Goal: Task Accomplishment & Management: Use online tool/utility

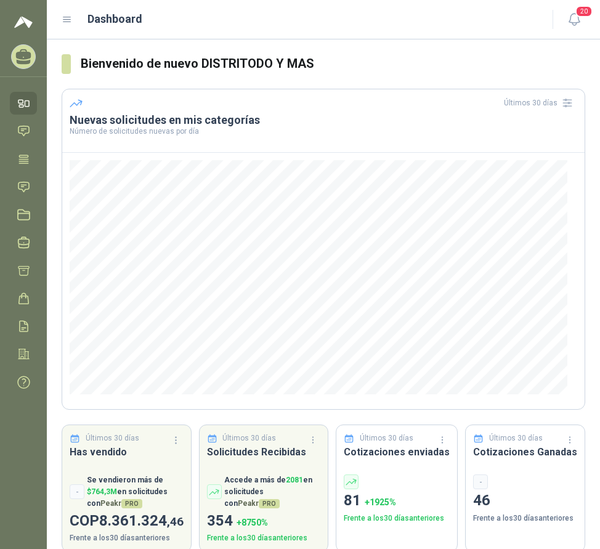
click at [67, 16] on icon at bounding box center [67, 19] width 11 height 11
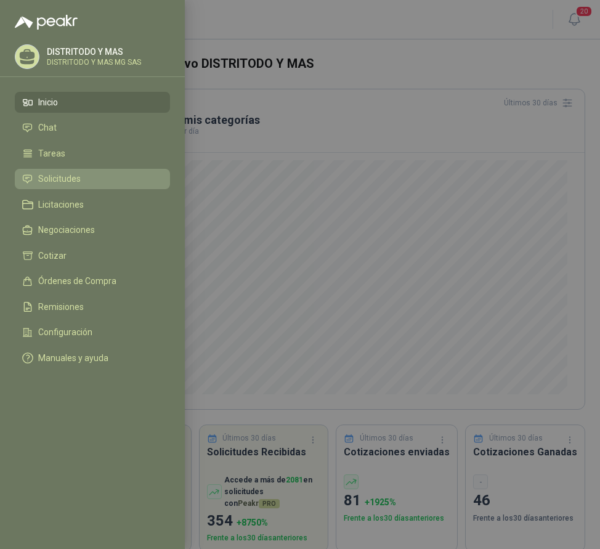
click at [68, 181] on span "Solicitudes" at bounding box center [59, 179] width 43 height 10
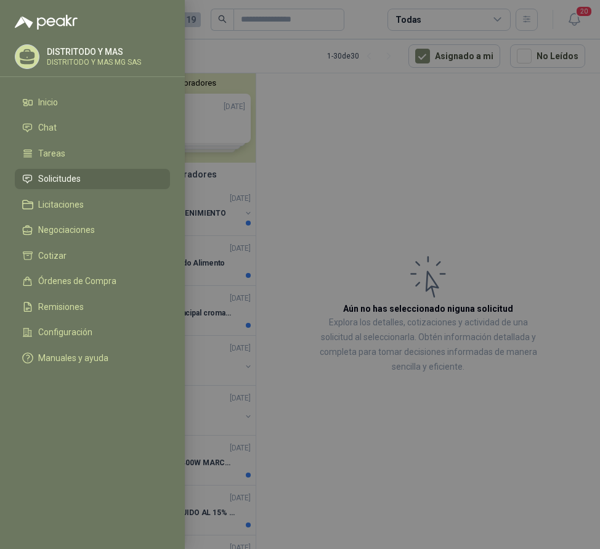
click at [290, 163] on div at bounding box center [300, 274] width 600 height 549
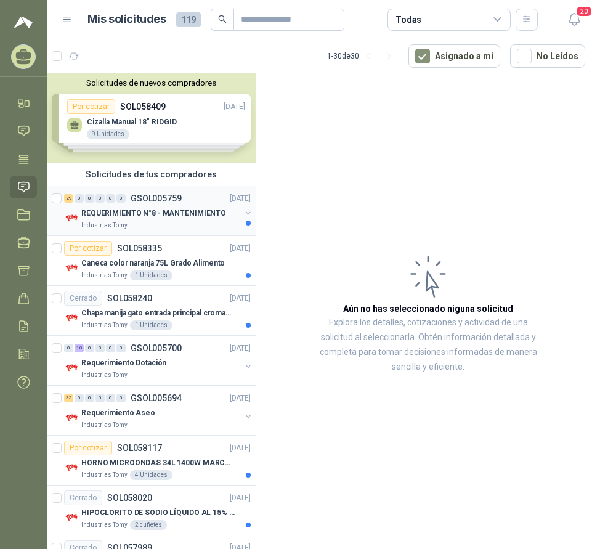
click at [111, 212] on p "REQUERIMIENTO N°8 - MANTENIMIENTO" at bounding box center [153, 214] width 145 height 12
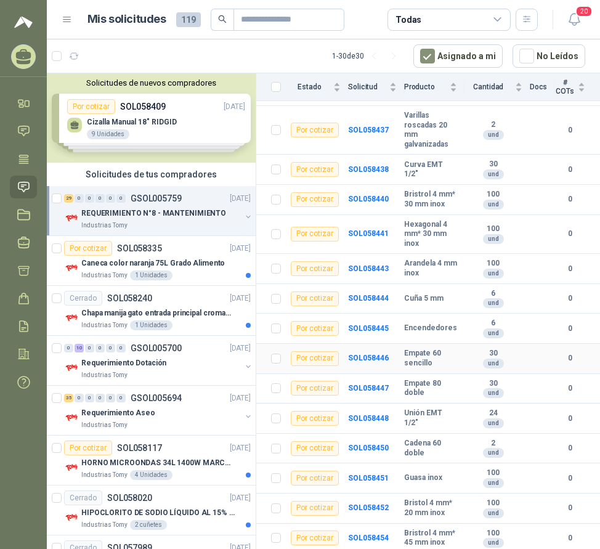
scroll to position [706, 0]
click at [99, 254] on div "Por cotizar" at bounding box center [88, 248] width 48 height 15
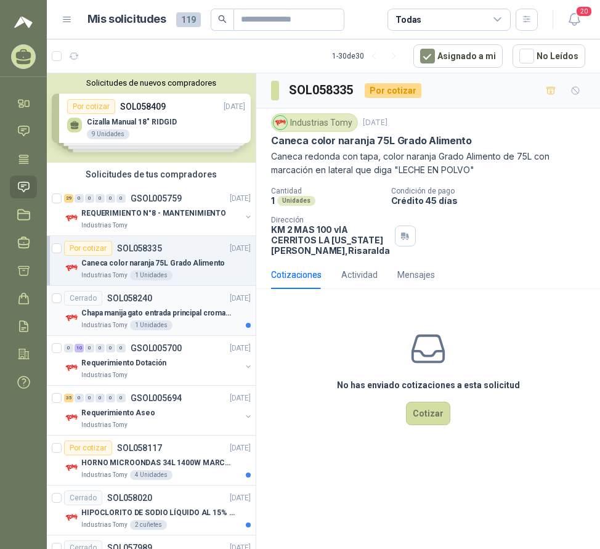
click at [110, 312] on p "Chapa manija gato entrada principal cromado mate llave de seguridad" at bounding box center [157, 313] width 153 height 12
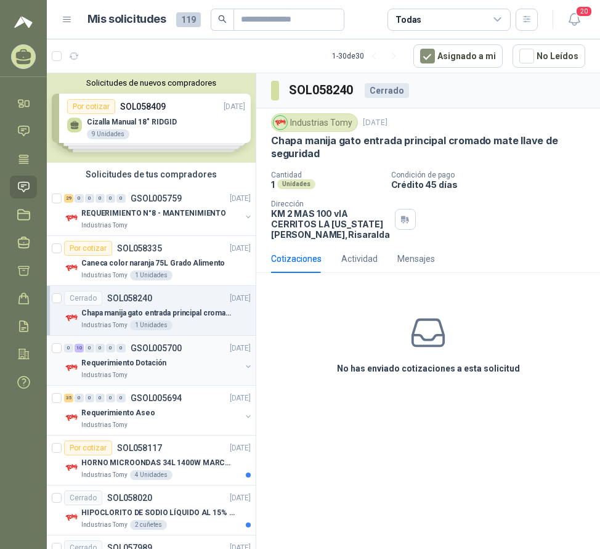
click at [104, 369] on div "Requerimiento Dotación" at bounding box center [161, 363] width 160 height 15
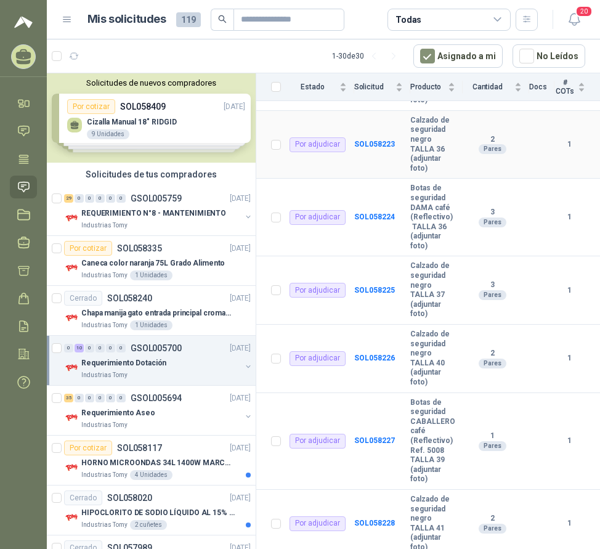
scroll to position [436, 0]
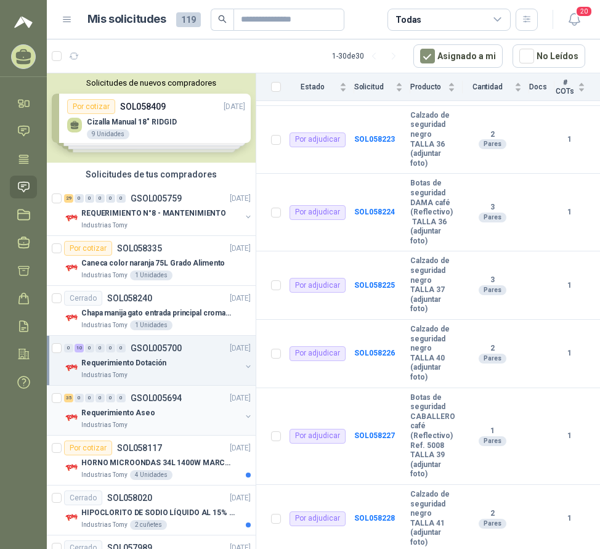
click at [153, 411] on div "Requerimiento Aseo" at bounding box center [161, 412] width 160 height 15
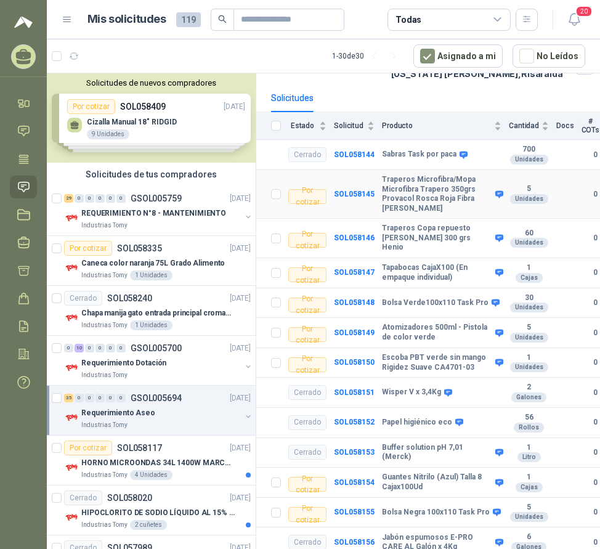
scroll to position [123, 0]
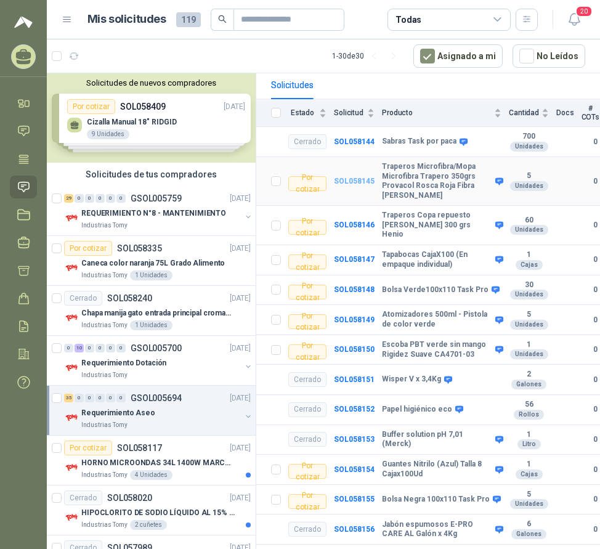
click at [344, 181] on b "SOL058145" at bounding box center [354, 181] width 41 height 9
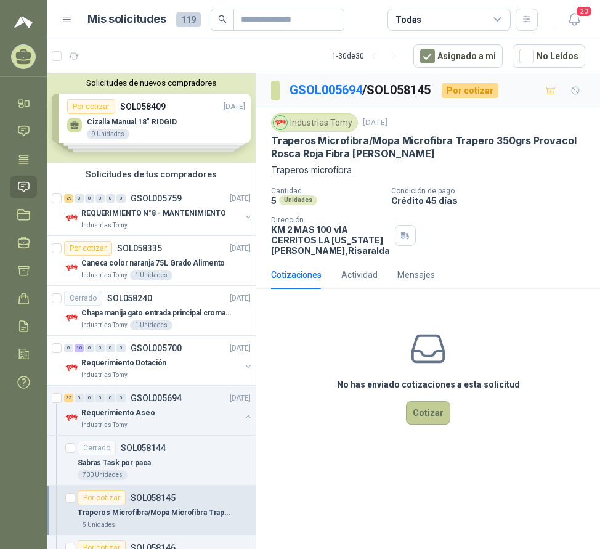
click at [431, 423] on button "Cotizar" at bounding box center [428, 412] width 44 height 23
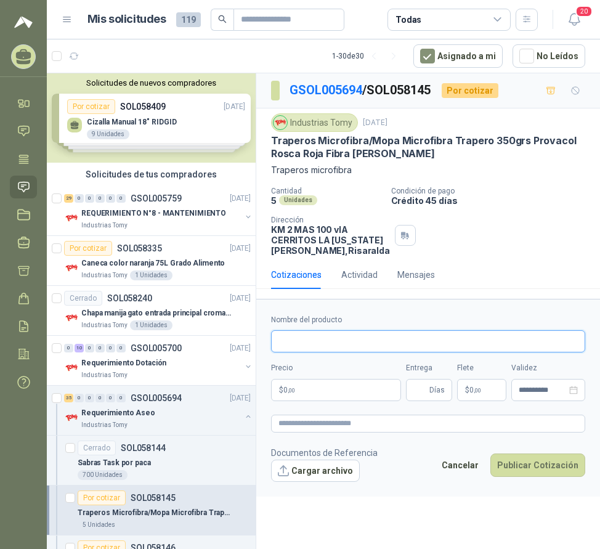
click at [325, 351] on input "Nombre del producto" at bounding box center [428, 341] width 314 height 22
type input "**********"
click at [295, 394] on span ",00" at bounding box center [291, 390] width 7 height 7
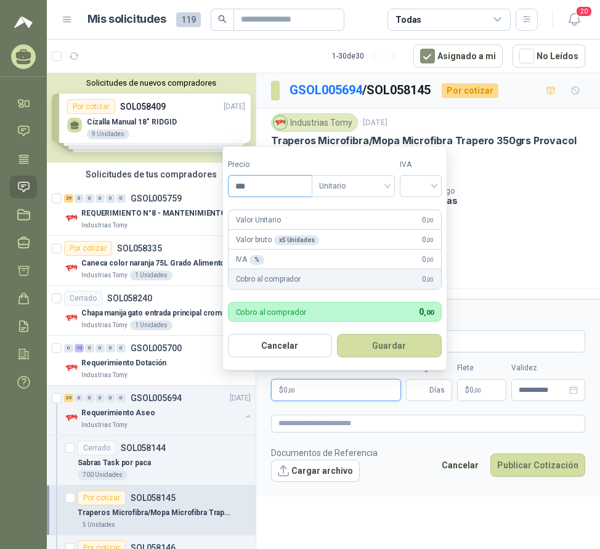
click at [297, 188] on input "***" at bounding box center [270, 186] width 83 height 21
click at [340, 191] on span "Unitario" at bounding box center [353, 186] width 68 height 18
type input "**********"
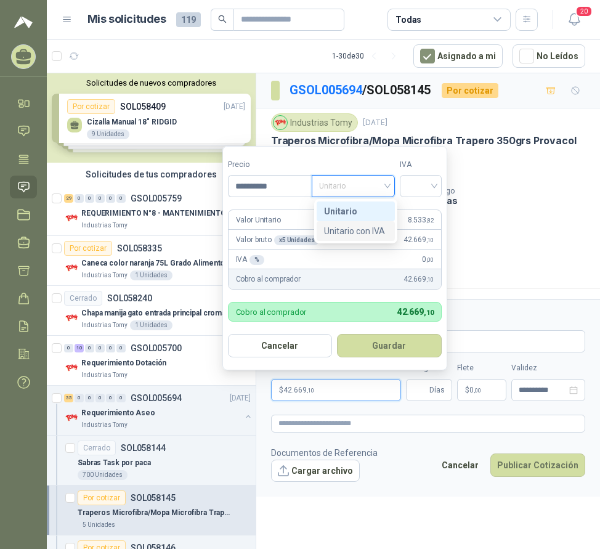
click at [355, 231] on div "Unitario con IVA" at bounding box center [355, 231] width 63 height 14
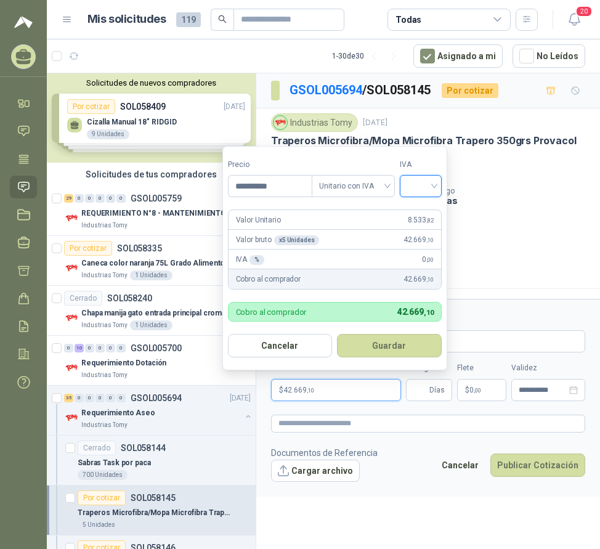
click at [430, 184] on input "search" at bounding box center [420, 185] width 27 height 18
click at [424, 210] on div "19%" at bounding box center [423, 212] width 23 height 14
click at [395, 346] on button "Guardar" at bounding box center [392, 345] width 106 height 23
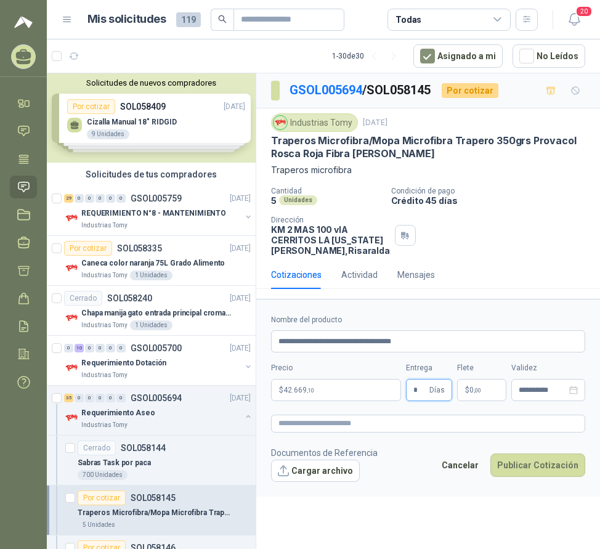
type input "*"
click at [412, 456] on form "**********" at bounding box center [428, 398] width 344 height 198
click at [535, 477] on button "Publicar Cotización" at bounding box center [537, 465] width 95 height 23
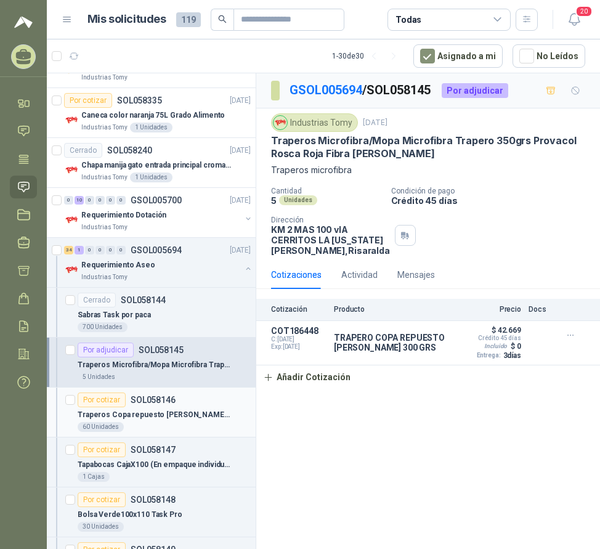
scroll to position [185, 0]
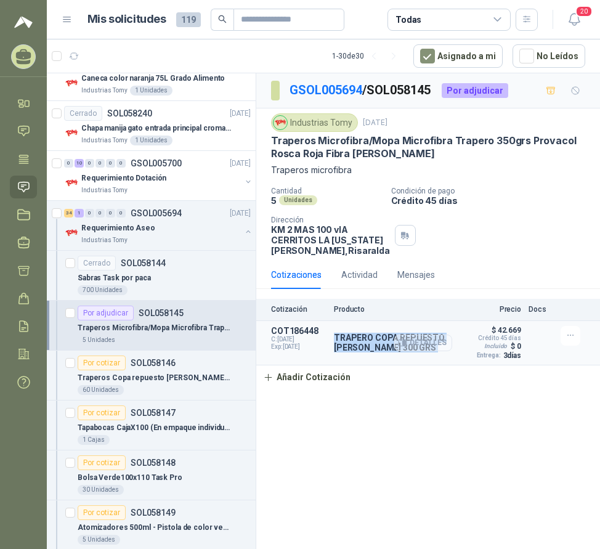
drag, startPoint x: 334, startPoint y: 348, endPoint x: 403, endPoint y: 358, distance: 69.8
click at [403, 352] on div "TRAPERO COPA REPUESTO [PERSON_NAME] 300 GRS Detalles" at bounding box center [393, 343] width 118 height 20
copy div "TRAPERO COPA REPUESTO [PERSON_NAME] 300 GRS"
click at [152, 327] on p "Traperos Microfibra/Mopa Microfibra Trapero 350grs Provacol Rosca Roja Fibra [P…" at bounding box center [154, 328] width 153 height 12
click at [570, 341] on icon "button" at bounding box center [571, 335] width 10 height 10
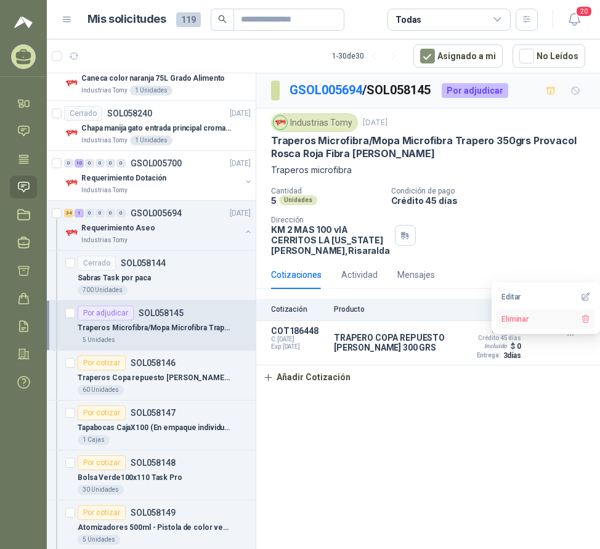
click at [521, 319] on button "Eliminar" at bounding box center [546, 319] width 99 height 20
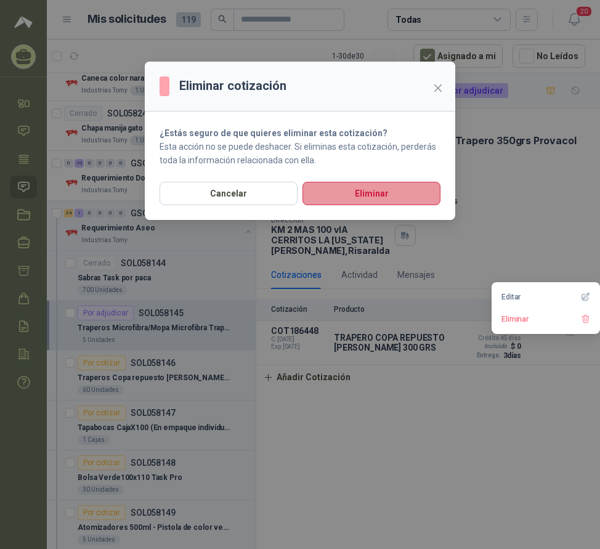
click at [360, 195] on button "Eliminar" at bounding box center [372, 193] width 138 height 23
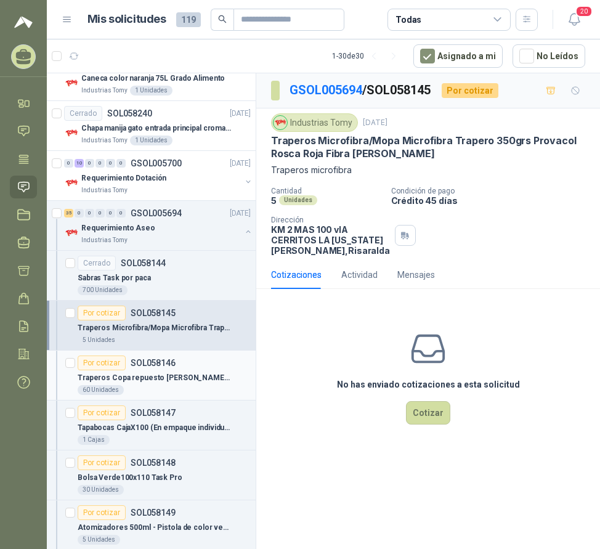
click at [138, 376] on p "Traperos Copa repuesto [PERSON_NAME] 300 grs Henio" at bounding box center [154, 378] width 153 height 12
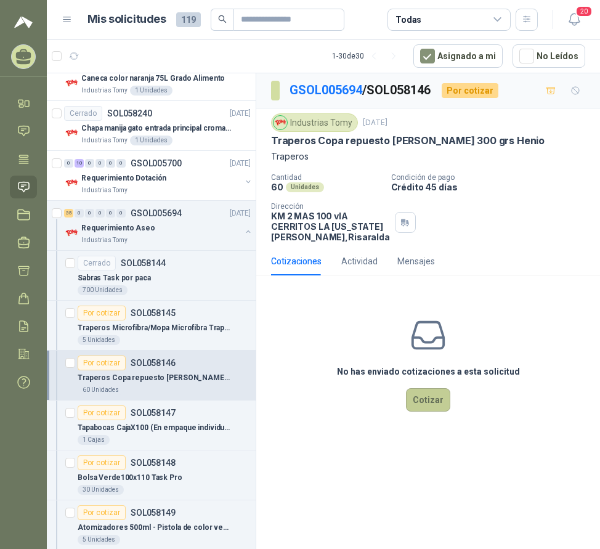
click at [429, 412] on button "Cotizar" at bounding box center [428, 399] width 44 height 23
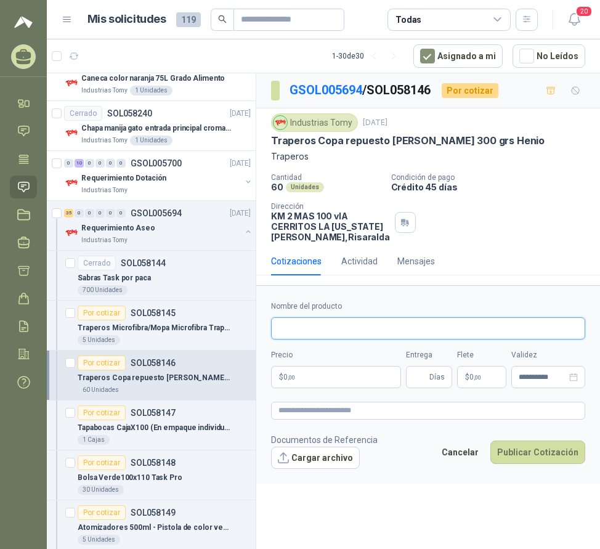
click at [301, 334] on input "Nombre del producto" at bounding box center [428, 328] width 314 height 22
paste input "**********"
type input "**********"
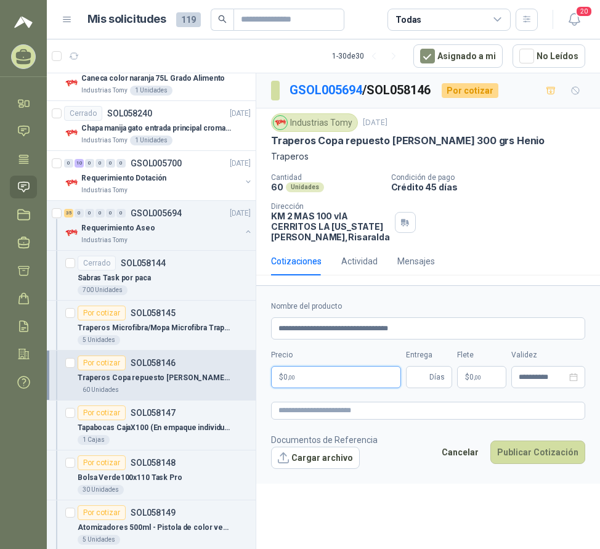
click at [316, 386] on p "$ 0 ,00" at bounding box center [336, 377] width 130 height 22
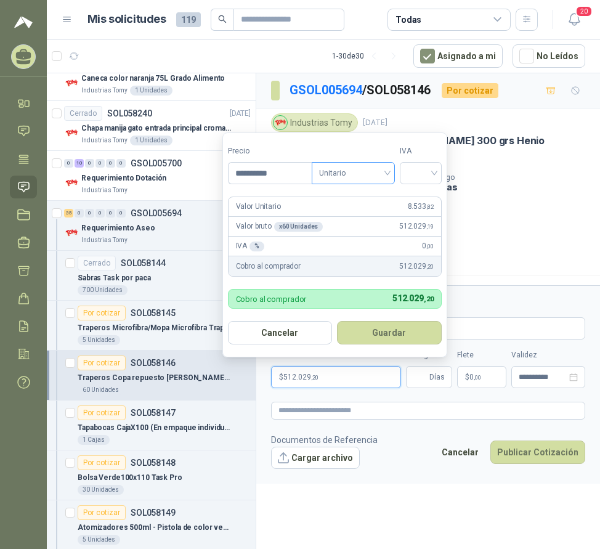
click at [345, 176] on span "Unitario" at bounding box center [353, 173] width 68 height 18
type input "**********"
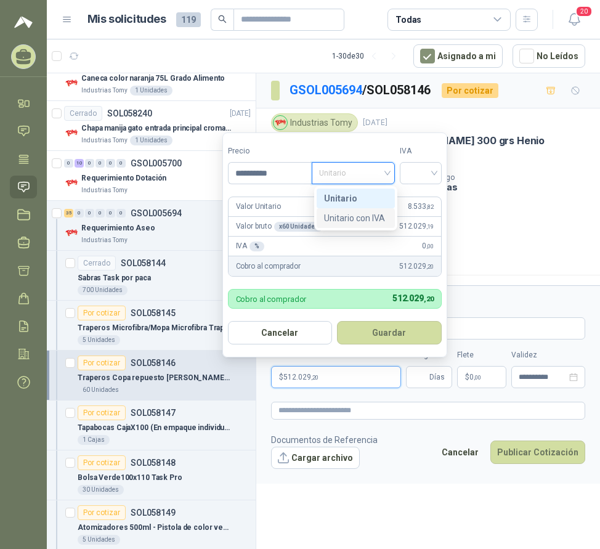
click at [362, 214] on div "Unitario con IVA" at bounding box center [355, 218] width 63 height 14
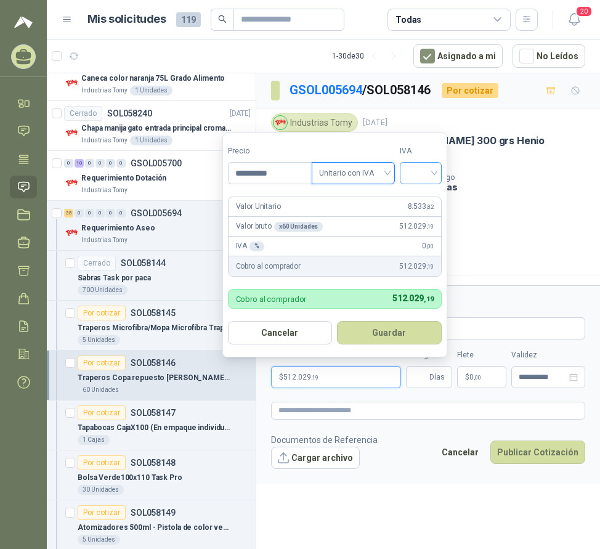
click at [421, 177] on input "search" at bounding box center [420, 172] width 27 height 18
click at [418, 199] on div "19%" at bounding box center [423, 199] width 23 height 14
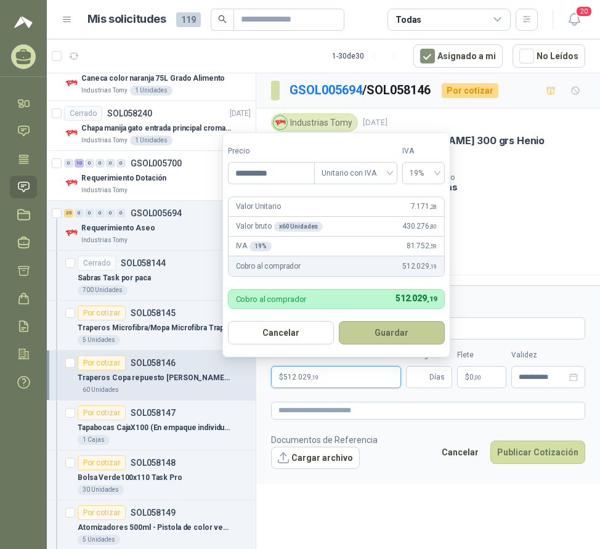
click at [393, 336] on button "Guardar" at bounding box center [392, 332] width 106 height 23
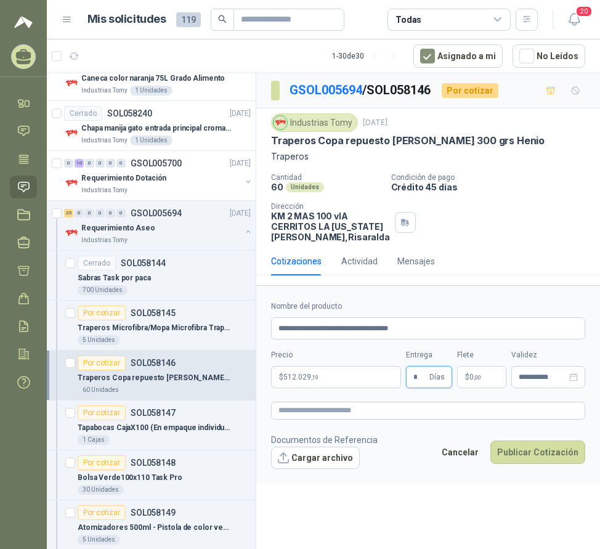
type input "*"
click at [527, 433] on form "**********" at bounding box center [428, 384] width 344 height 198
click at [519, 462] on button "Publicar Cotización" at bounding box center [537, 452] width 95 height 23
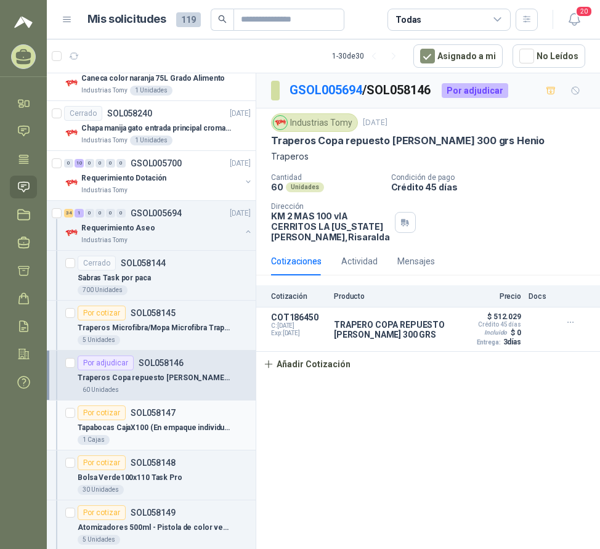
click at [171, 421] on div "Tapabocas CajaX100 (En empaque individual)" at bounding box center [164, 427] width 173 height 15
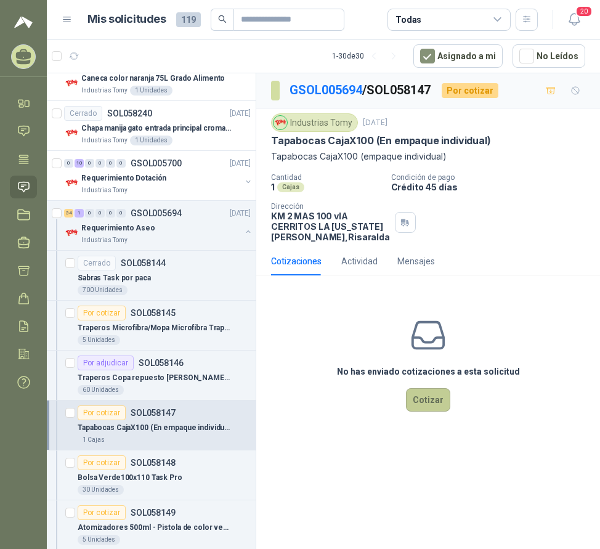
click at [424, 411] on button "Cotizar" at bounding box center [428, 399] width 44 height 23
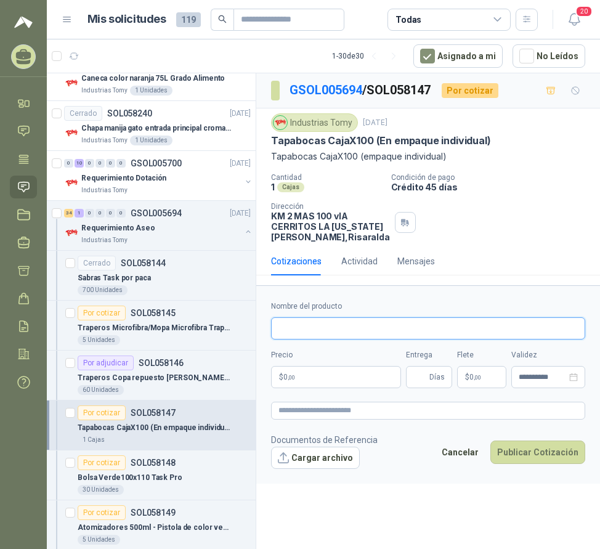
click at [340, 340] on input "Nombre del producto" at bounding box center [428, 328] width 314 height 22
type input "**********"
click at [332, 385] on p "$ 0 ,00" at bounding box center [336, 377] width 130 height 22
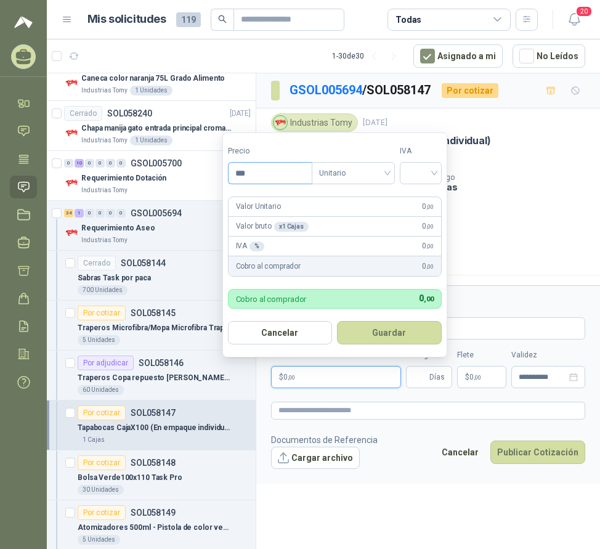
click at [282, 171] on input "***" at bounding box center [270, 173] width 83 height 21
click at [344, 175] on span "Unitario" at bounding box center [353, 173] width 68 height 18
type input "**********"
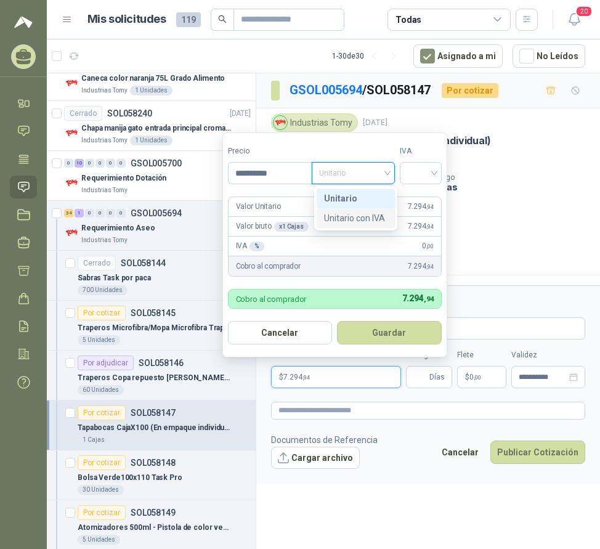
drag, startPoint x: 364, startPoint y: 198, endPoint x: 370, endPoint y: 224, distance: 26.5
click at [370, 224] on div "Unitario Unitario con IVA" at bounding box center [356, 208] width 78 height 39
click at [370, 221] on div "Unitario con IVA" at bounding box center [355, 218] width 63 height 14
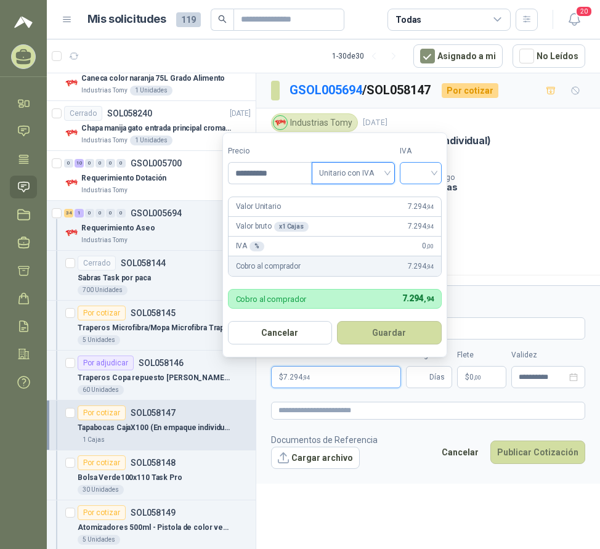
click at [434, 165] on input "search" at bounding box center [420, 172] width 27 height 18
click at [430, 198] on div "19%" at bounding box center [423, 199] width 23 height 14
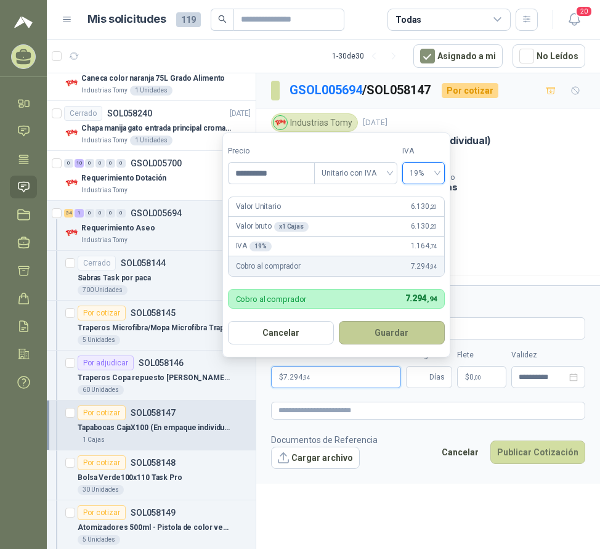
click at [398, 329] on button "Guardar" at bounding box center [392, 332] width 106 height 23
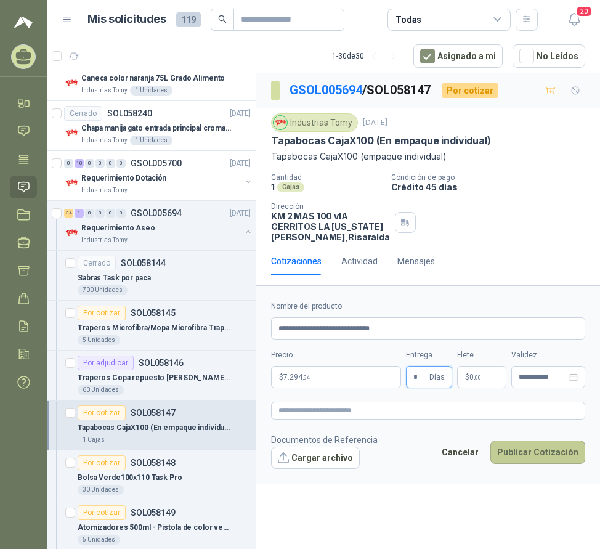
type input "*"
click at [531, 454] on button "Publicar Cotización" at bounding box center [537, 452] width 95 height 23
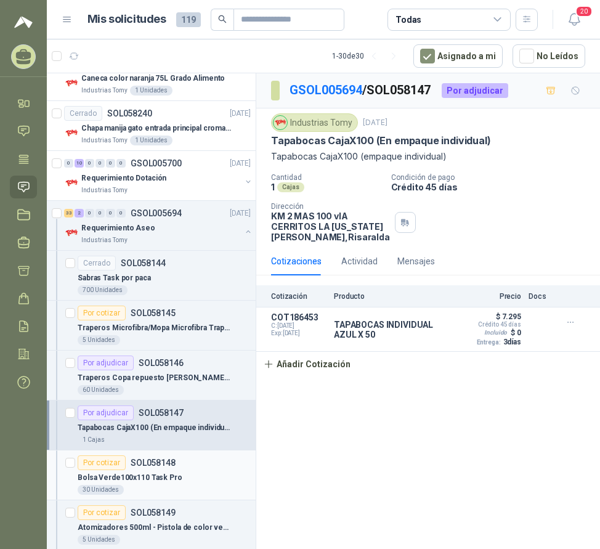
click at [158, 476] on p "Bolsa Verde100x110 Task Pro" at bounding box center [130, 478] width 105 height 12
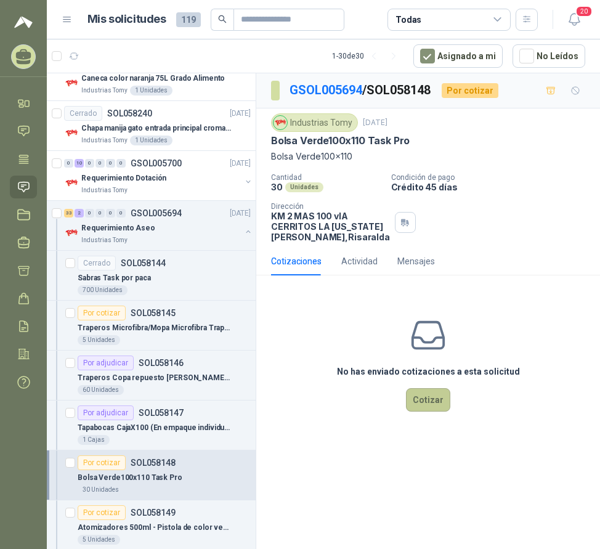
click at [429, 412] on button "Cotizar" at bounding box center [428, 399] width 44 height 23
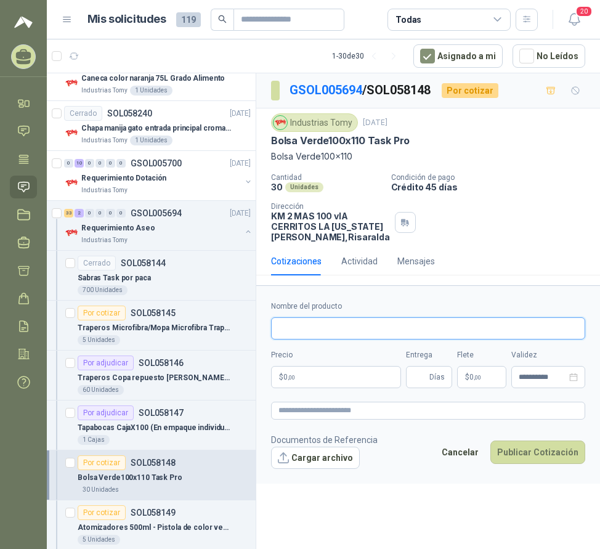
drag, startPoint x: 324, startPoint y: 341, endPoint x: 335, endPoint y: 320, distance: 23.4
click at [324, 340] on input "Nombre del producto" at bounding box center [428, 328] width 314 height 22
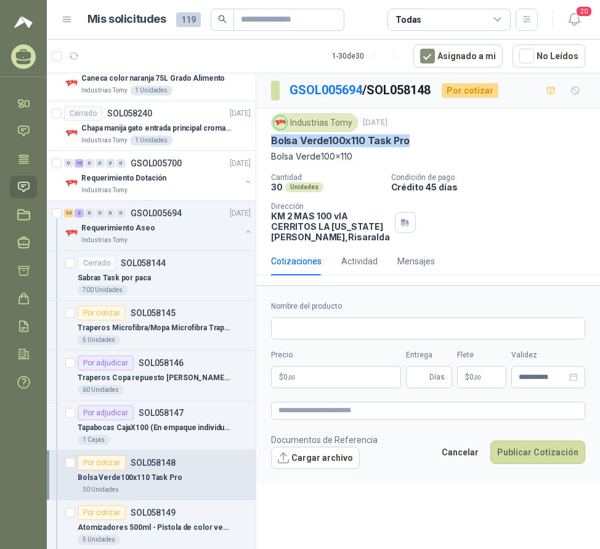
drag, startPoint x: 408, startPoint y: 139, endPoint x: 267, endPoint y: 147, distance: 140.7
click at [267, 147] on div "Industrias Tomy [DATE] Bolsa Verde100x110 Task Pro Bolsa Verde100x110 Cantida…" at bounding box center [428, 177] width 344 height 139
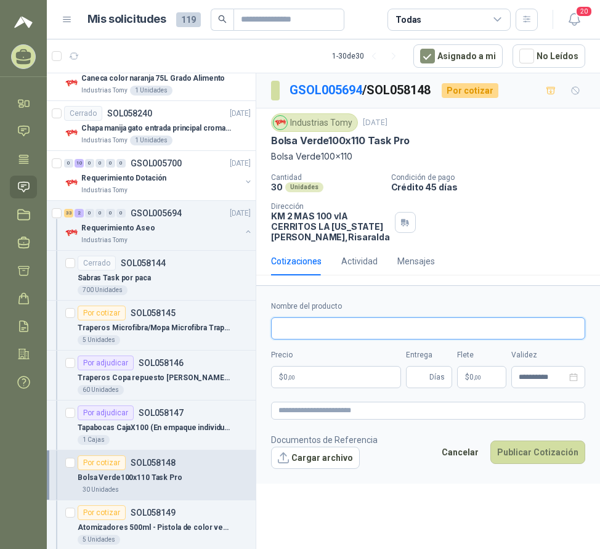
click at [323, 340] on input "Nombre del producto" at bounding box center [428, 328] width 314 height 22
type input "**********"
click at [320, 388] on p "$ 0 ,00" at bounding box center [336, 377] width 130 height 22
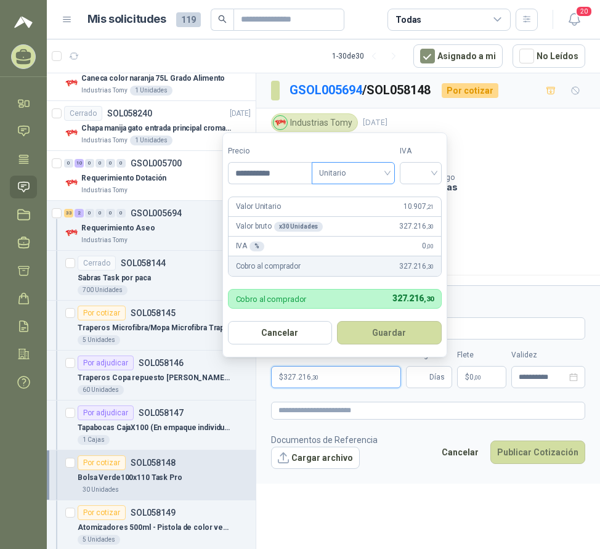
click at [372, 177] on span "Unitario" at bounding box center [353, 173] width 68 height 18
type input "**********"
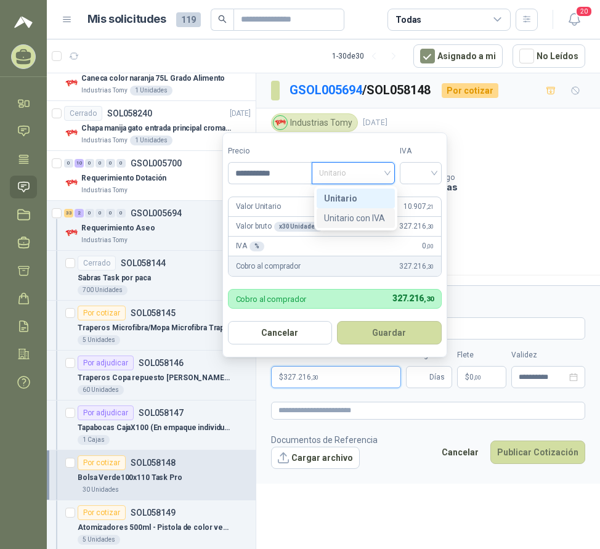
click at [369, 218] on div "Unitario con IVA" at bounding box center [355, 218] width 63 height 14
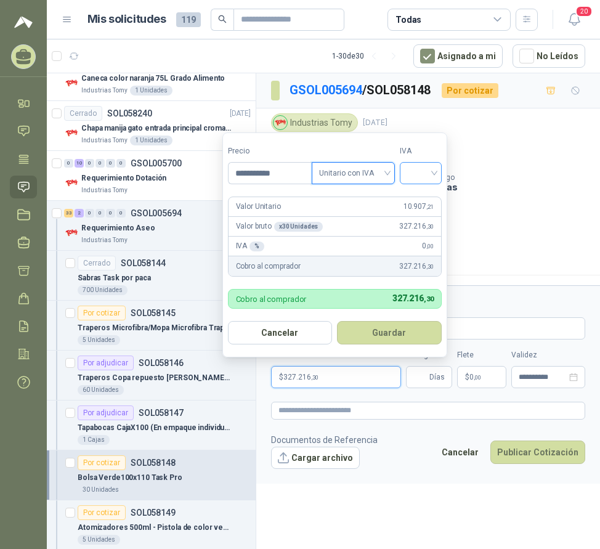
click at [442, 172] on div at bounding box center [421, 173] width 42 height 22
click at [425, 197] on div "19%" at bounding box center [423, 199] width 23 height 14
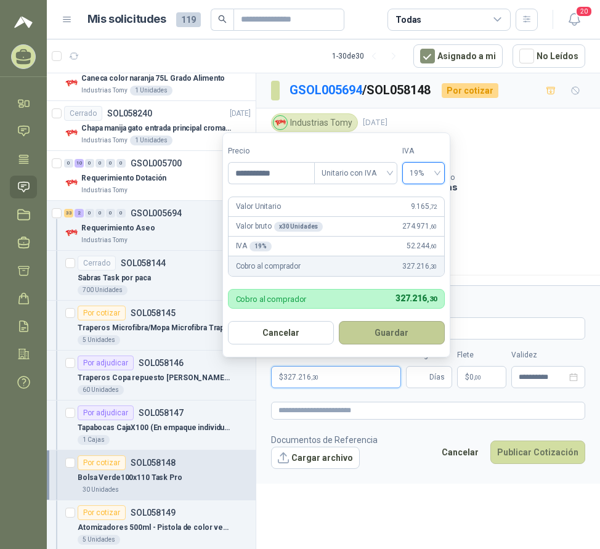
click at [367, 331] on button "Guardar" at bounding box center [392, 332] width 106 height 23
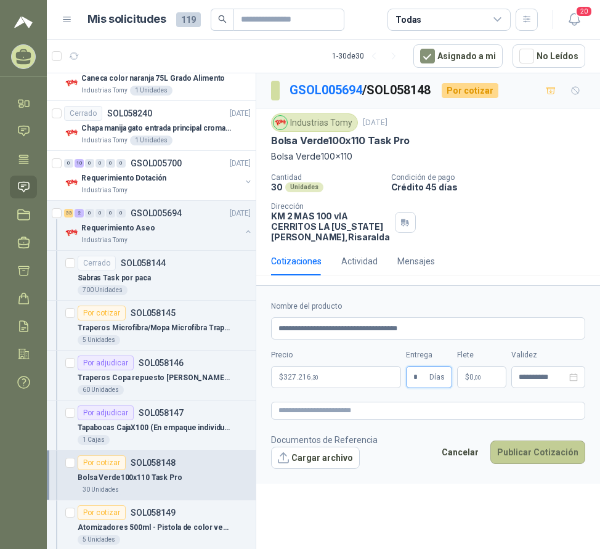
type input "*"
click at [515, 463] on button "Publicar Cotización" at bounding box center [537, 452] width 95 height 23
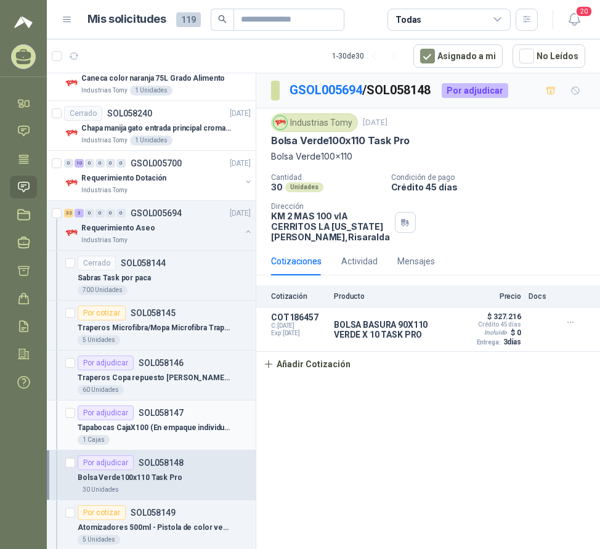
scroll to position [308, 0]
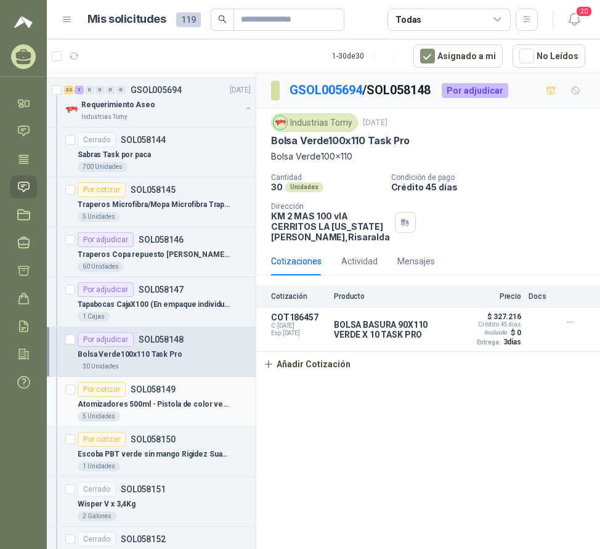
click at [198, 403] on p "Atomizadores 500ml - Pistola de color verde" at bounding box center [154, 405] width 153 height 12
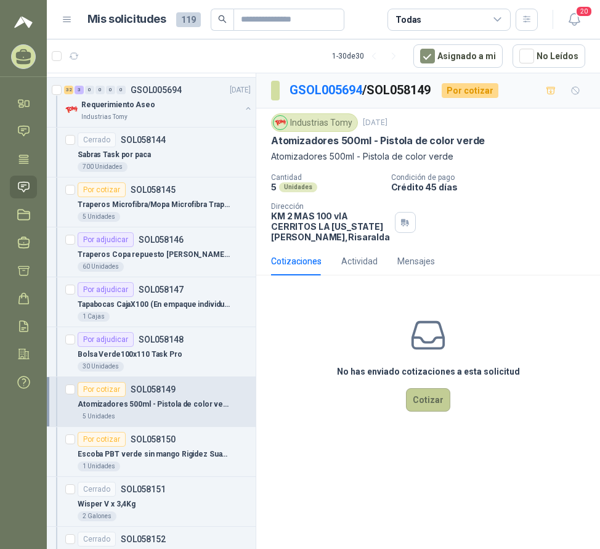
click at [418, 407] on button "Cotizar" at bounding box center [428, 399] width 44 height 23
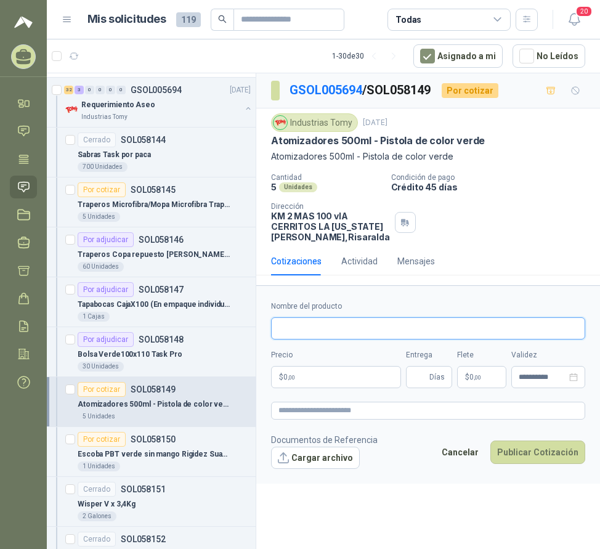
click at [311, 340] on input "Nombre del producto" at bounding box center [428, 328] width 314 height 22
type input "**********"
click at [322, 388] on p "$ 0 ,00" at bounding box center [336, 377] width 130 height 22
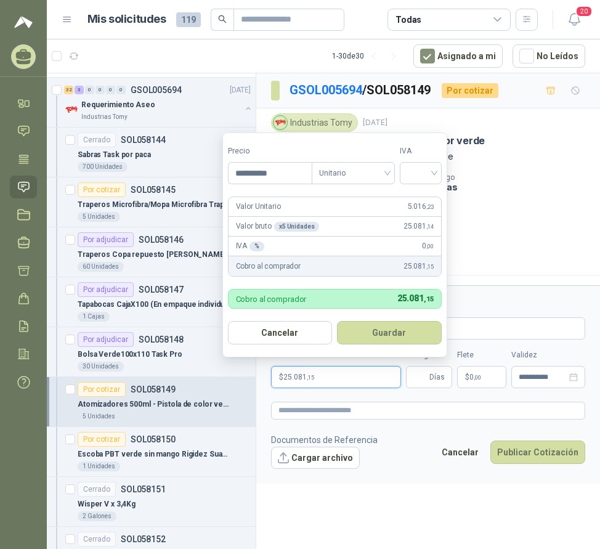
type input "**********"
click at [370, 186] on form "**********" at bounding box center [334, 244] width 225 height 225
click at [365, 178] on span "Unitario" at bounding box center [353, 173] width 68 height 18
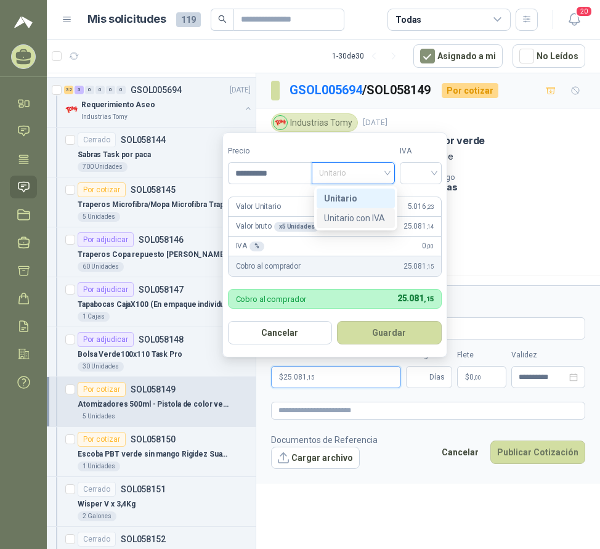
click at [370, 221] on div "Unitario con IVA" at bounding box center [355, 218] width 63 height 14
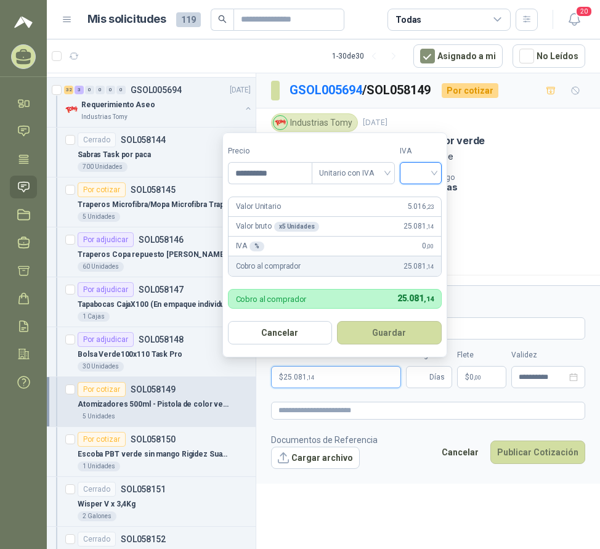
click at [422, 174] on input "search" at bounding box center [420, 172] width 27 height 18
click at [423, 200] on div "19%" at bounding box center [423, 199] width 23 height 14
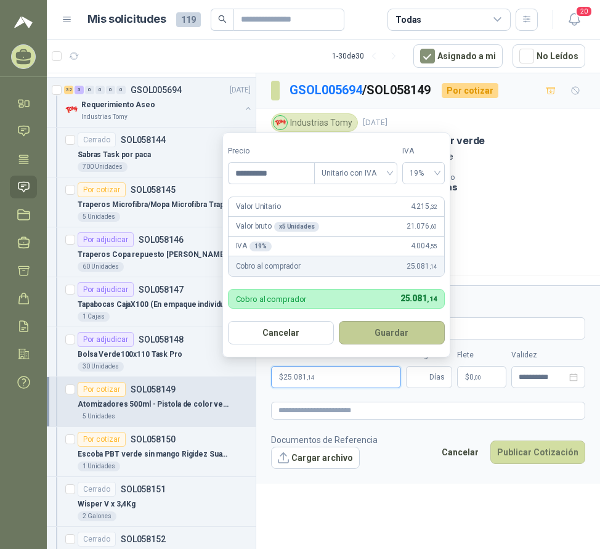
click at [410, 332] on button "Guardar" at bounding box center [392, 332] width 106 height 23
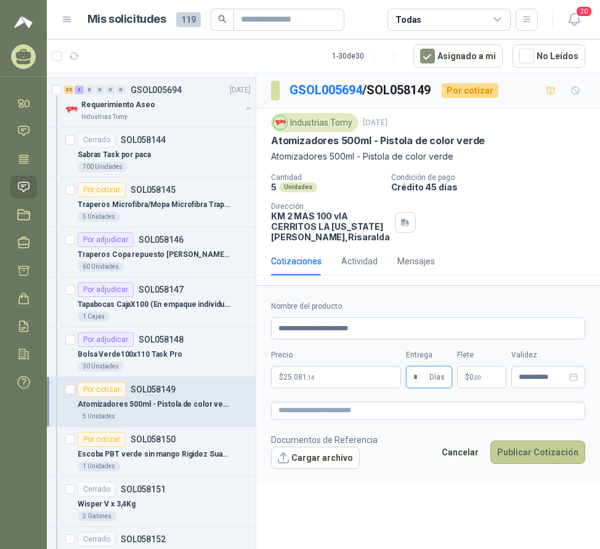
type input "*"
click at [533, 462] on button "Publicar Cotización" at bounding box center [537, 452] width 95 height 23
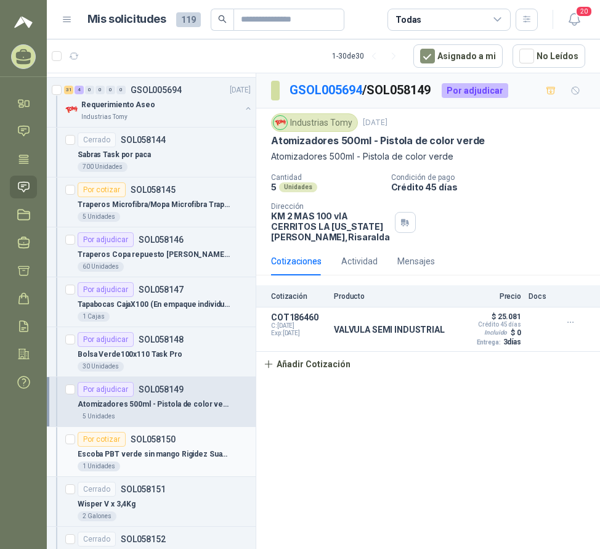
click at [177, 449] on p "Escoba PBT verde sin mango Rigidez Suave CA4701-03" at bounding box center [154, 455] width 153 height 12
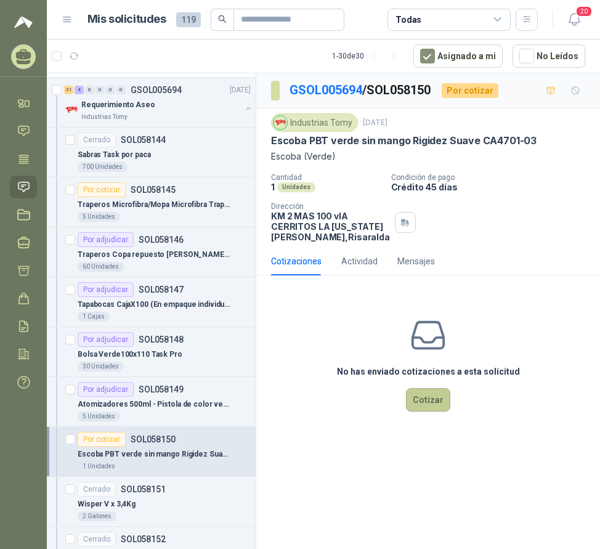
click at [426, 412] on button "Cotizar" at bounding box center [428, 399] width 44 height 23
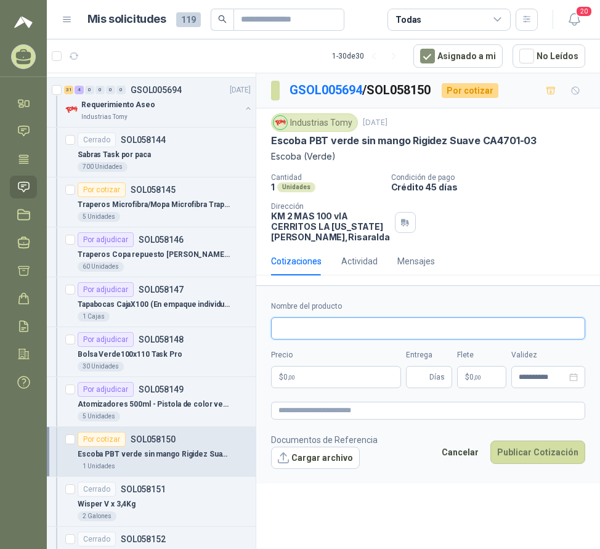
click at [322, 332] on input "Nombre del producto" at bounding box center [428, 328] width 314 height 22
type input "**********"
click at [313, 388] on p "$ 0 ,00" at bounding box center [336, 377] width 130 height 22
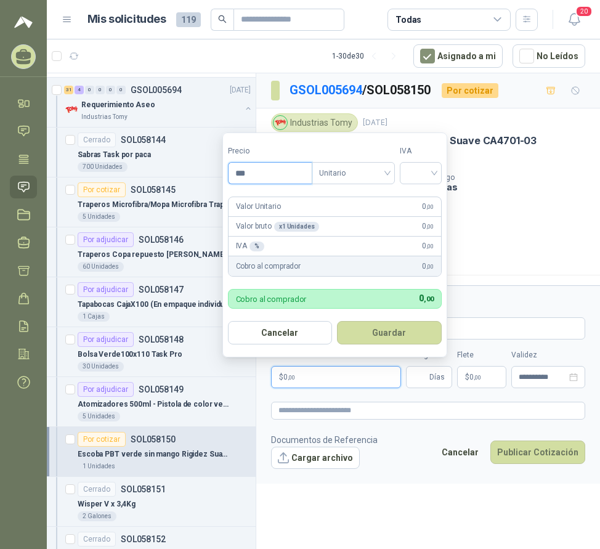
click at [276, 183] on input "***" at bounding box center [270, 173] width 83 height 21
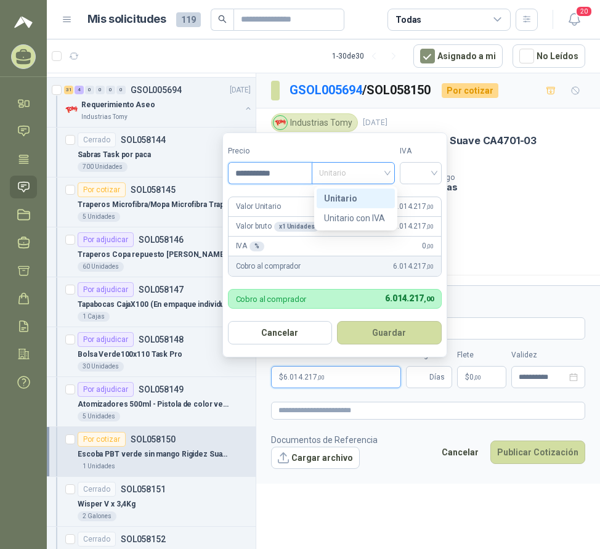
click at [367, 171] on span "Unitario" at bounding box center [353, 173] width 68 height 18
type input "**********"
click at [357, 217] on div "Unitario con IVA" at bounding box center [355, 218] width 63 height 14
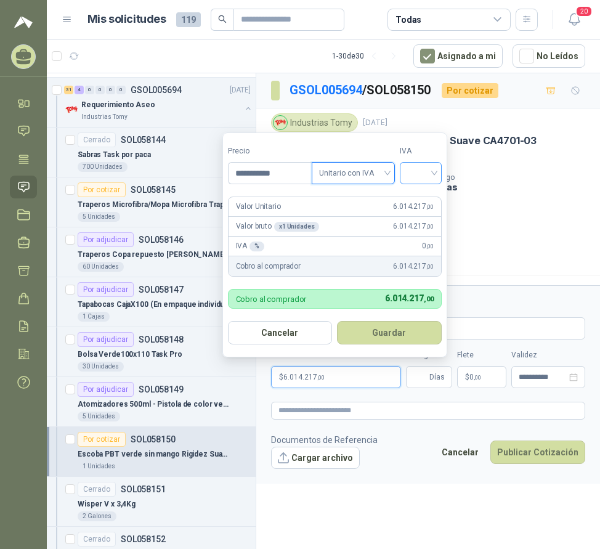
click at [407, 172] on div at bounding box center [421, 173] width 42 height 22
click at [421, 195] on div "19%" at bounding box center [423, 199] width 23 height 14
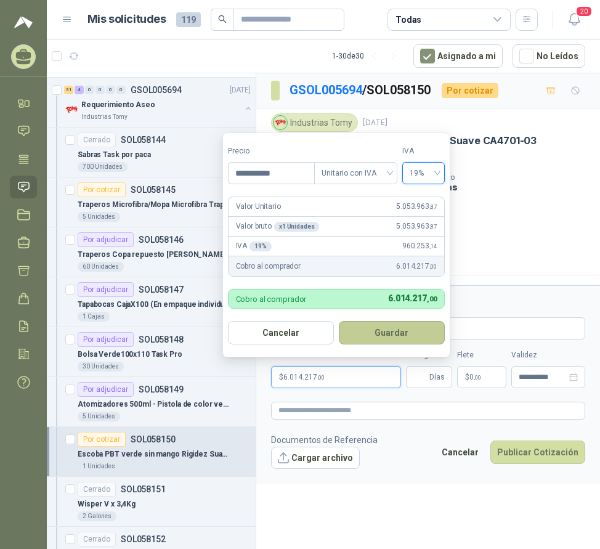
click at [403, 333] on button "Guardar" at bounding box center [392, 332] width 106 height 23
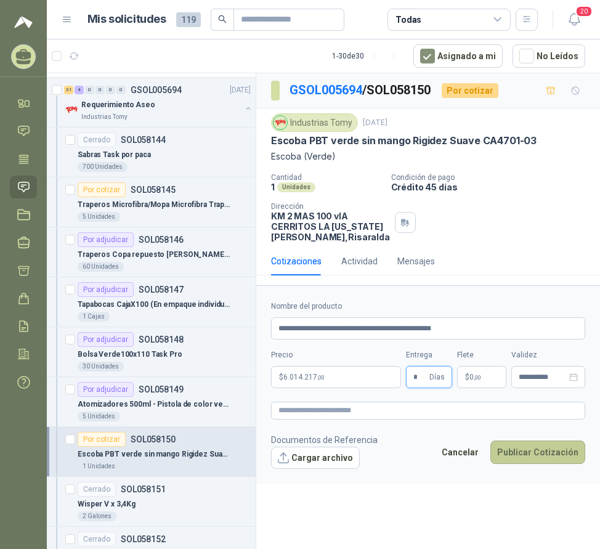
type input "*"
click at [528, 463] on button "Publicar Cotización" at bounding box center [537, 452] width 95 height 23
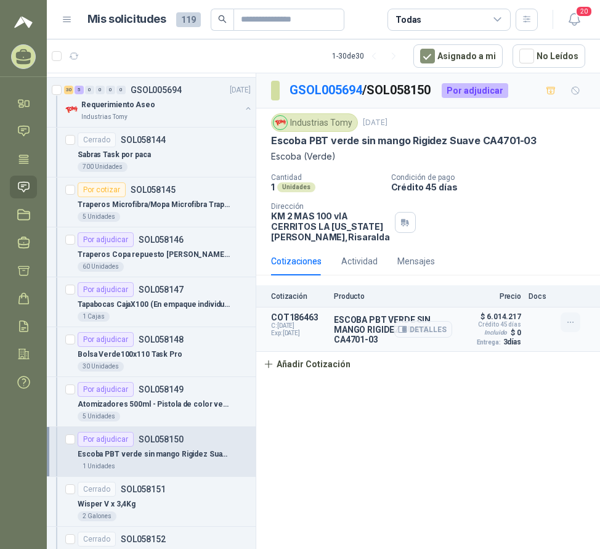
click at [571, 328] on icon "button" at bounding box center [571, 322] width 10 height 10
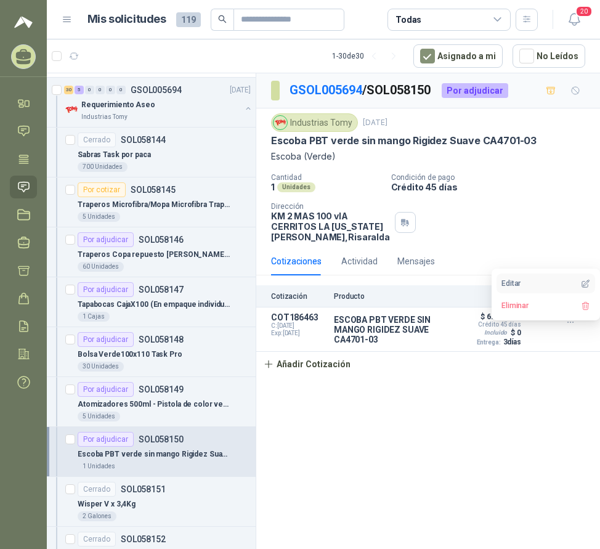
click at [526, 279] on button "Editar" at bounding box center [546, 284] width 99 height 20
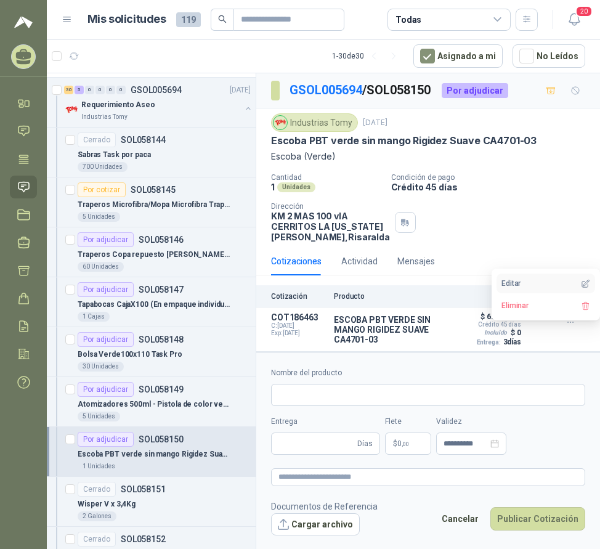
type input "**********"
type input "*"
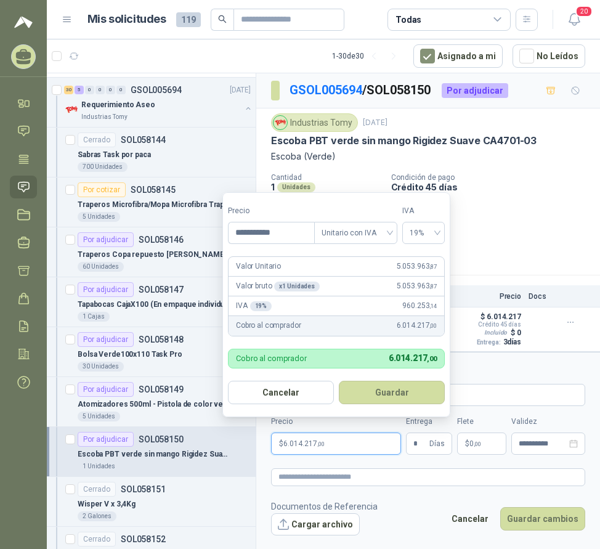
click at [327, 446] on p "$ 6.014.217 ,00" at bounding box center [336, 444] width 130 height 22
type input "*"
type input "**********"
click at [387, 387] on button "Guardar" at bounding box center [392, 392] width 106 height 23
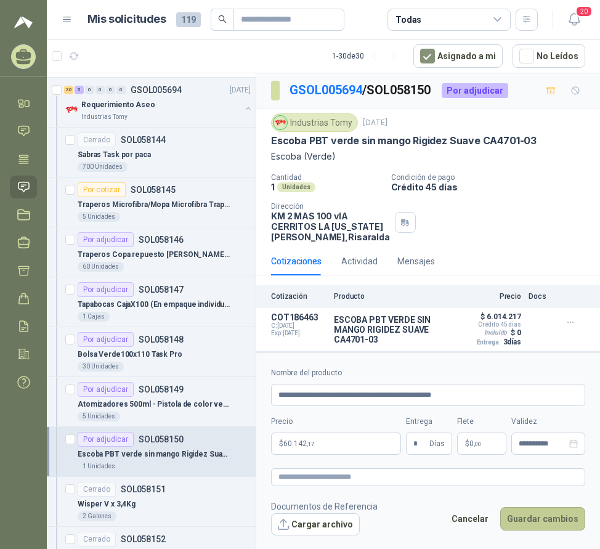
click at [545, 526] on button "Guardar cambios" at bounding box center [542, 518] width 85 height 23
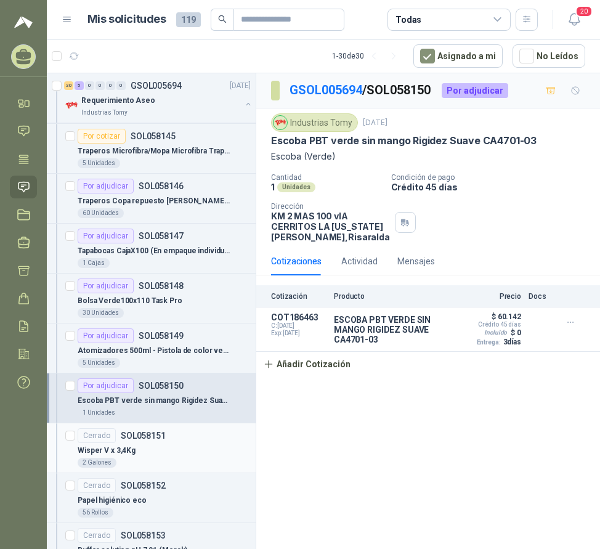
scroll to position [431, 0]
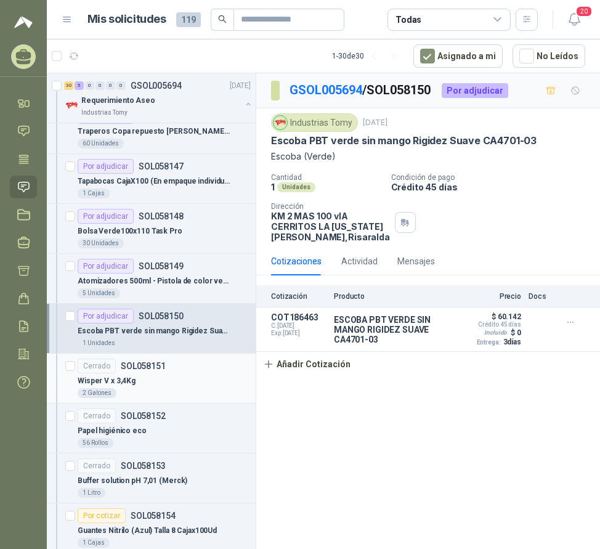
click at [180, 374] on div "Wisper V x 3,4Kg" at bounding box center [164, 380] width 173 height 15
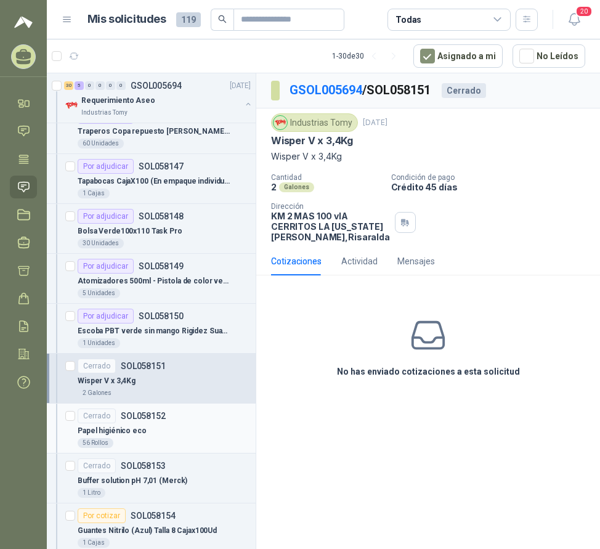
click at [193, 430] on div "Papel higiénico eco" at bounding box center [164, 430] width 173 height 15
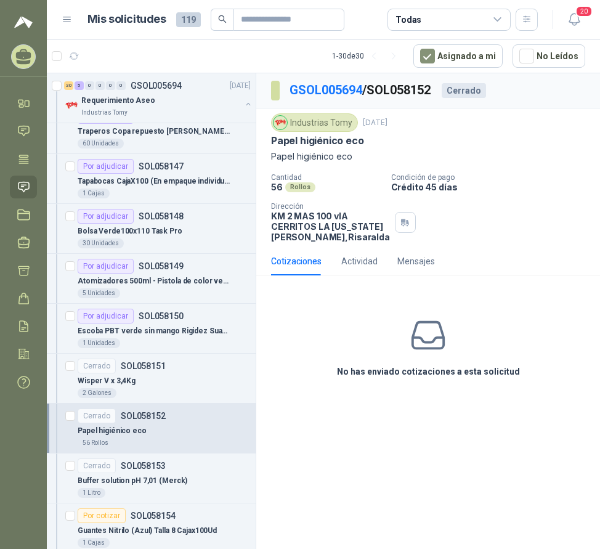
click at [338, 140] on p "Papel higiénico eco" at bounding box center [317, 140] width 93 height 13
click at [427, 355] on icon at bounding box center [428, 335] width 39 height 39
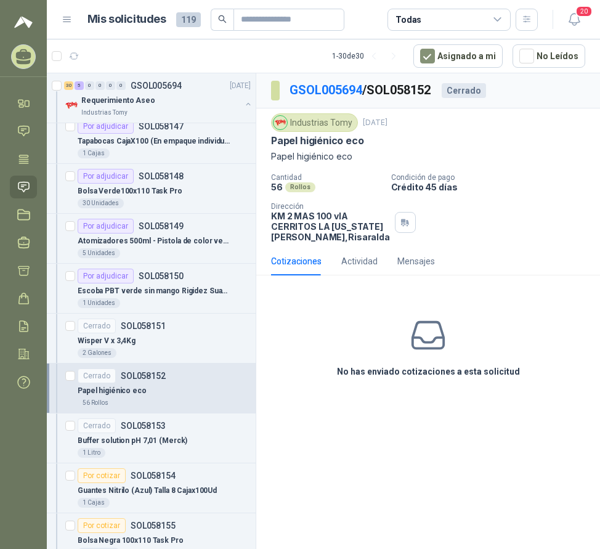
scroll to position [493, 0]
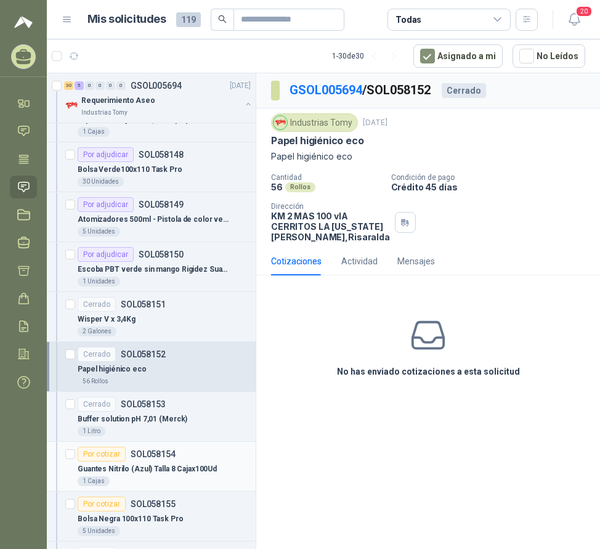
click at [197, 468] on p "Guantes Nitrilo (Azul) Talla 8 Cajax100Ud" at bounding box center [147, 469] width 139 height 12
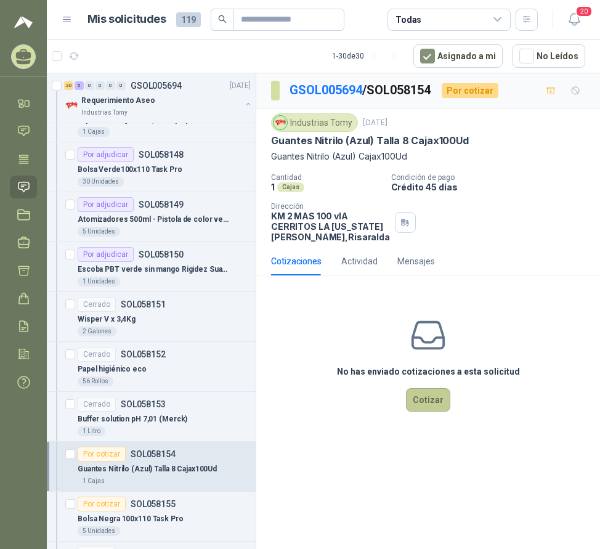
click at [425, 411] on button "Cotizar" at bounding box center [428, 399] width 44 height 23
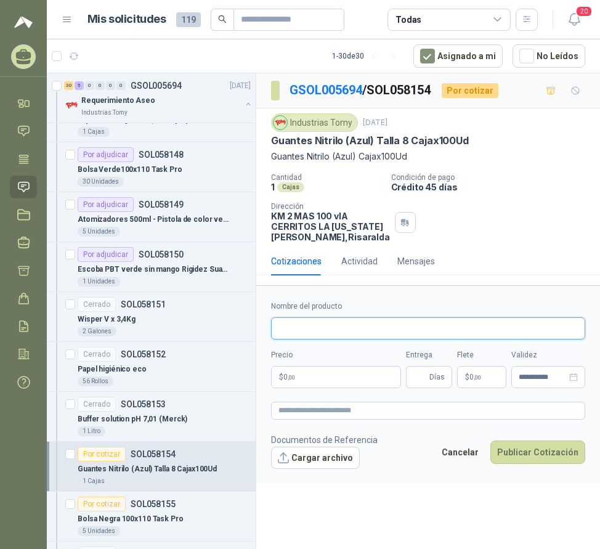
click at [405, 340] on input "Nombre del producto" at bounding box center [428, 328] width 314 height 22
drag, startPoint x: 381, startPoint y: 341, endPoint x: 542, endPoint y: 307, distance: 164.2
click at [515, 325] on div "**********" at bounding box center [428, 320] width 314 height 39
type input "**********"
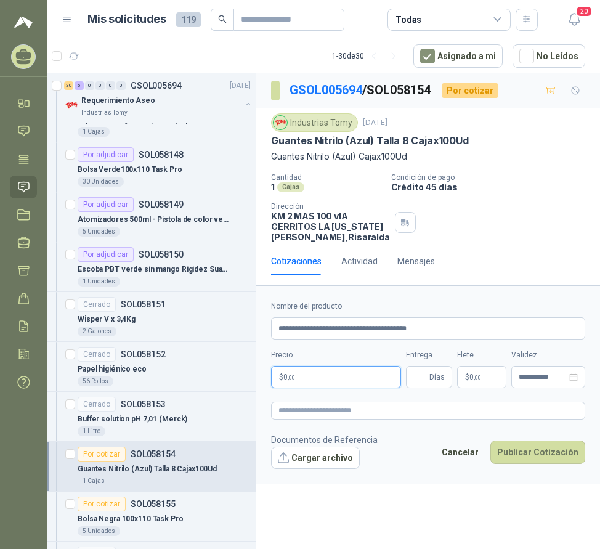
click at [327, 388] on p "$ 0 ,00" at bounding box center [336, 377] width 130 height 22
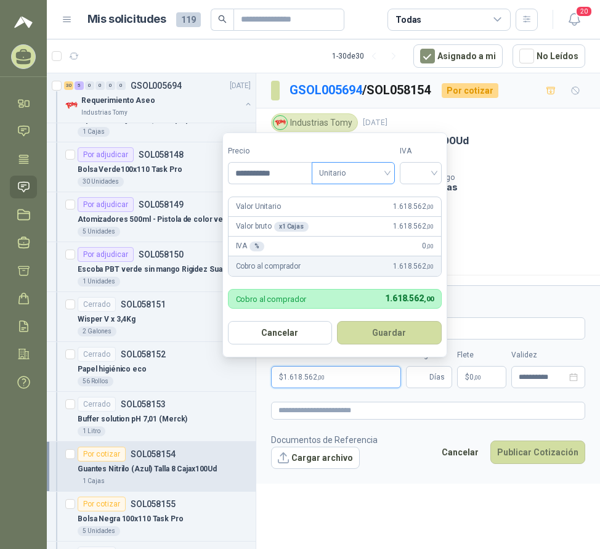
click at [352, 175] on span "Unitario" at bounding box center [353, 173] width 68 height 18
type input "**********"
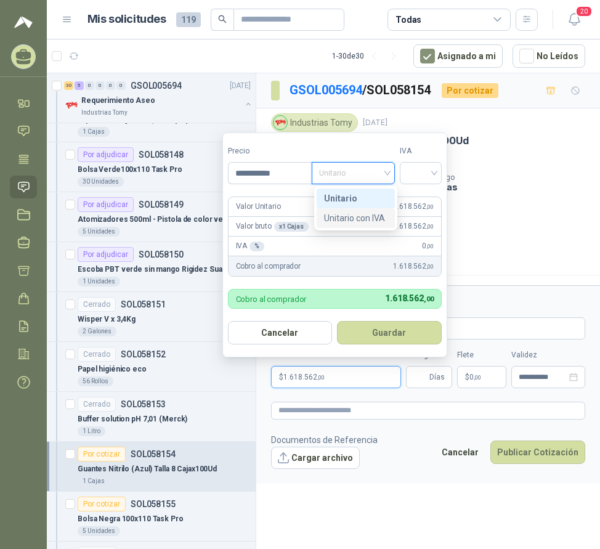
drag, startPoint x: 370, startPoint y: 216, endPoint x: 381, endPoint y: 213, distance: 11.1
click at [371, 216] on div "Unitario con IVA" at bounding box center [355, 218] width 63 height 14
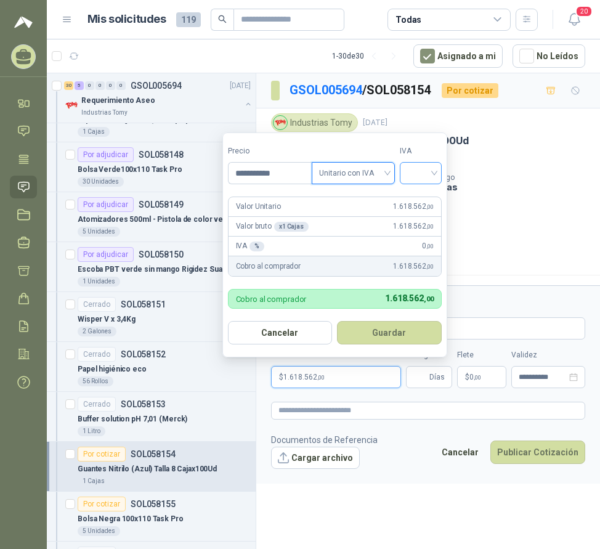
click at [428, 175] on input "search" at bounding box center [420, 172] width 27 height 18
click at [425, 204] on div "19%" at bounding box center [423, 199] width 23 height 14
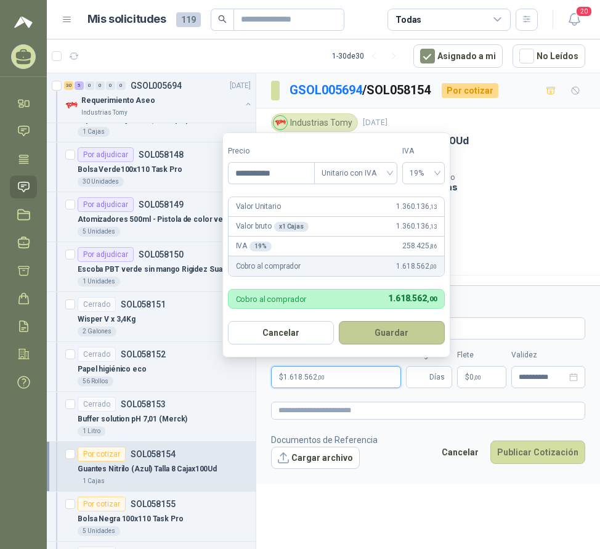
click at [410, 327] on button "Guardar" at bounding box center [392, 332] width 106 height 23
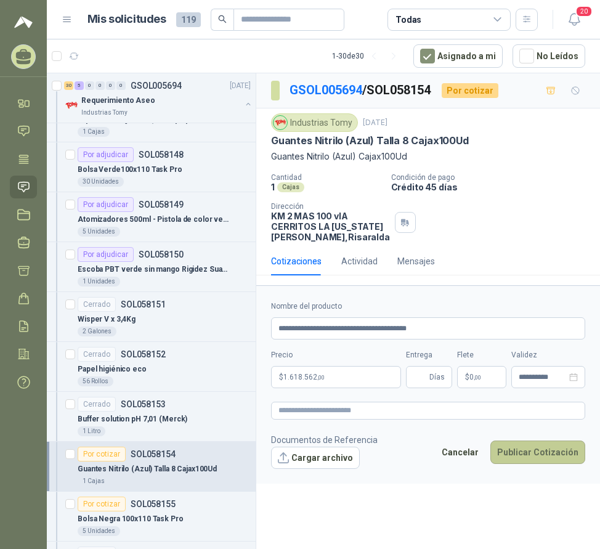
click at [533, 464] on button "Publicar Cotización" at bounding box center [537, 452] width 95 height 23
type input "*"
click at [524, 463] on button "Publicar Cotización" at bounding box center [537, 452] width 95 height 23
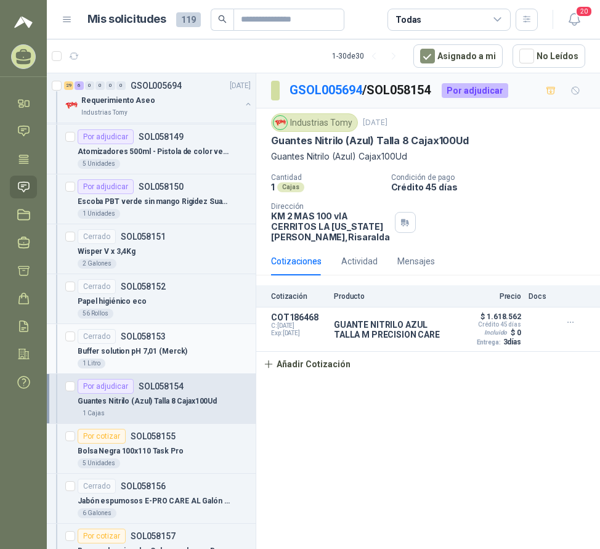
scroll to position [616, 0]
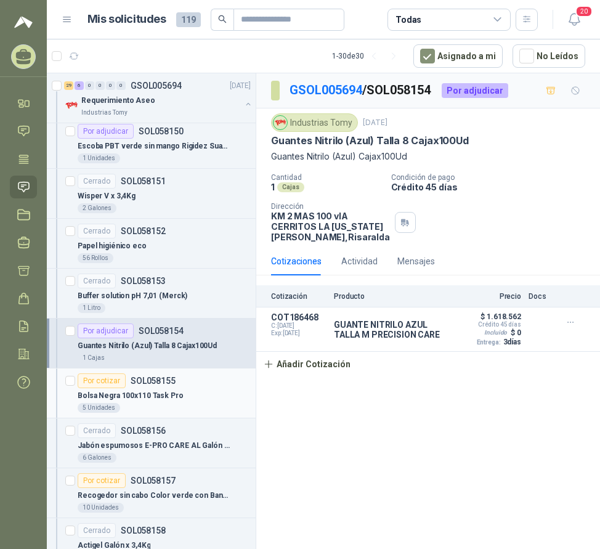
click at [170, 393] on p "Bolsa Negra 100x110 Task Pro" at bounding box center [131, 396] width 106 height 12
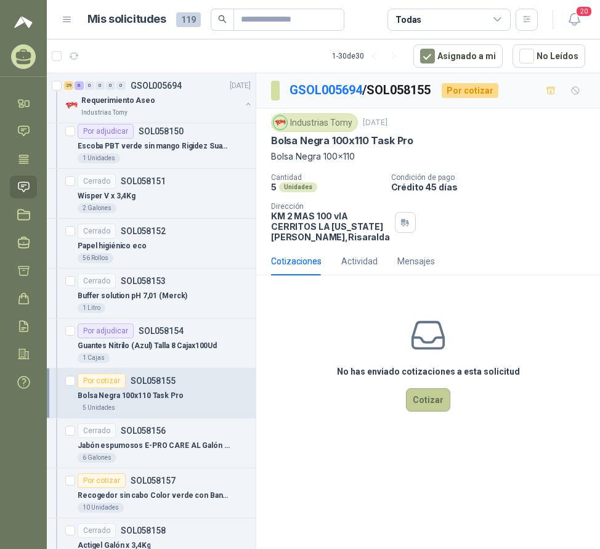
click at [435, 412] on button "Cotizar" at bounding box center [428, 399] width 44 height 23
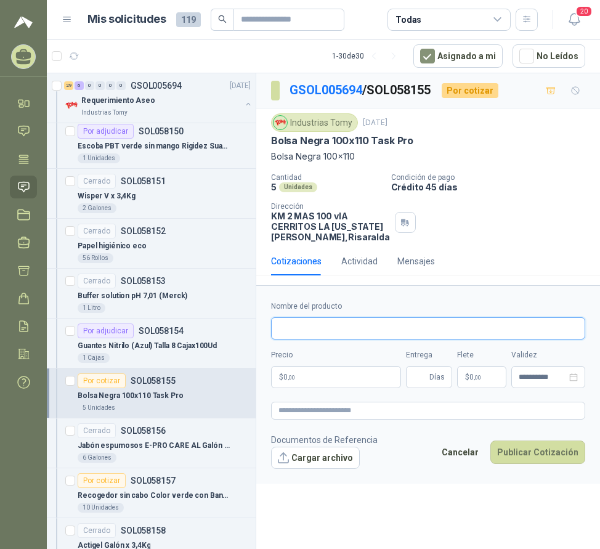
click at [360, 340] on input "Nombre del producto" at bounding box center [428, 328] width 314 height 22
click at [379, 339] on input "Nombre del producto" at bounding box center [428, 328] width 314 height 22
type input "**********"
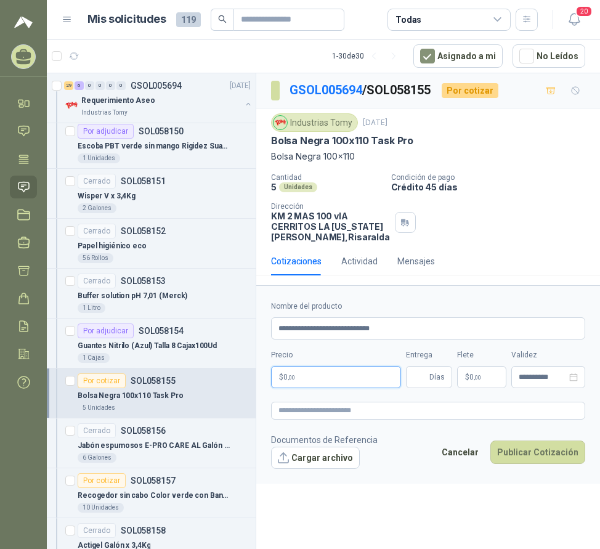
click at [354, 388] on p "$ 0 ,00" at bounding box center [336, 377] width 130 height 22
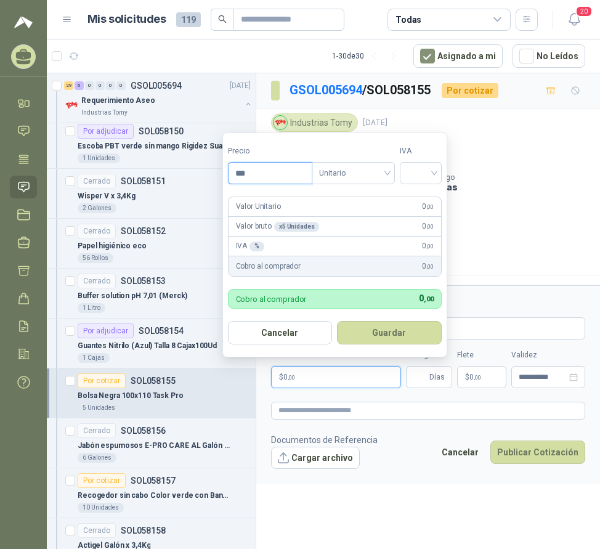
click at [263, 175] on input "***" at bounding box center [270, 173] width 83 height 21
click at [356, 176] on span "Unitario" at bounding box center [353, 173] width 68 height 18
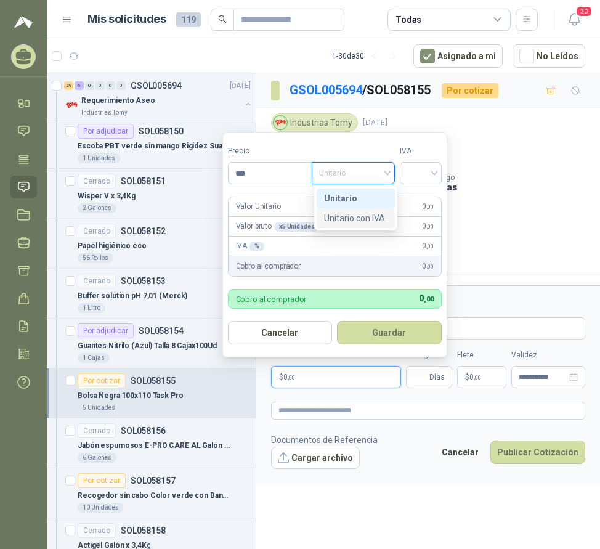
click at [368, 219] on div "Unitario con IVA" at bounding box center [355, 218] width 63 height 14
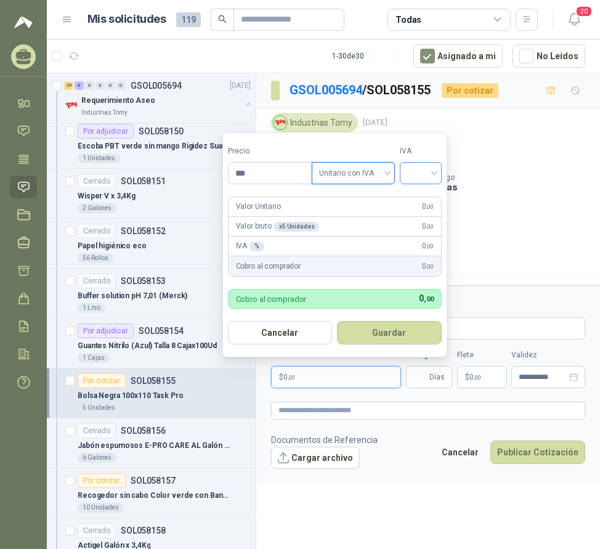
click at [412, 177] on input "search" at bounding box center [420, 172] width 27 height 18
drag, startPoint x: 422, startPoint y: 199, endPoint x: 338, endPoint y: 190, distance: 84.9
click at [423, 199] on div "19%" at bounding box center [423, 199] width 23 height 14
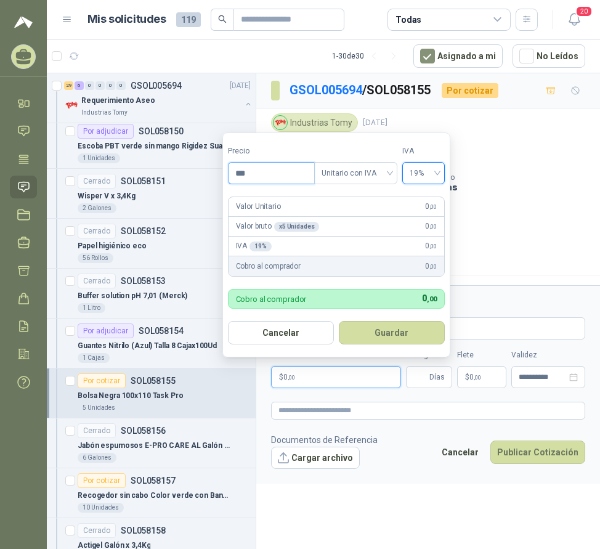
click at [266, 177] on input "***" at bounding box center [272, 173] width 86 height 21
click at [389, 330] on button "Guardar" at bounding box center [392, 332] width 106 height 23
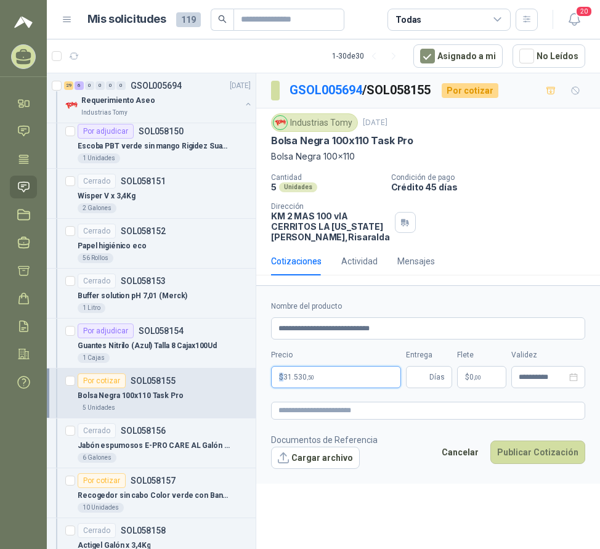
drag, startPoint x: 322, startPoint y: 381, endPoint x: 272, endPoint y: 385, distance: 50.0
click at [272, 385] on p "$ 31.530 ,50" at bounding box center [336, 377] width 130 height 22
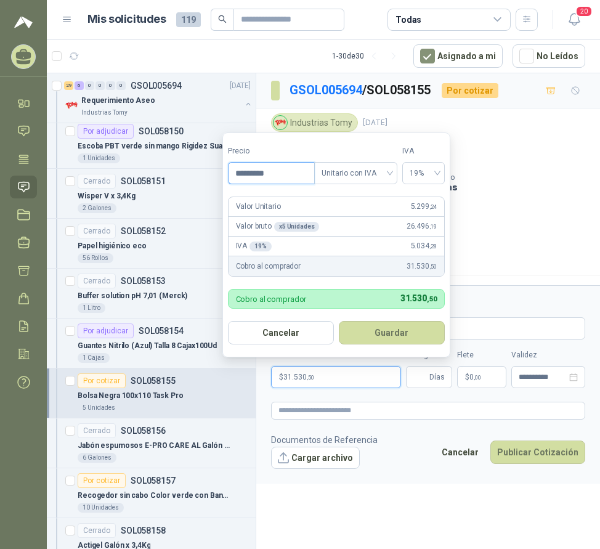
click at [279, 169] on input "*********" at bounding box center [272, 173] width 86 height 21
type input "*********"
click at [397, 328] on button "Guardar" at bounding box center [392, 332] width 106 height 23
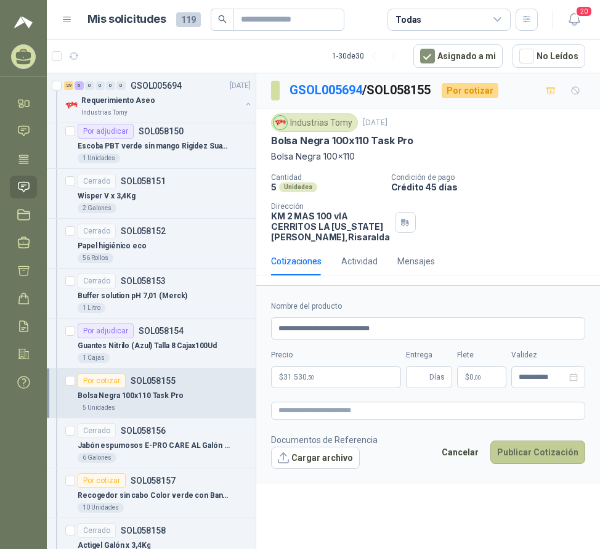
click at [523, 463] on button "Publicar Cotización" at bounding box center [537, 452] width 95 height 23
click at [421, 384] on input "Entrega" at bounding box center [420, 377] width 14 height 21
type input "*"
click at [545, 464] on button "Publicar Cotización" at bounding box center [537, 452] width 95 height 23
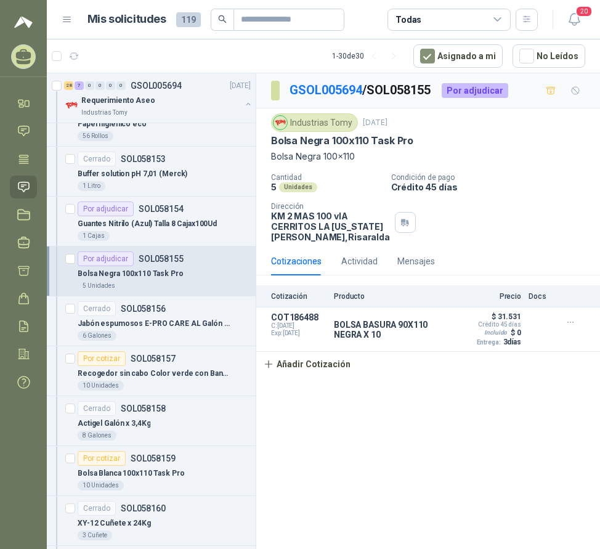
scroll to position [739, 0]
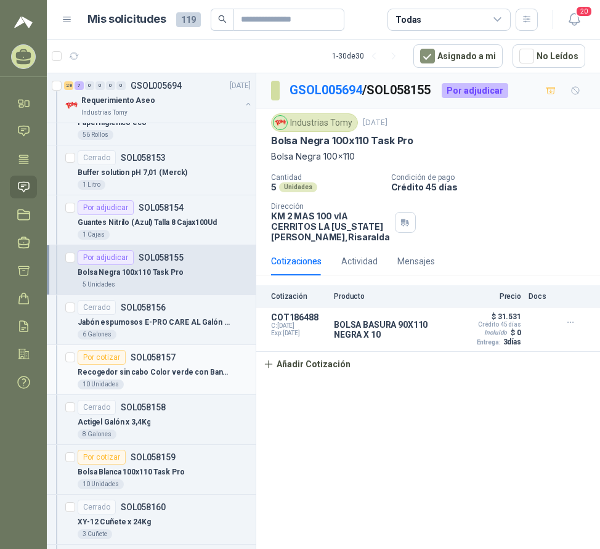
click at [178, 368] on p "Recogedor sin cabo Color verde con Banda Marca Task Pro (1019083)" at bounding box center [154, 373] width 153 height 12
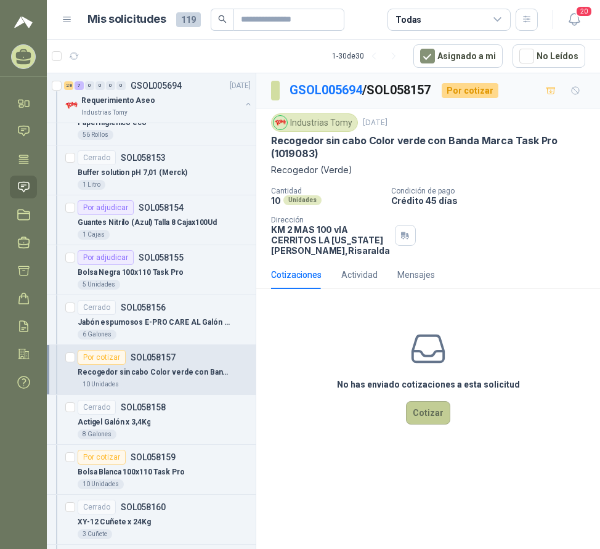
click at [421, 425] on button "Cotizar" at bounding box center [428, 412] width 44 height 23
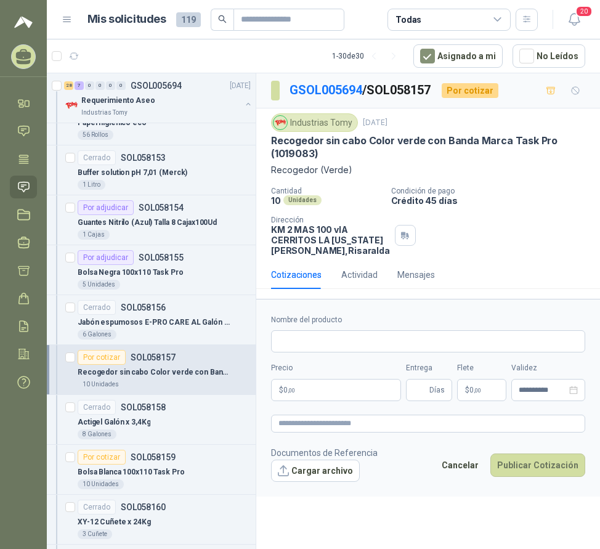
click at [320, 401] on p "$ 0 ,00" at bounding box center [336, 390] width 130 height 22
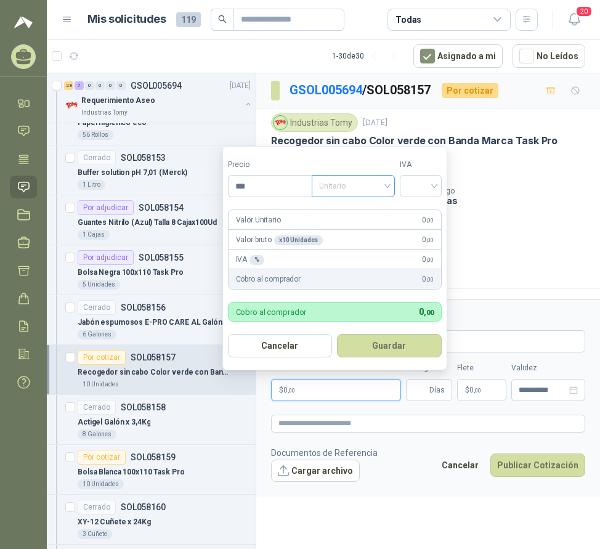
click at [354, 186] on span "Unitario" at bounding box center [353, 186] width 68 height 18
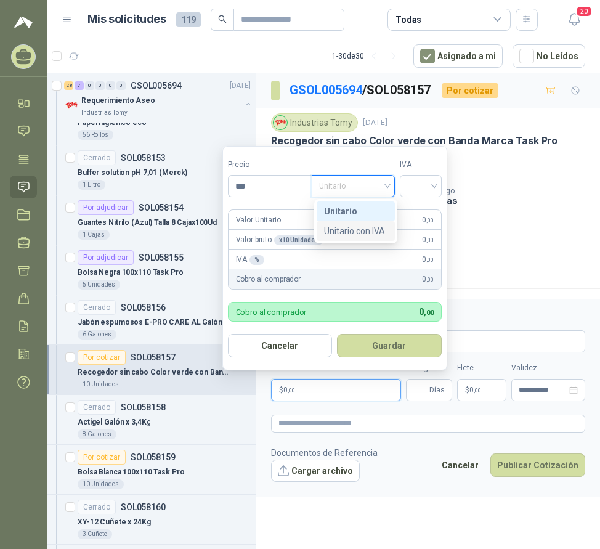
click at [363, 232] on div "Unitario con IVA" at bounding box center [355, 231] width 63 height 14
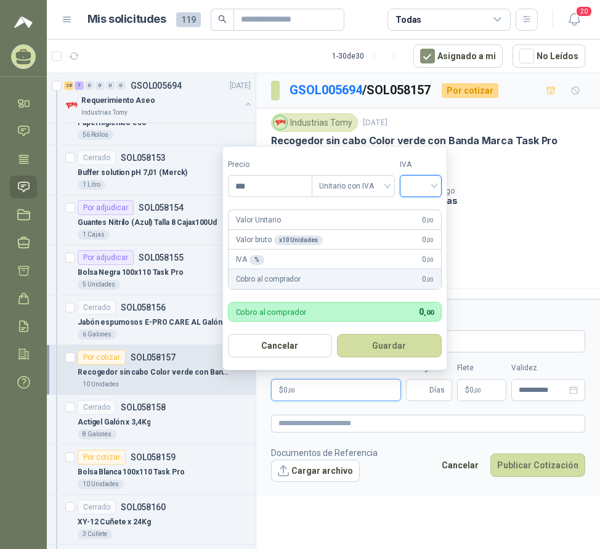
click at [413, 189] on input "search" at bounding box center [420, 185] width 27 height 18
click at [415, 210] on div "19%" at bounding box center [423, 212] width 23 height 14
click at [291, 185] on input "***" at bounding box center [272, 186] width 86 height 21
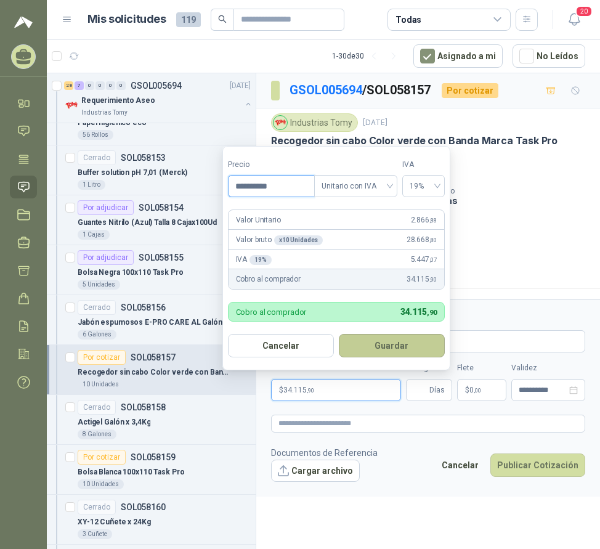
type input "**********"
click at [396, 346] on button "Guardar" at bounding box center [392, 345] width 106 height 23
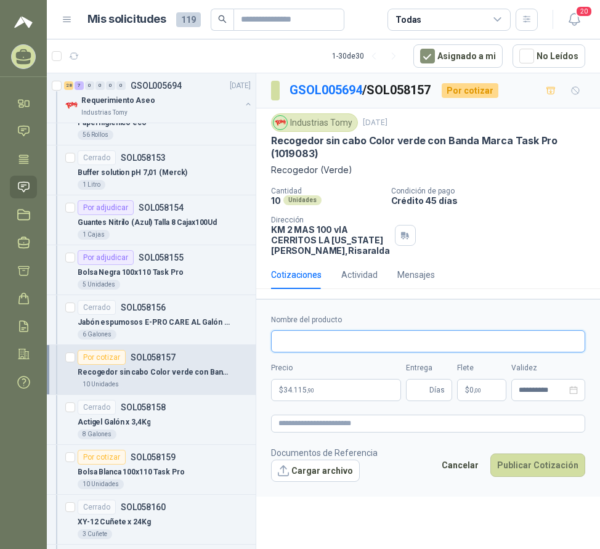
click at [320, 352] on input "Nombre del producto" at bounding box center [428, 341] width 314 height 22
type input "**********"
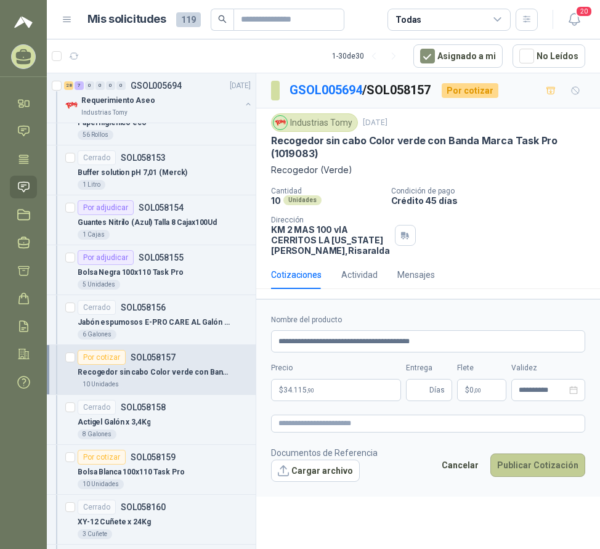
drag, startPoint x: 535, startPoint y: 474, endPoint x: 528, endPoint y: 474, distance: 6.8
click at [535, 474] on button "Publicar Cotización" at bounding box center [537, 465] width 95 height 23
click at [420, 401] on input "Entrega" at bounding box center [420, 390] width 14 height 21
type input "*"
click at [524, 470] on button "Publicar Cotización" at bounding box center [537, 465] width 95 height 23
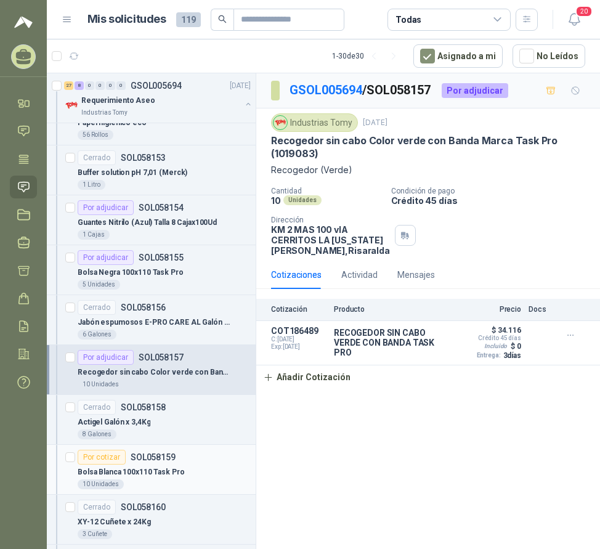
click at [144, 470] on p "Bolsa Blanca 100x110 Task Pro" at bounding box center [131, 472] width 107 height 12
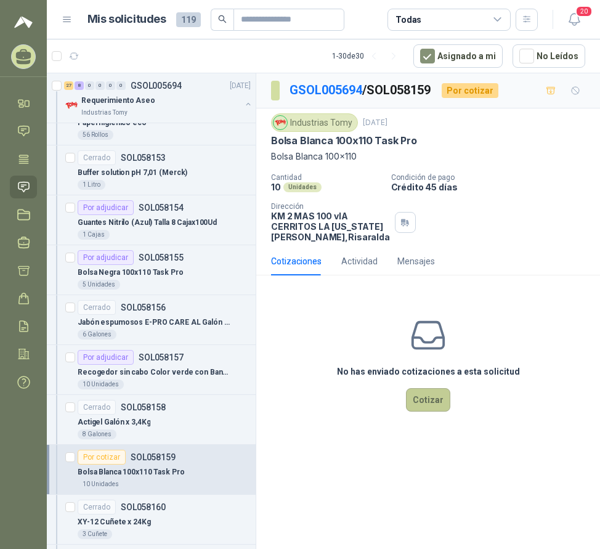
click at [433, 412] on button "Cotizar" at bounding box center [428, 399] width 44 height 23
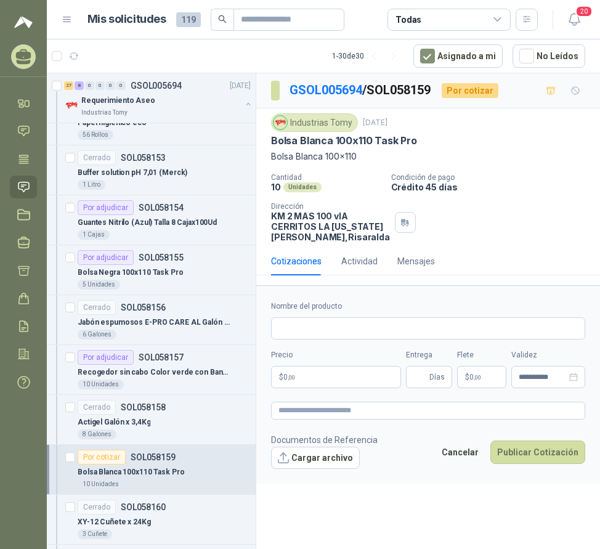
click at [354, 388] on p "$ 0 ,00" at bounding box center [336, 377] width 130 height 22
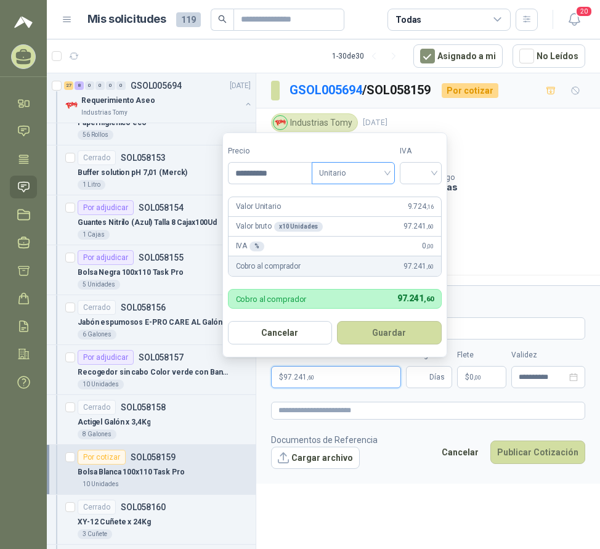
click at [349, 178] on span "Unitario" at bounding box center [353, 173] width 68 height 18
type input "**********"
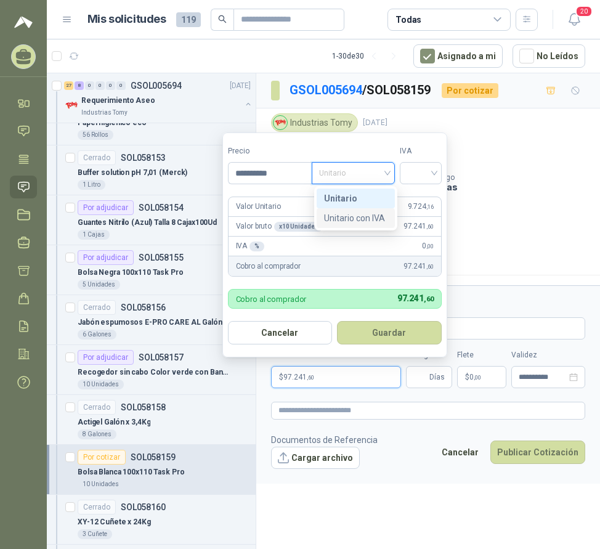
click at [350, 218] on div "Unitario con IVA" at bounding box center [355, 218] width 63 height 14
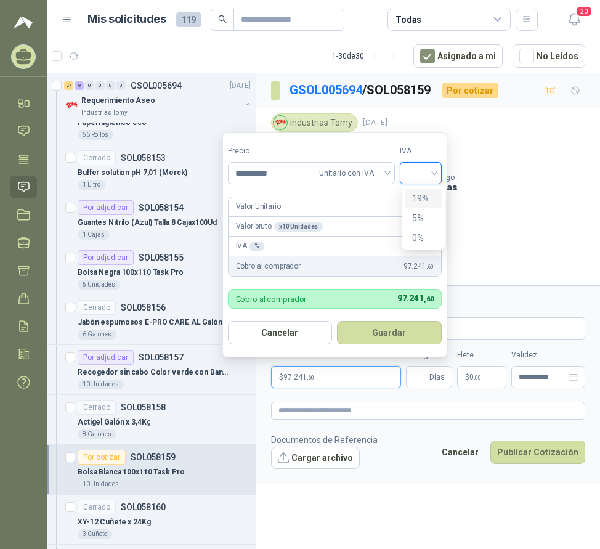
click at [428, 169] on input "search" at bounding box center [420, 172] width 27 height 18
click at [424, 194] on div "19%" at bounding box center [423, 199] width 23 height 14
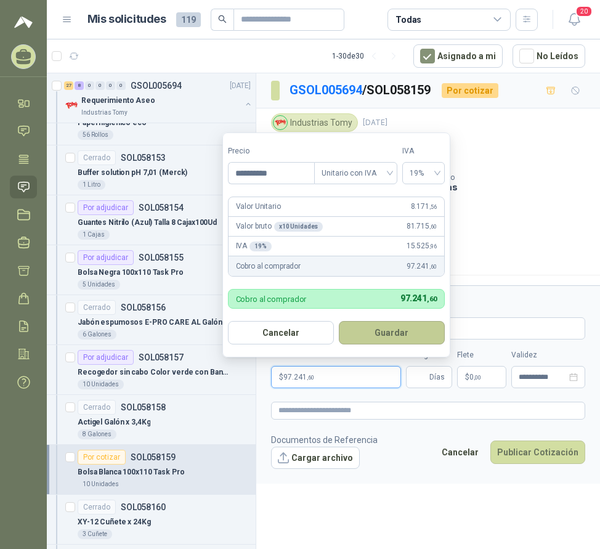
click at [394, 338] on button "Guardar" at bounding box center [392, 332] width 106 height 23
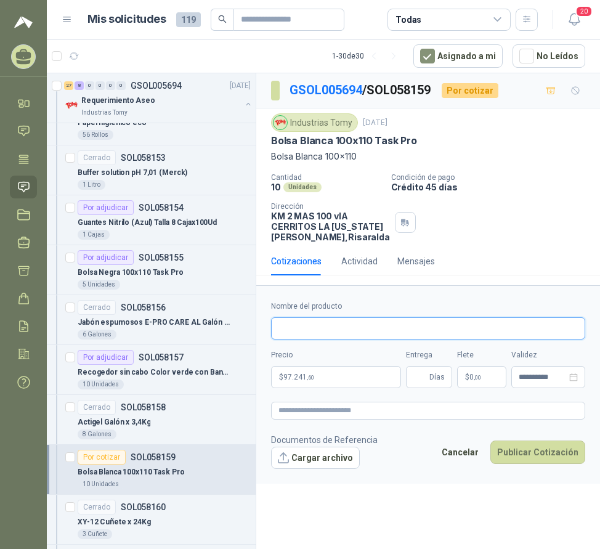
click at [336, 337] on input "Nombre del producto" at bounding box center [428, 328] width 314 height 22
drag, startPoint x: 383, startPoint y: 340, endPoint x: 361, endPoint y: 338, distance: 21.6
click at [361, 338] on input "**********" at bounding box center [428, 328] width 314 height 22
type input "**********"
click at [417, 383] on input "Entrega" at bounding box center [420, 377] width 14 height 21
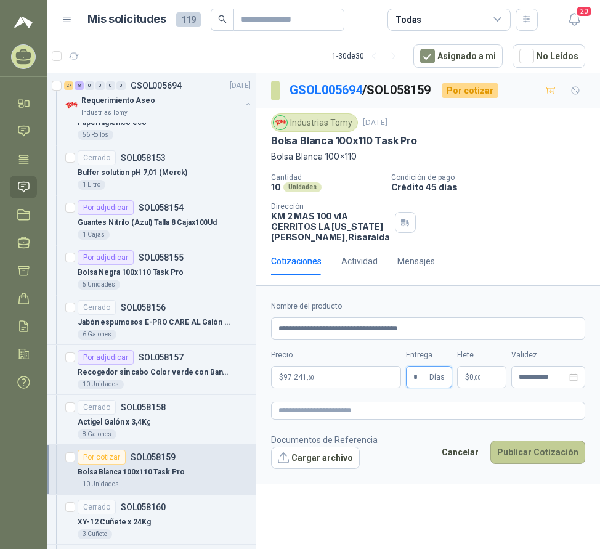
type input "*"
click at [535, 458] on button "Publicar Cotización" at bounding box center [537, 452] width 95 height 23
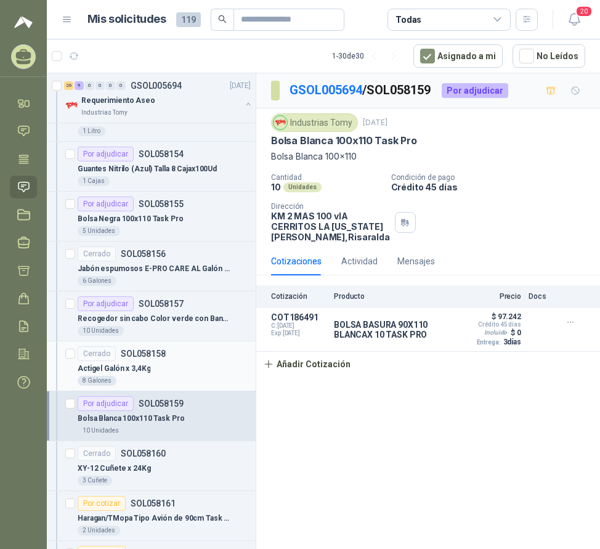
scroll to position [863, 0]
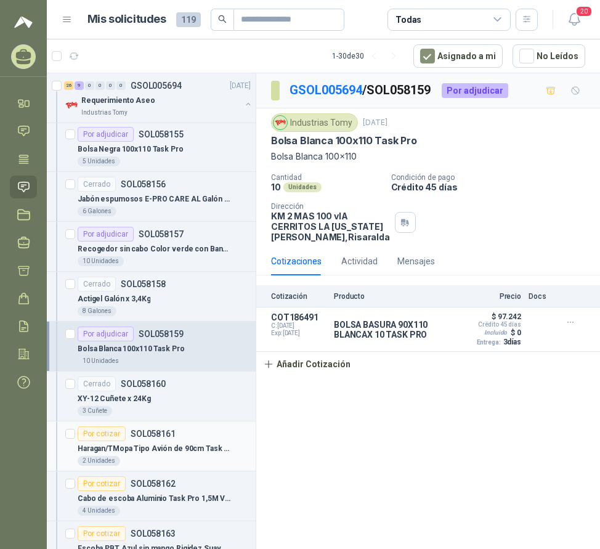
click at [159, 449] on p "Haragan/TMopa Tipo Avión de 90cm Task Pro con cabo 1,60mts Metalico Anatomico (…" at bounding box center [154, 449] width 153 height 12
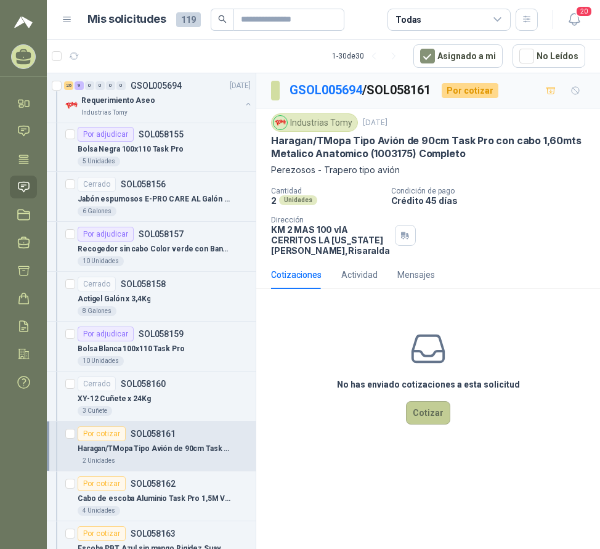
click at [437, 420] on button "Cotizar" at bounding box center [428, 412] width 44 height 23
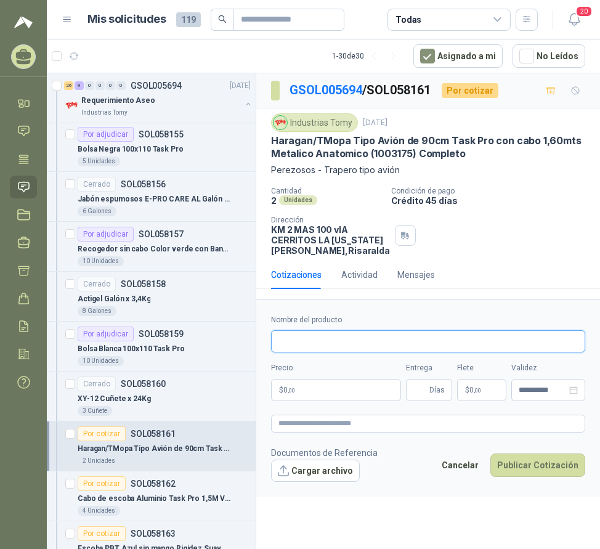
click at [304, 352] on input "Nombre del producto" at bounding box center [428, 341] width 314 height 22
click at [322, 352] on input "****" at bounding box center [428, 341] width 314 height 22
type input "**********"
click at [301, 401] on p "$ 0 ,00" at bounding box center [336, 390] width 130 height 22
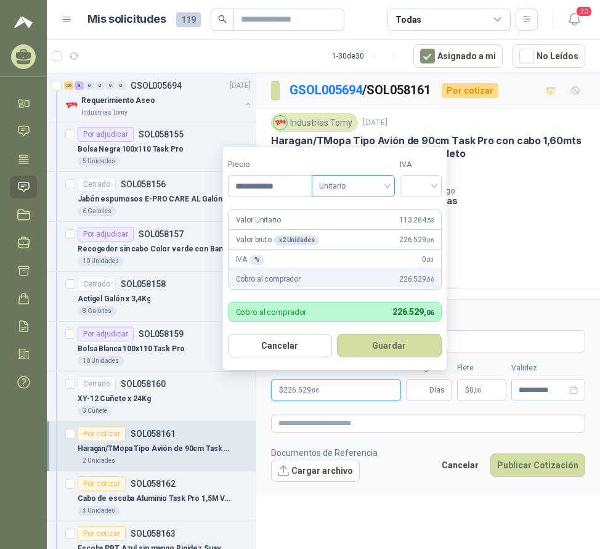
click at [348, 187] on span "Unitario" at bounding box center [353, 186] width 68 height 18
type input "**********"
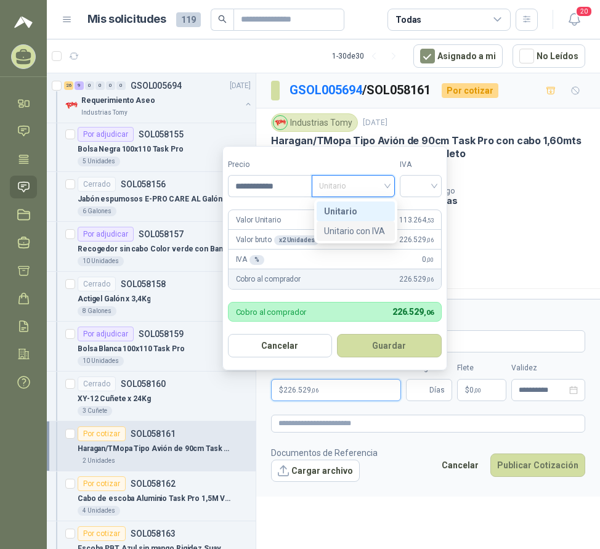
click at [360, 230] on div "Unitario con IVA" at bounding box center [355, 231] width 63 height 14
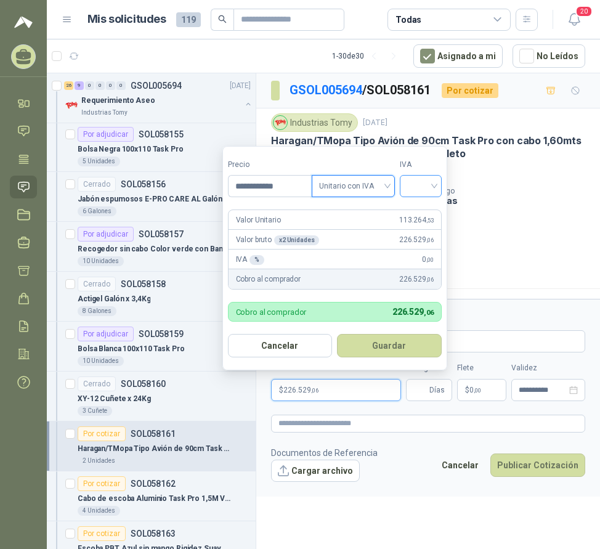
click at [425, 184] on input "search" at bounding box center [420, 185] width 27 height 18
click at [425, 211] on div "19%" at bounding box center [423, 212] width 23 height 14
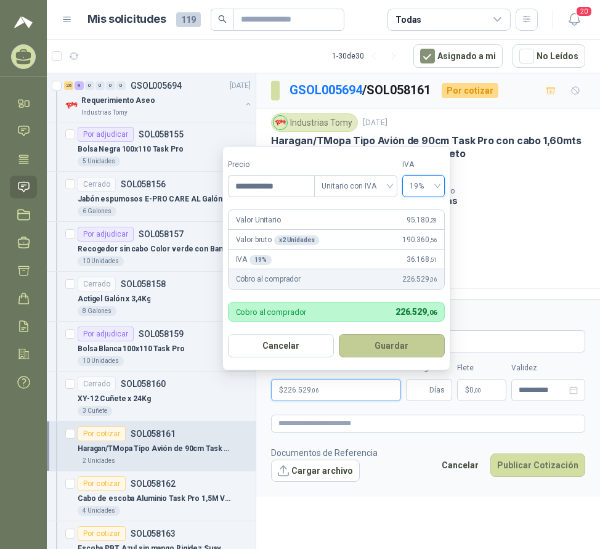
click at [399, 344] on button "Guardar" at bounding box center [392, 345] width 106 height 23
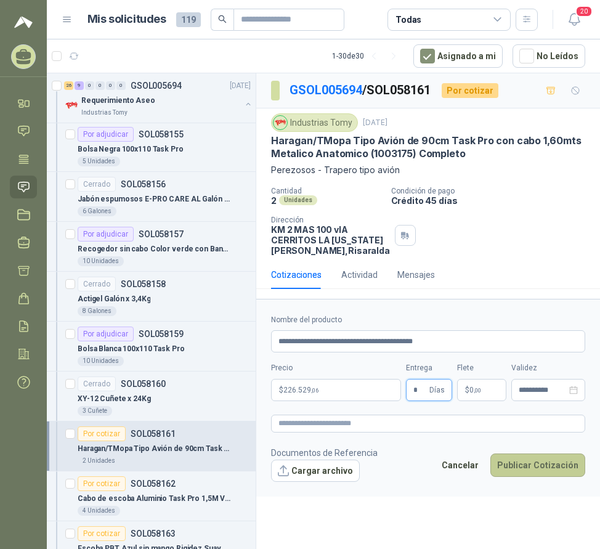
type input "*"
click at [545, 477] on button "Publicar Cotización" at bounding box center [537, 465] width 95 height 23
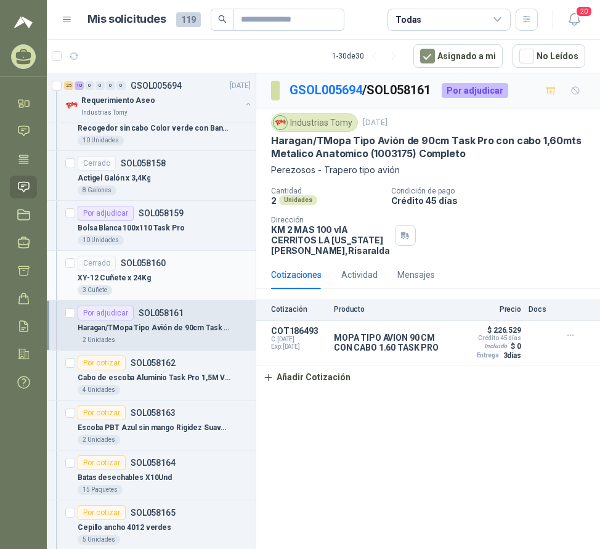
scroll to position [986, 0]
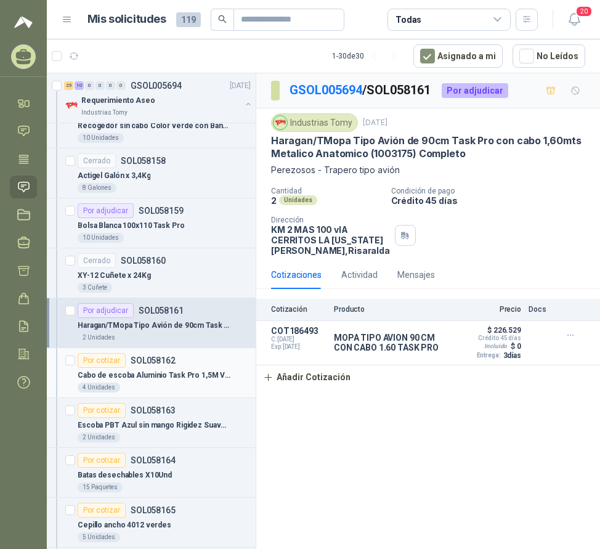
click at [184, 376] on p "Cabo de escoba Aluminio Task Pro 1,5M Verde" at bounding box center [154, 376] width 153 height 12
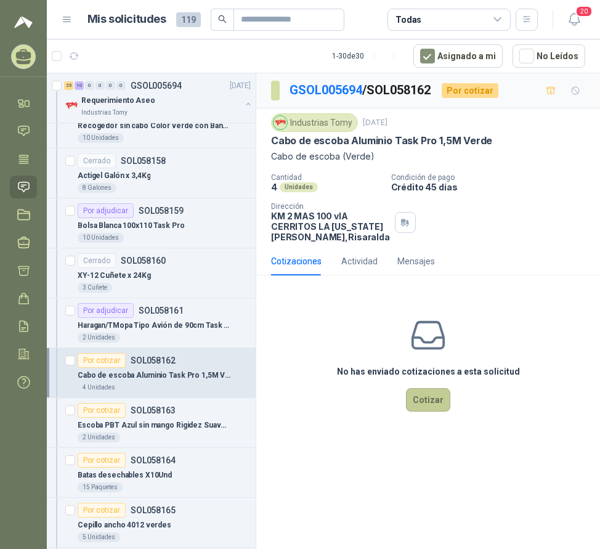
click at [444, 412] on button "Cotizar" at bounding box center [428, 399] width 44 height 23
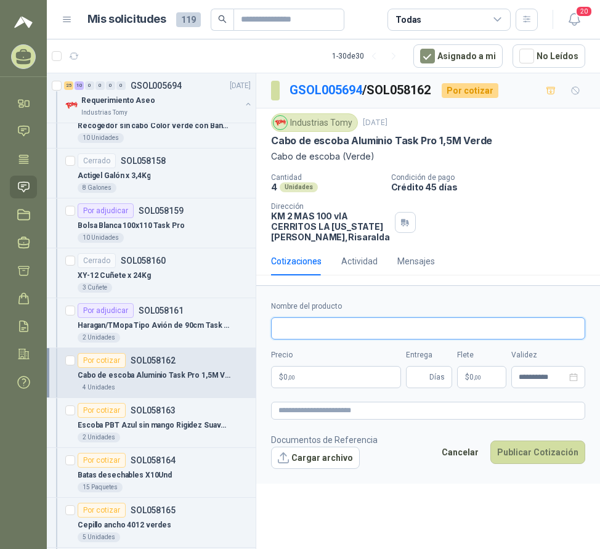
click at [332, 340] on input "Nombre del producto" at bounding box center [428, 328] width 314 height 22
type input "*"
type input "**********"
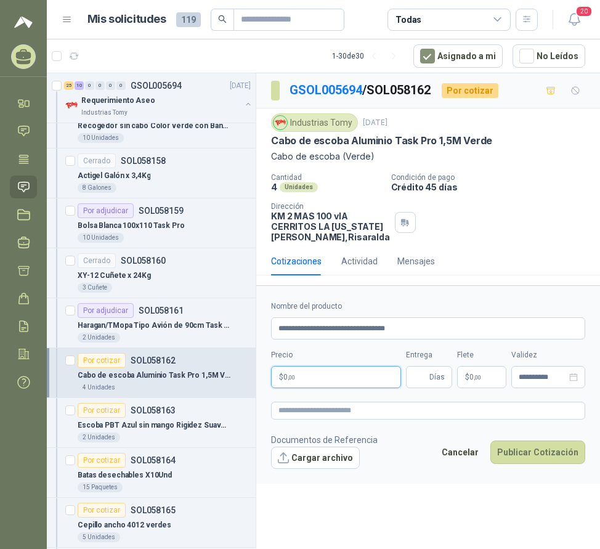
click at [346, 388] on p "$ 0 ,00" at bounding box center [336, 377] width 130 height 22
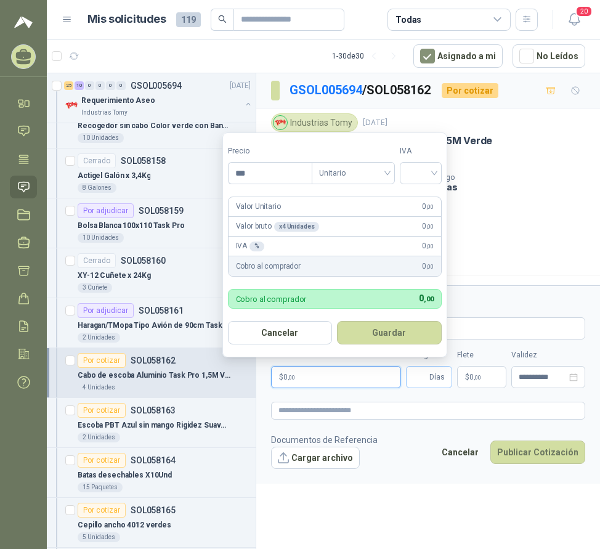
click at [436, 388] on span "Días" at bounding box center [436, 377] width 15 height 21
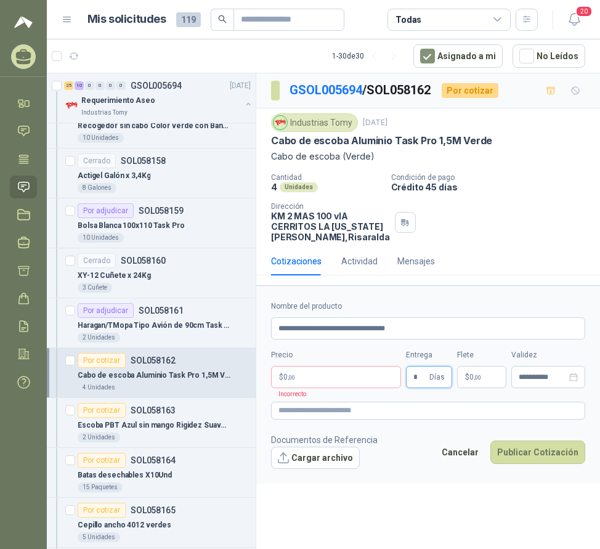
type input "*"
click at [346, 388] on p "$ 0 ,00" at bounding box center [336, 377] width 130 height 22
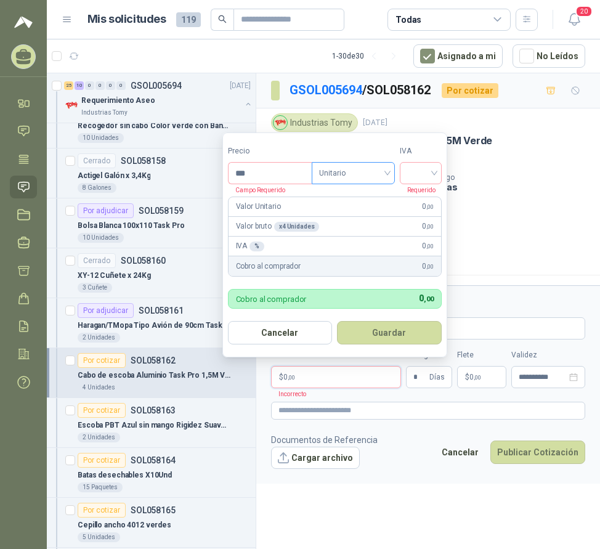
click at [364, 174] on span "Unitario" at bounding box center [353, 173] width 68 height 18
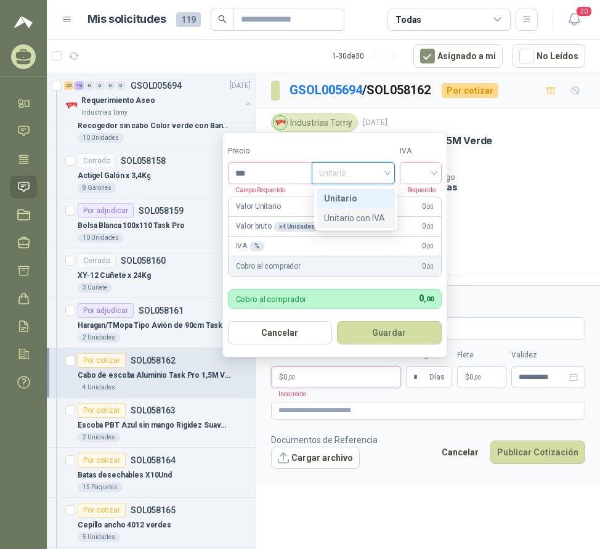
click at [364, 218] on div "Unitario con IVA" at bounding box center [355, 218] width 63 height 14
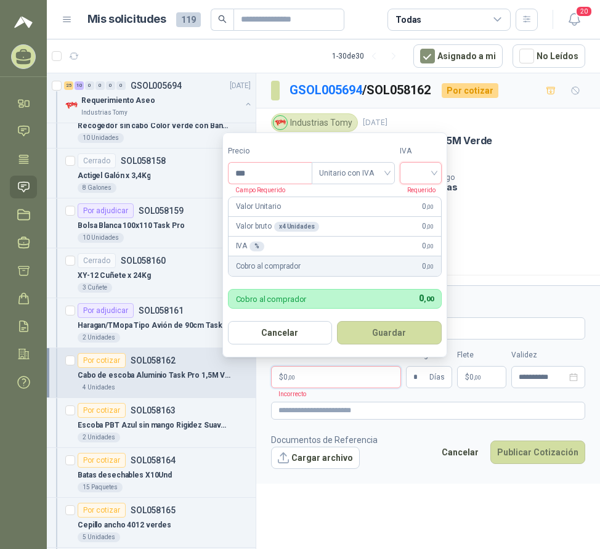
drag, startPoint x: 432, startPoint y: 174, endPoint x: 433, endPoint y: 191, distance: 16.7
click at [433, 174] on input "search" at bounding box center [420, 172] width 27 height 18
click at [433, 193] on div "19%" at bounding box center [423, 199] width 23 height 14
click at [263, 172] on input "***" at bounding box center [272, 173] width 86 height 21
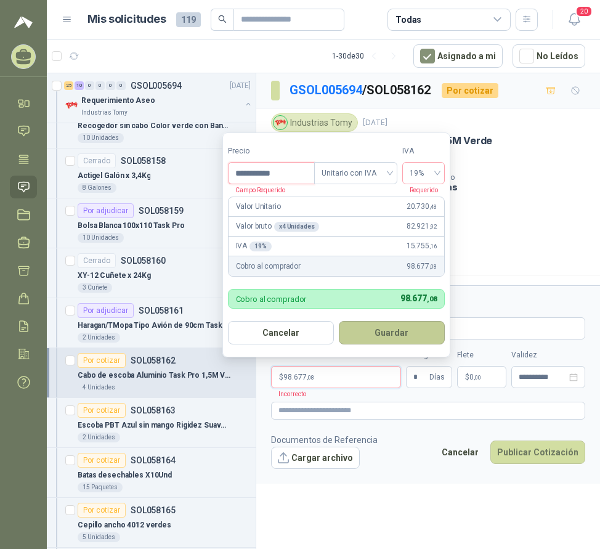
type input "**********"
click at [401, 330] on button "Guardar" at bounding box center [392, 332] width 106 height 23
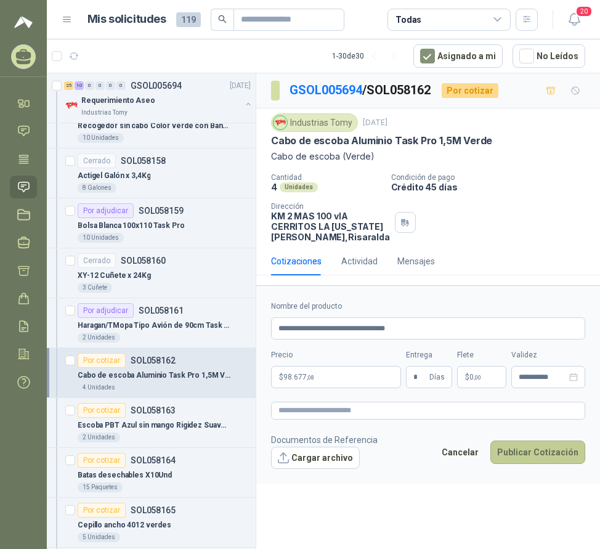
click at [539, 461] on button "Publicar Cotización" at bounding box center [537, 452] width 95 height 23
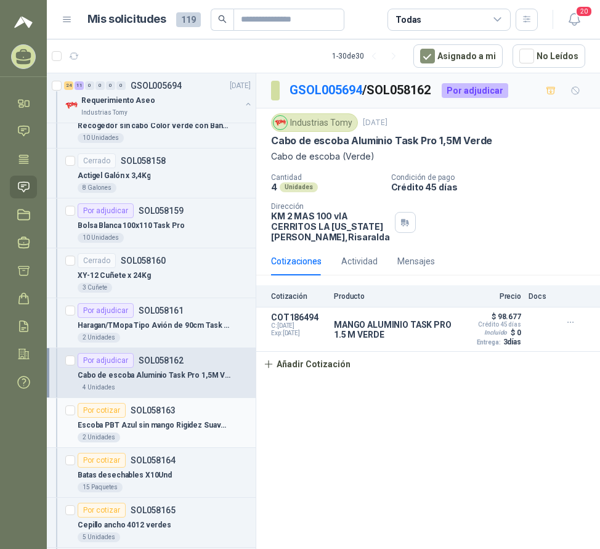
click at [158, 426] on p "Escoba PBT Azul sin mango Rigidez Suave CA4701-02" at bounding box center [154, 426] width 153 height 12
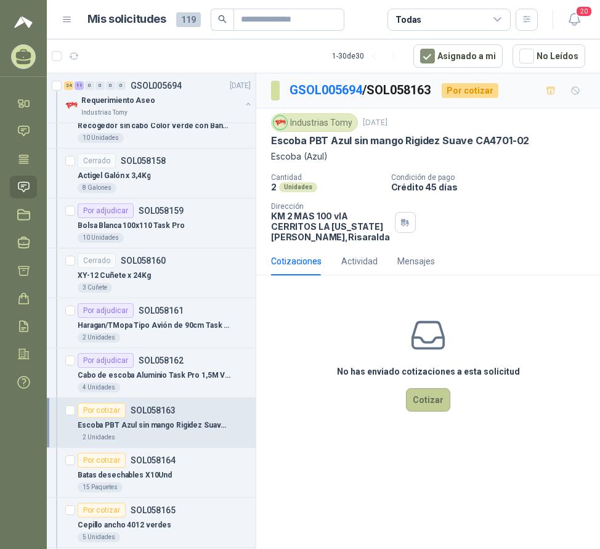
click at [425, 412] on button "Cotizar" at bounding box center [428, 399] width 44 height 23
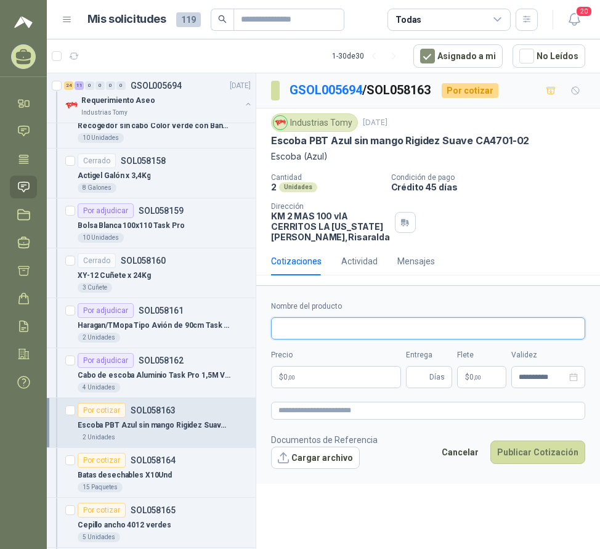
click at [335, 333] on input "Nombre del producto" at bounding box center [428, 328] width 314 height 22
type input "**********"
click at [328, 388] on p "$ 0 ,00" at bounding box center [336, 377] width 130 height 22
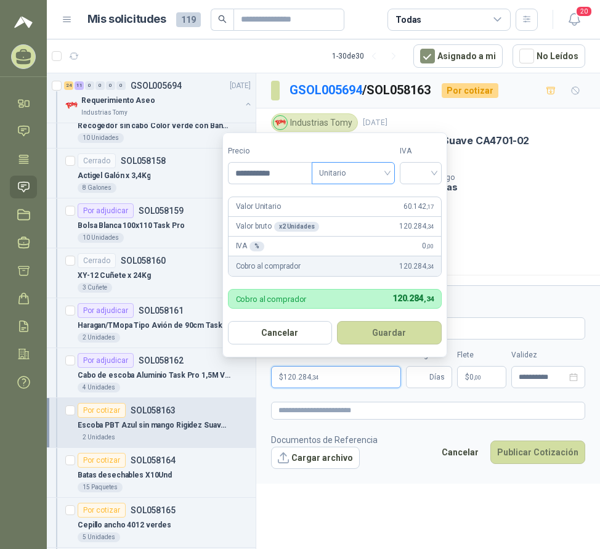
type input "**********"
click at [328, 163] on input "search" at bounding box center [353, 172] width 68 height 18
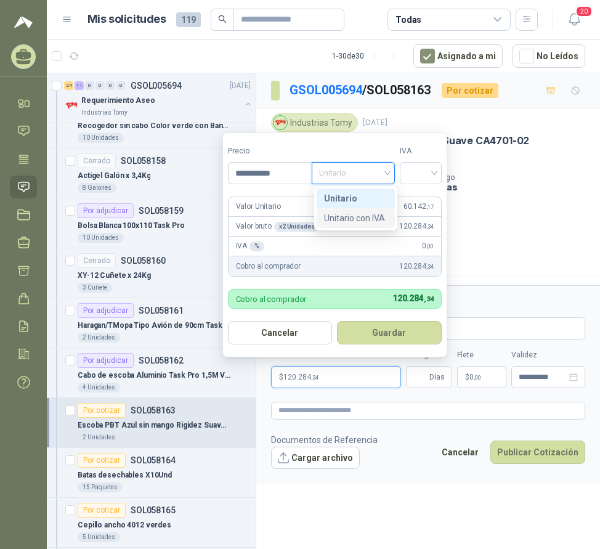
click at [346, 222] on div "Unitario con IVA" at bounding box center [355, 218] width 63 height 14
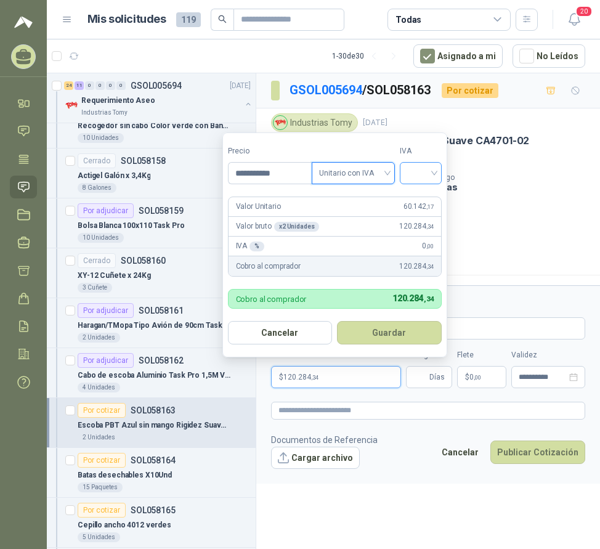
click at [430, 181] on span at bounding box center [420, 173] width 27 height 21
click at [430, 196] on div "19%" at bounding box center [423, 199] width 23 height 14
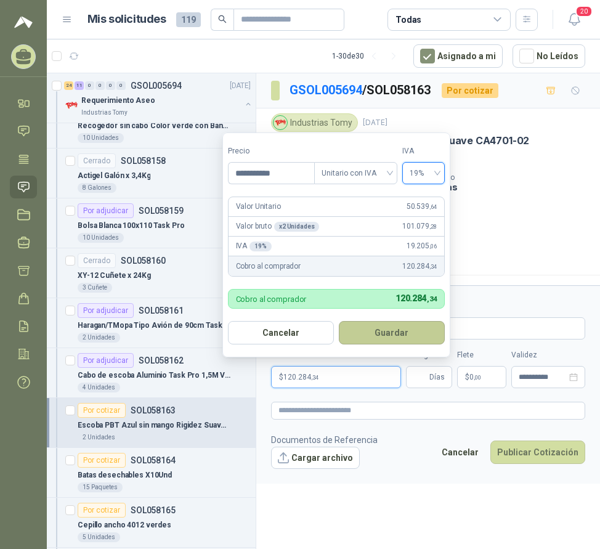
click at [393, 335] on button "Guardar" at bounding box center [392, 332] width 106 height 23
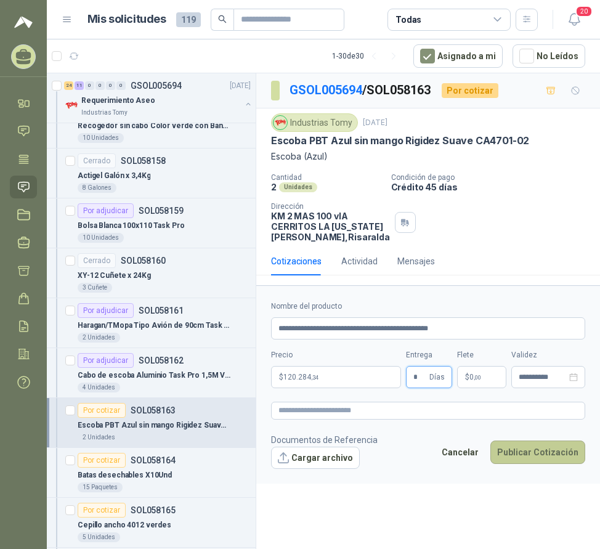
type input "*"
click at [533, 463] on button "Publicar Cotización" at bounding box center [537, 452] width 95 height 23
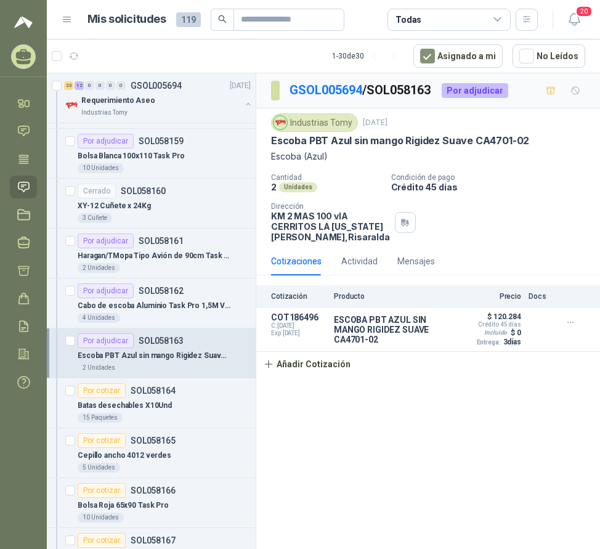
scroll to position [1109, 0]
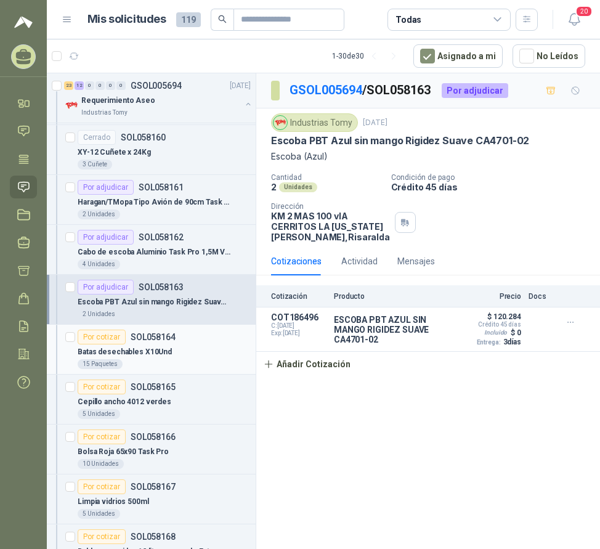
click at [158, 352] on p "Batas desechables X10Und" at bounding box center [125, 352] width 94 height 12
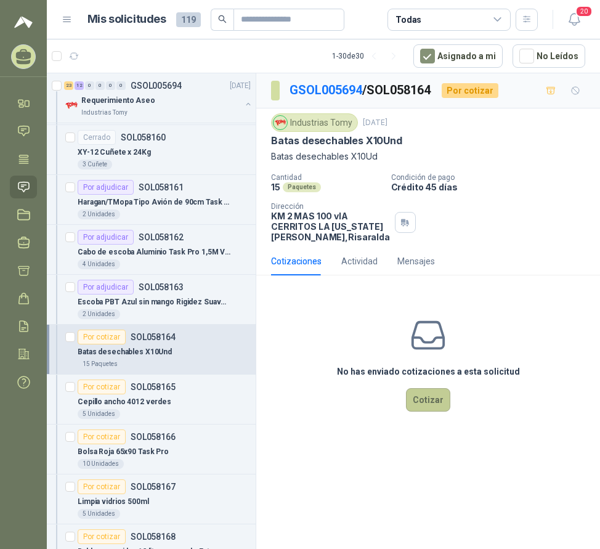
click at [415, 412] on button "Cotizar" at bounding box center [428, 399] width 44 height 23
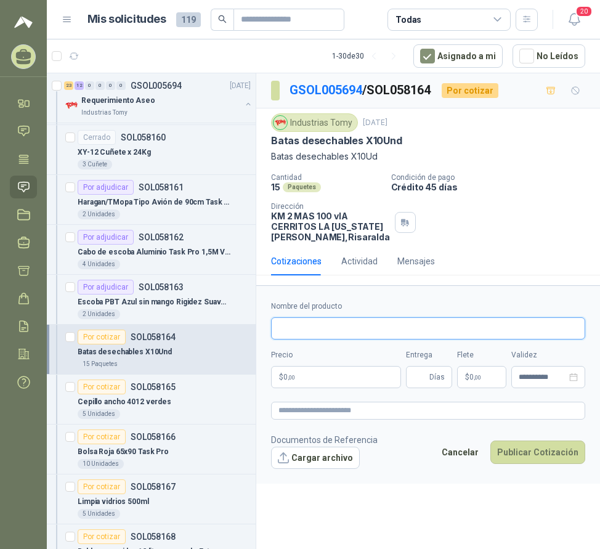
click at [327, 340] on input "Nombre del producto" at bounding box center [428, 328] width 314 height 22
type input "*"
type input "**********"
click at [341, 387] on p "$ 0 ,00" at bounding box center [336, 377] width 130 height 22
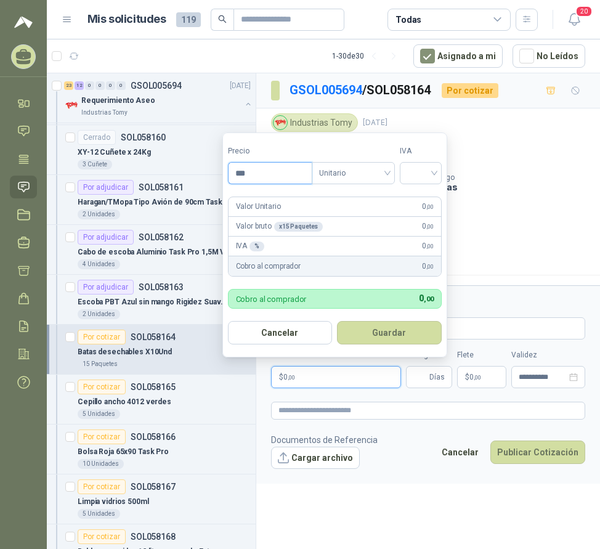
click at [278, 176] on input "***" at bounding box center [270, 173] width 83 height 21
drag, startPoint x: 344, startPoint y: 177, endPoint x: 346, endPoint y: 185, distance: 8.2
click at [348, 172] on span "Unitario" at bounding box center [353, 173] width 68 height 18
type input "********"
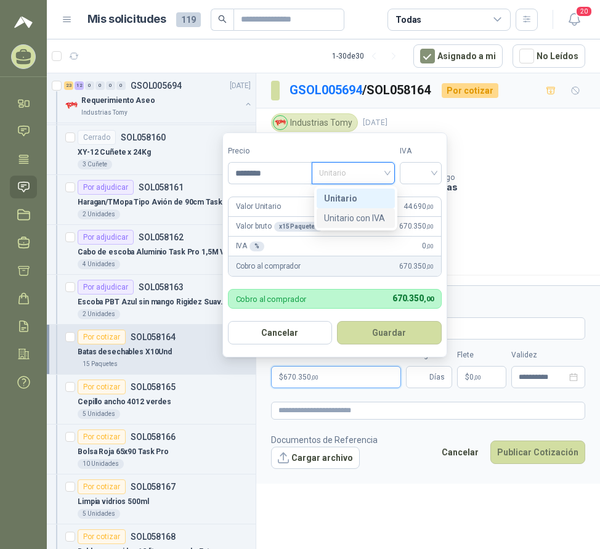
click at [354, 217] on div "Unitario con IVA" at bounding box center [355, 218] width 63 height 14
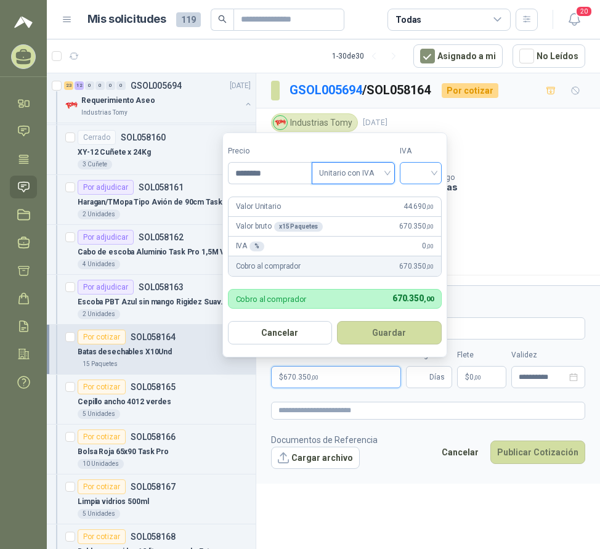
drag, startPoint x: 409, startPoint y: 161, endPoint x: 418, endPoint y: 172, distance: 14.8
click at [410, 161] on div "IVA" at bounding box center [421, 164] width 42 height 39
click at [419, 173] on input "search" at bounding box center [420, 172] width 27 height 18
click at [428, 201] on div "19%" at bounding box center [423, 199] width 23 height 14
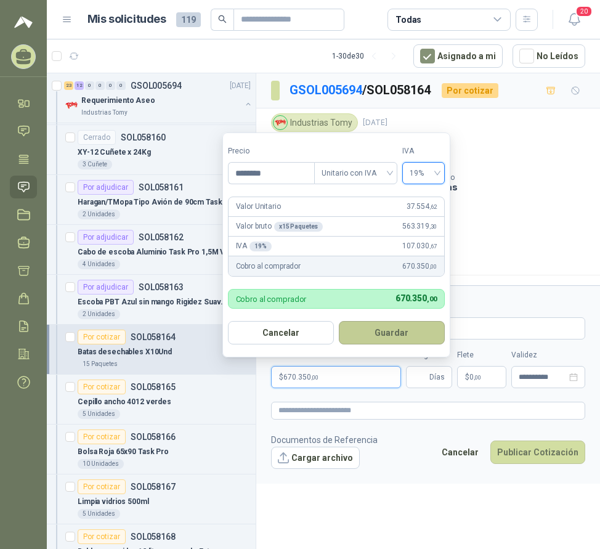
click at [393, 330] on button "Guardar" at bounding box center [392, 332] width 106 height 23
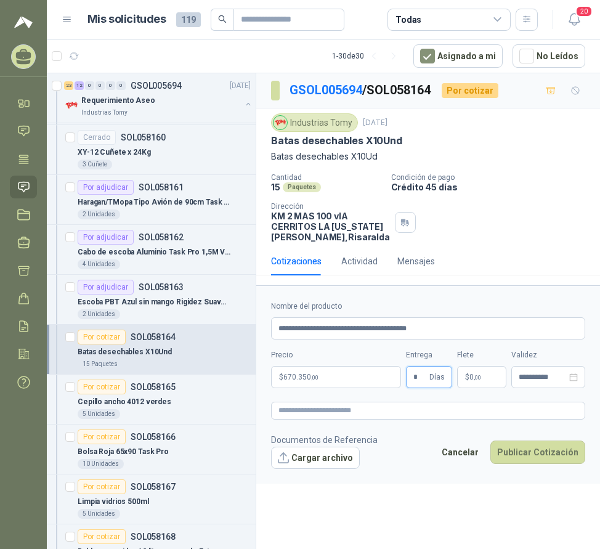
type input "*"
click at [525, 454] on button "Publicar Cotización" at bounding box center [537, 452] width 95 height 23
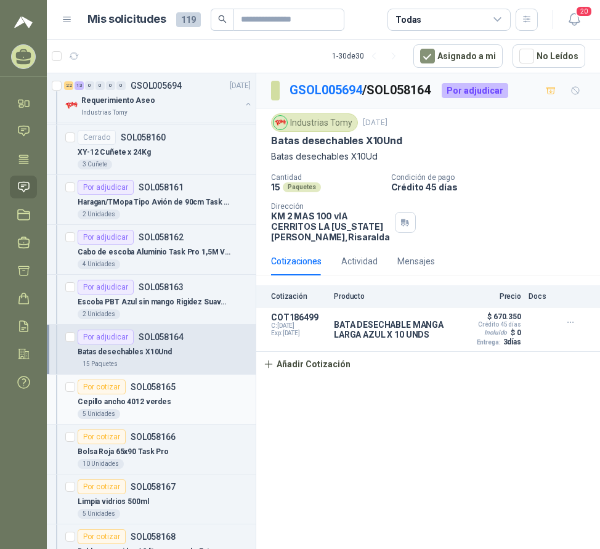
click at [160, 399] on p "Cepillo ancho 4012 verdes" at bounding box center [125, 402] width 94 height 12
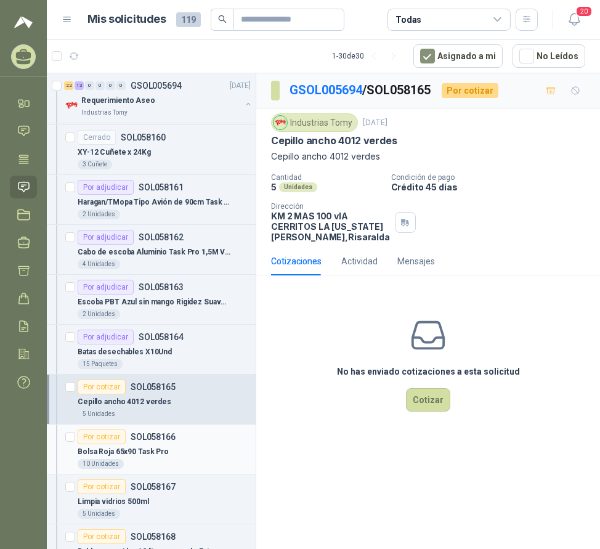
click at [149, 454] on p "Bolsa Roja 65x90 Task Pro" at bounding box center [123, 452] width 91 height 12
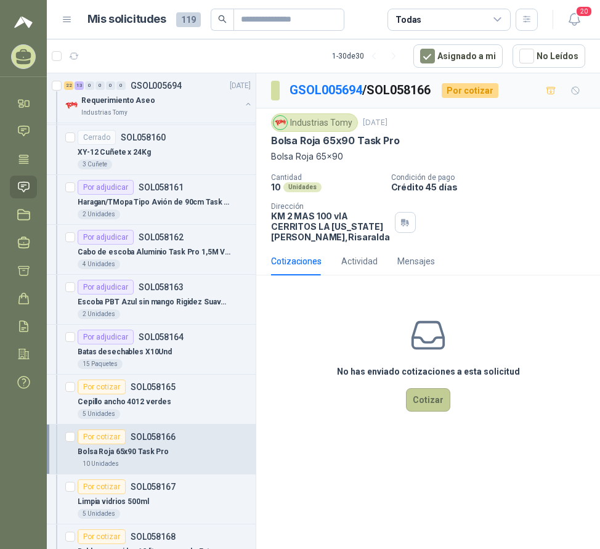
click at [418, 412] on button "Cotizar" at bounding box center [428, 399] width 44 height 23
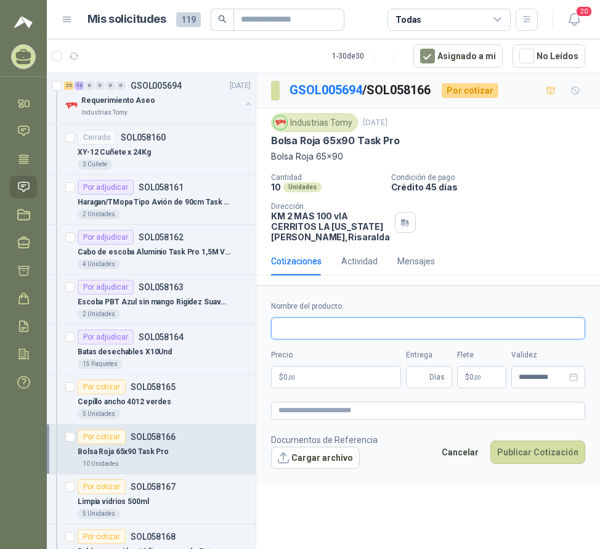
click at [318, 336] on input "Nombre del producto" at bounding box center [428, 328] width 314 height 22
type input "**********"
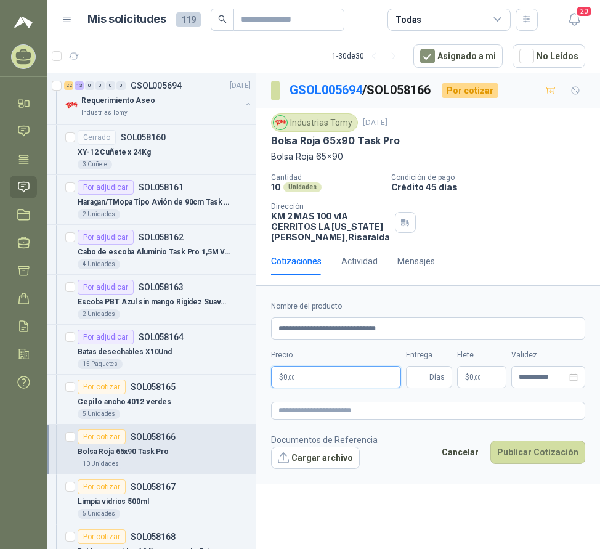
click at [336, 381] on p "$ 0 ,00" at bounding box center [336, 377] width 130 height 22
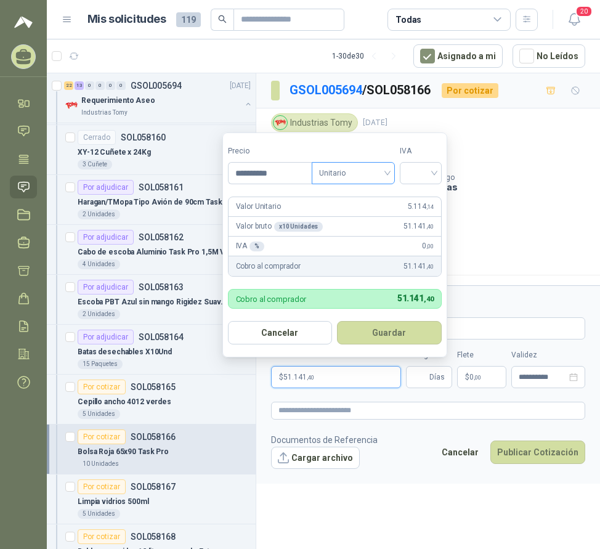
click at [347, 169] on span "Unitario" at bounding box center [353, 173] width 68 height 18
type input "**********"
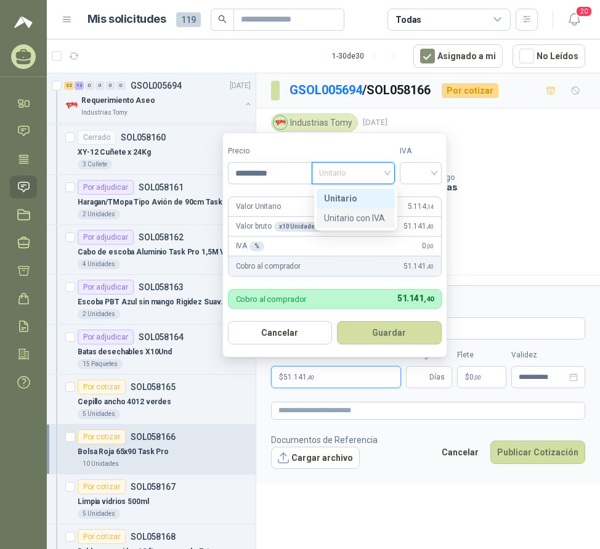
click at [357, 211] on div "Unitario con IVA" at bounding box center [356, 218] width 78 height 20
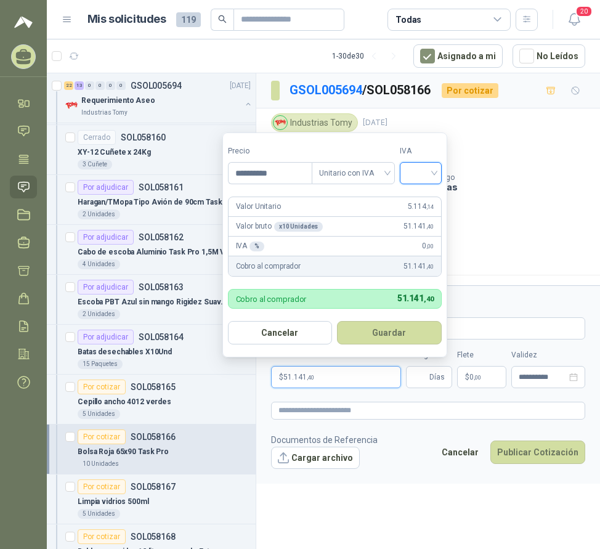
click at [421, 176] on input "search" at bounding box center [420, 172] width 27 height 18
click at [420, 197] on div "19%" at bounding box center [423, 199] width 23 height 14
click at [400, 329] on button "Guardar" at bounding box center [392, 332] width 106 height 23
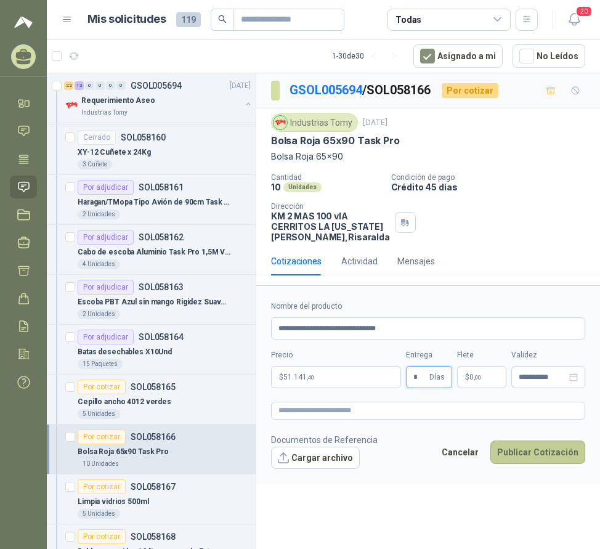
type input "*"
click at [536, 460] on button "Publicar Cotización" at bounding box center [537, 452] width 95 height 23
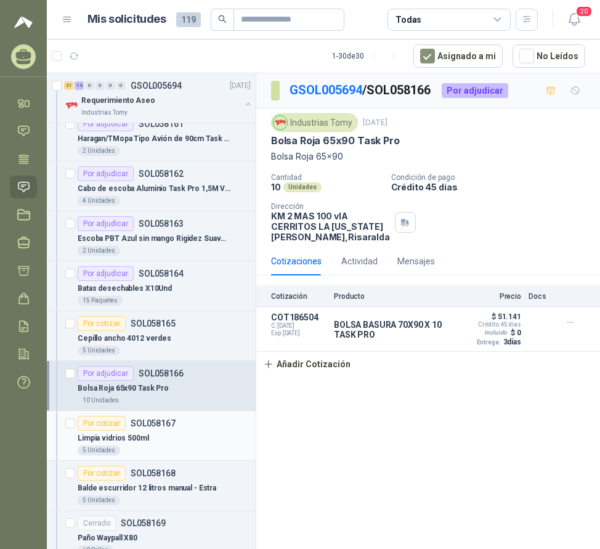
scroll to position [1232, 0]
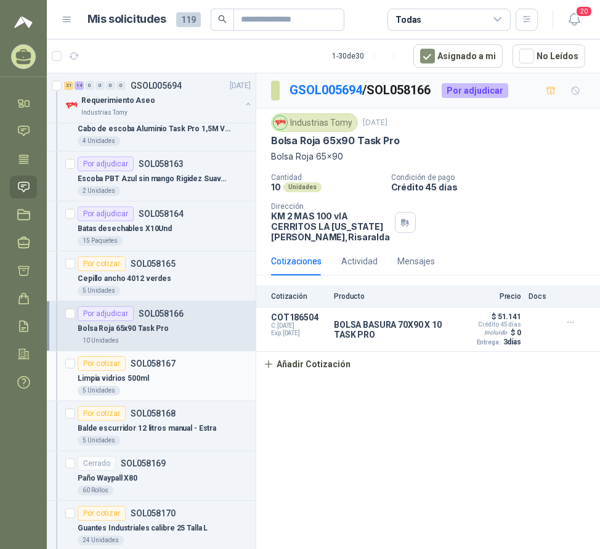
click at [163, 371] on div "Limpia vidrios 500ml" at bounding box center [164, 378] width 173 height 15
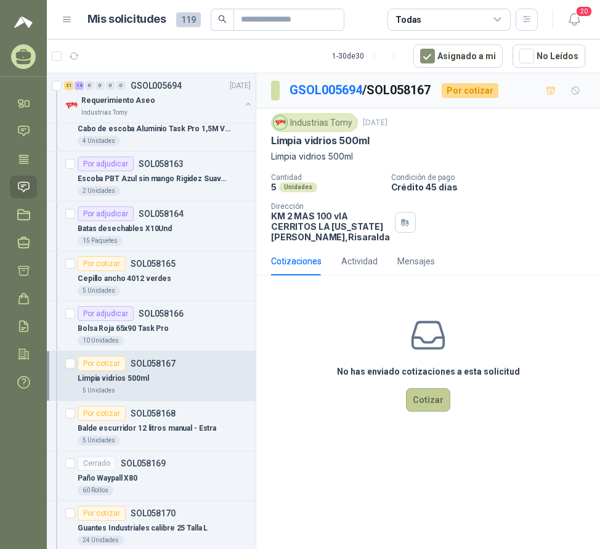
click at [425, 412] on button "Cotizar" at bounding box center [428, 399] width 44 height 23
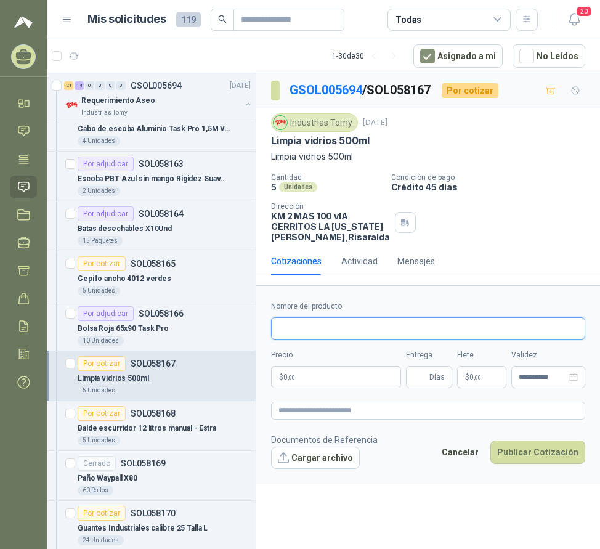
click at [342, 340] on input "Nombre del producto" at bounding box center [428, 328] width 314 height 22
click at [375, 338] on input "**********" at bounding box center [428, 328] width 314 height 22
type input "**********"
click at [307, 388] on p "$ 0 ,00" at bounding box center [336, 377] width 130 height 22
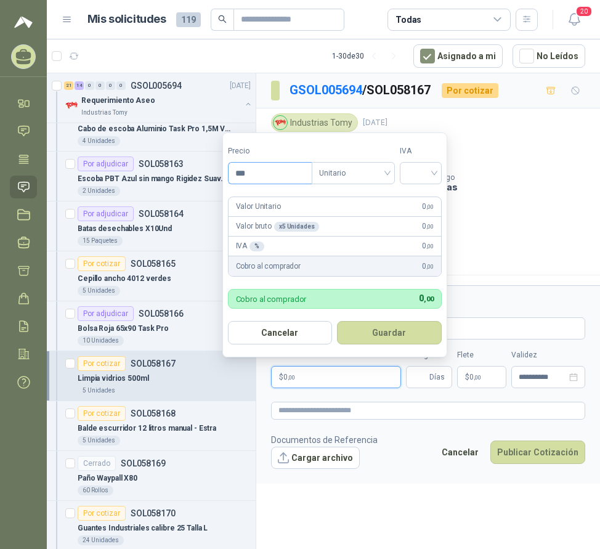
click at [283, 179] on input "***" at bounding box center [270, 173] width 83 height 21
click at [342, 169] on span "Unitario" at bounding box center [353, 173] width 68 height 18
type input "**********"
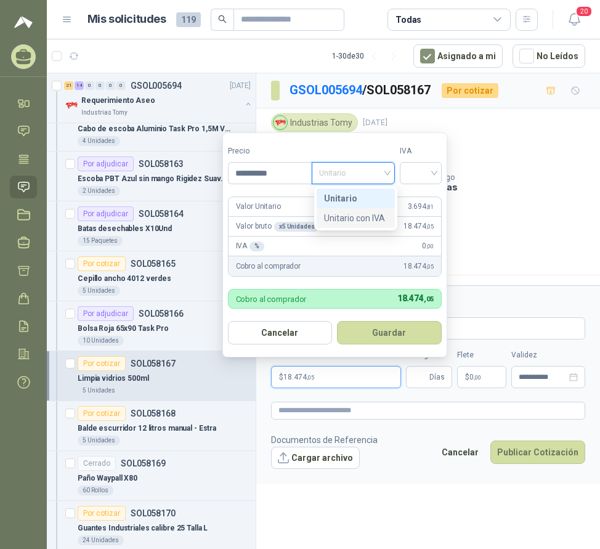
click at [344, 212] on div "Unitario con IVA" at bounding box center [355, 218] width 63 height 14
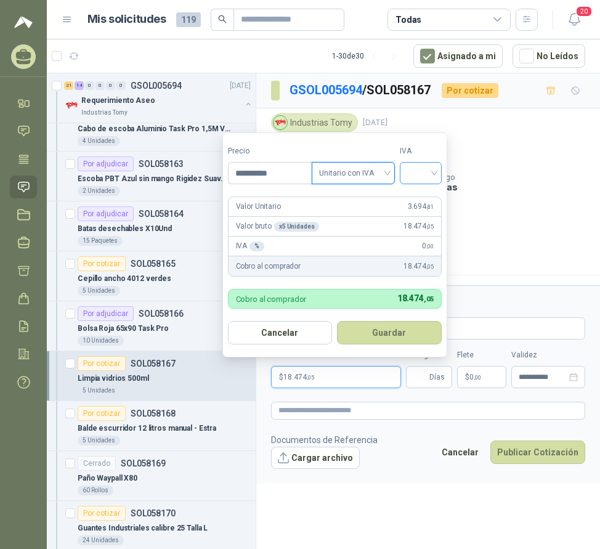
click at [431, 175] on input "search" at bounding box center [420, 172] width 27 height 18
click at [423, 198] on div "19%" at bounding box center [423, 199] width 23 height 14
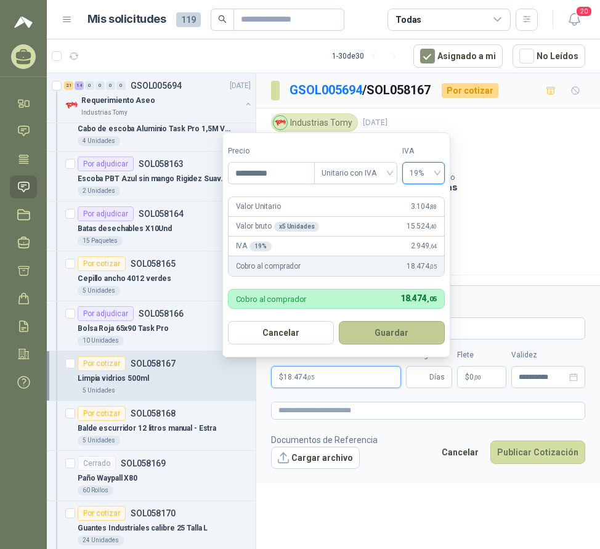
click at [414, 336] on button "Guardar" at bounding box center [392, 332] width 106 height 23
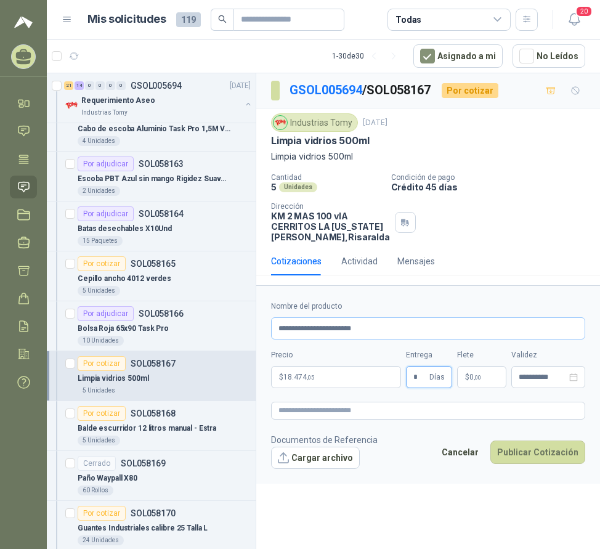
type input "*"
click at [330, 337] on input "**********" at bounding box center [428, 328] width 314 height 22
type input "**********"
click at [525, 461] on button "Publicar Cotización" at bounding box center [537, 452] width 95 height 23
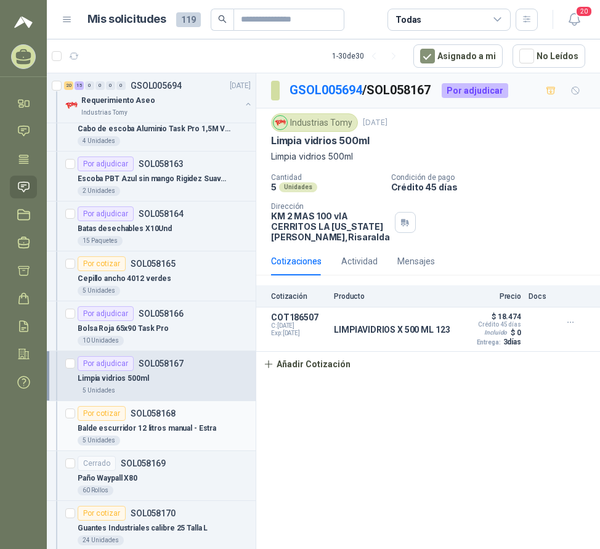
click at [167, 425] on p "Balde escurridor 12 litros manual - Estra" at bounding box center [147, 429] width 139 height 12
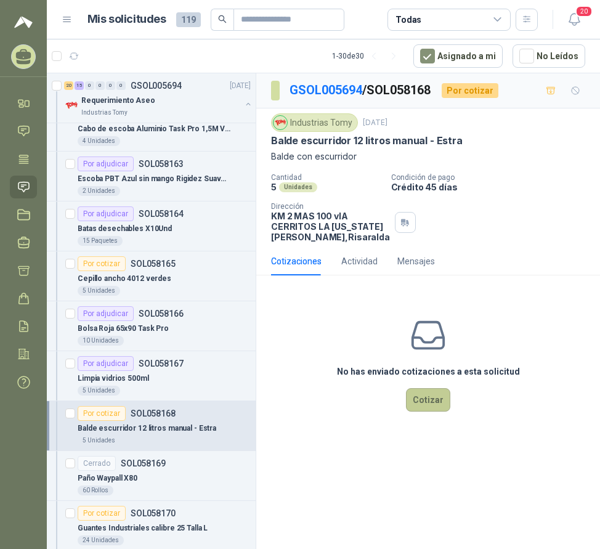
click at [423, 412] on button "Cotizar" at bounding box center [428, 399] width 44 height 23
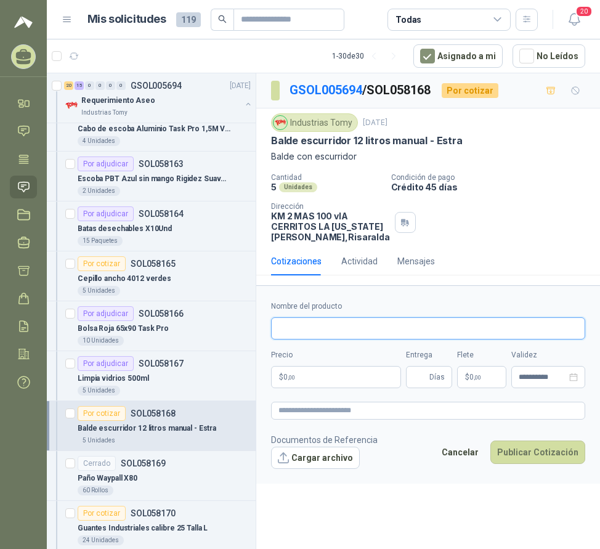
click at [306, 340] on input "Nombre del producto" at bounding box center [428, 328] width 314 height 22
click at [365, 340] on input "*****" at bounding box center [428, 328] width 314 height 22
click at [457, 339] on input "*****" at bounding box center [428, 328] width 314 height 22
click at [344, 340] on input "*****" at bounding box center [428, 328] width 314 height 22
type input "**********"
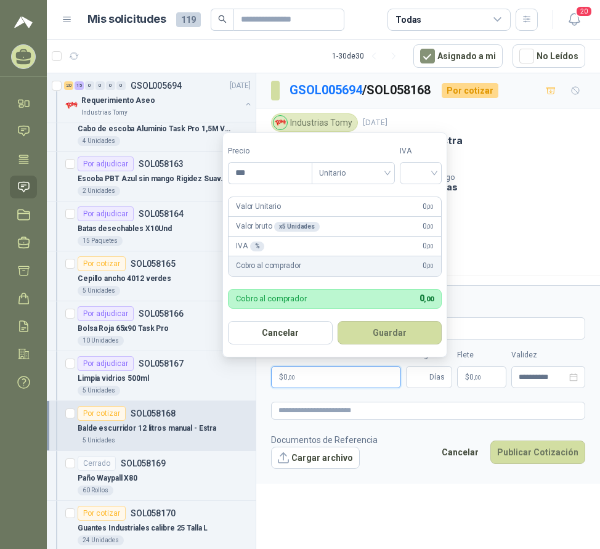
click at [333, 388] on p "$ 0 ,00" at bounding box center [336, 377] width 130 height 22
click at [278, 168] on input "***" at bounding box center [270, 173] width 83 height 21
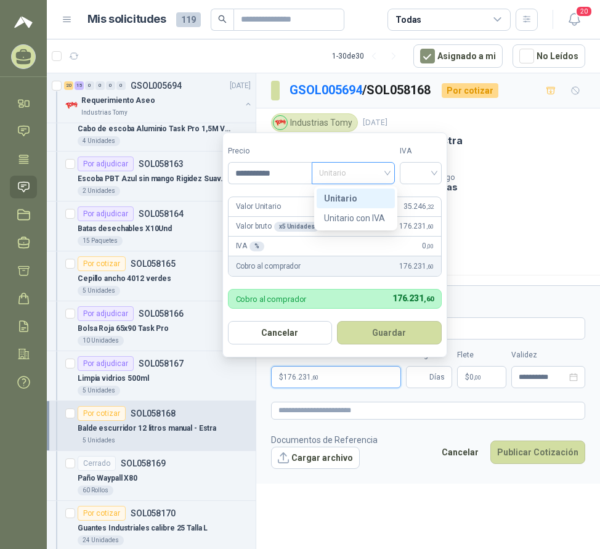
click at [354, 165] on span "Unitario" at bounding box center [353, 173] width 68 height 18
type input "**********"
click at [365, 218] on div "Unitario con IVA" at bounding box center [355, 218] width 63 height 14
click at [432, 173] on input "search" at bounding box center [420, 172] width 27 height 18
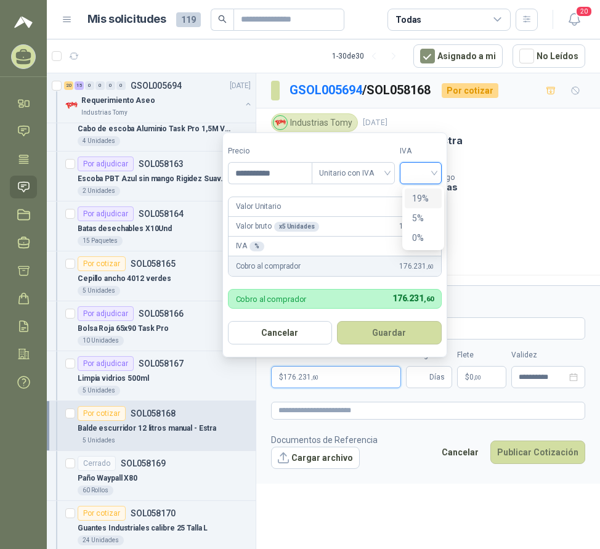
click at [425, 194] on div "19%" at bounding box center [423, 199] width 23 height 14
click at [411, 338] on button "Guardar" at bounding box center [392, 332] width 106 height 23
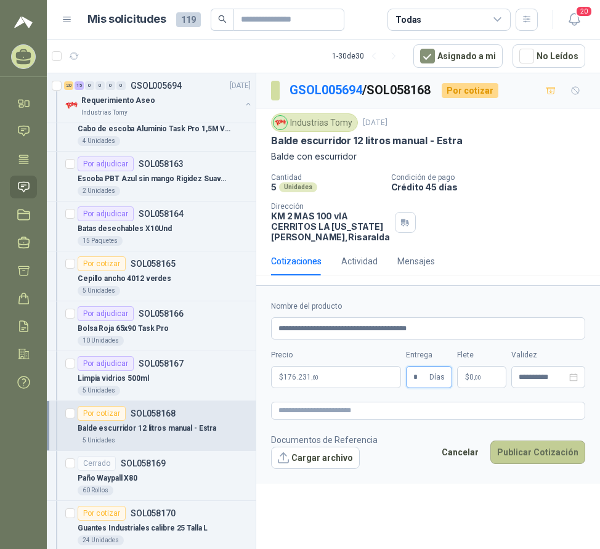
type input "*"
click at [531, 464] on button "Publicar Cotización" at bounding box center [537, 452] width 95 height 23
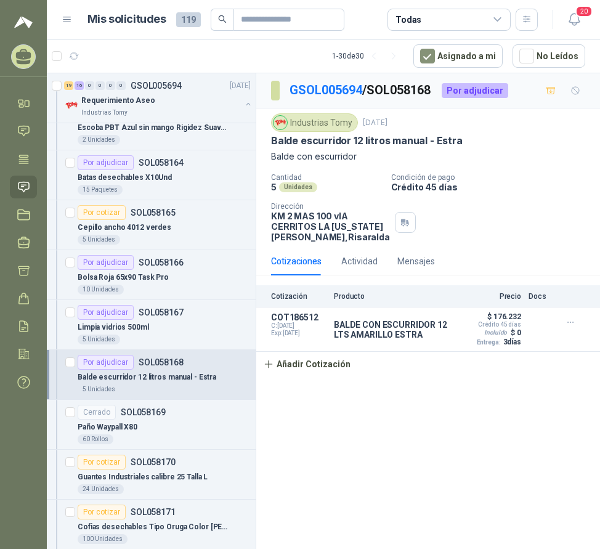
scroll to position [1417, 0]
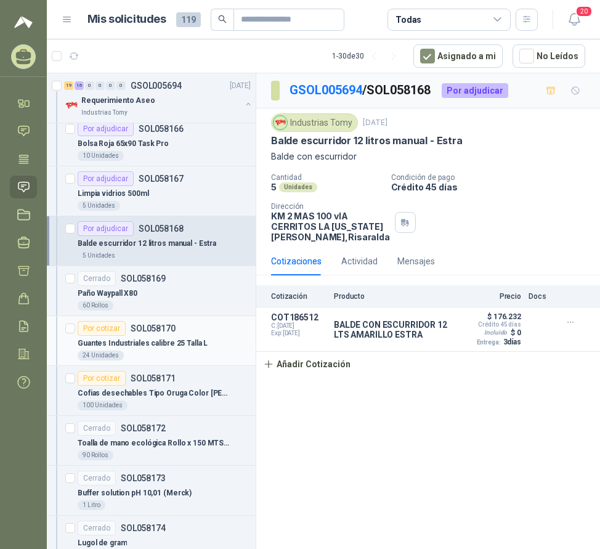
click at [161, 335] on div "Por cotizar SOL058170" at bounding box center [127, 328] width 98 height 15
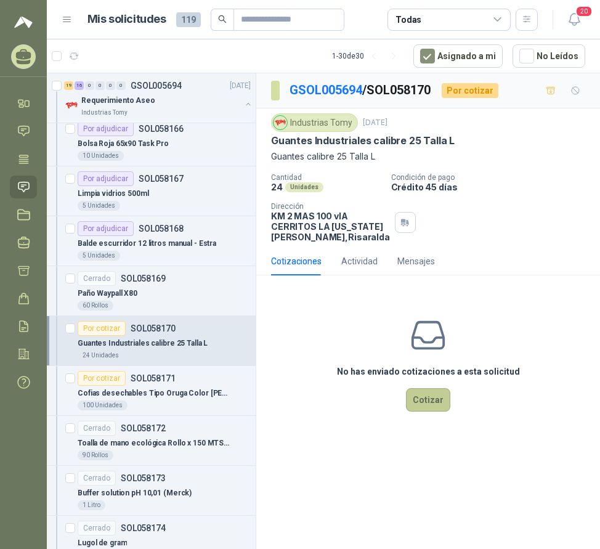
click at [428, 412] on button "Cotizar" at bounding box center [428, 399] width 44 height 23
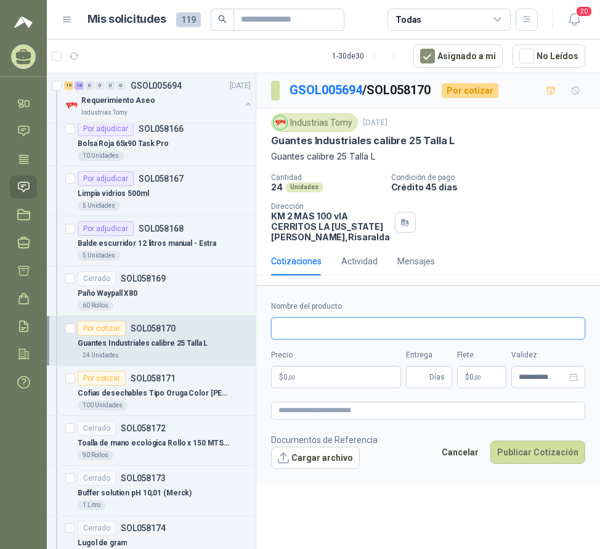
click at [317, 339] on input "Nombre del producto" at bounding box center [428, 328] width 314 height 22
click at [349, 340] on input "**********" at bounding box center [428, 328] width 314 height 22
type input "**********"
click at [340, 387] on p "$ 0 ,00" at bounding box center [336, 377] width 130 height 22
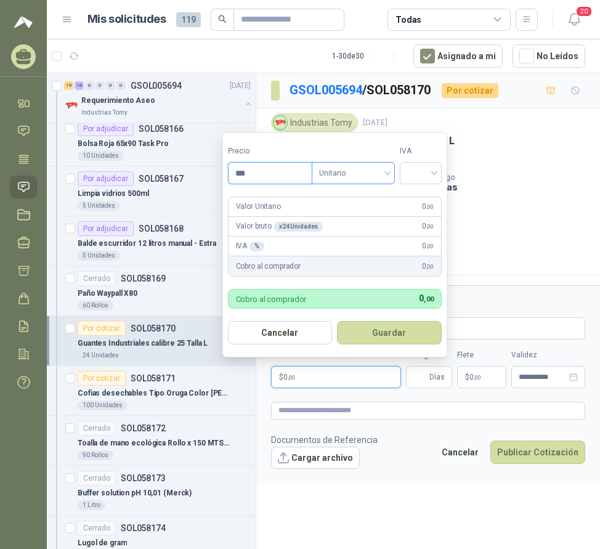
click at [341, 178] on span "Unitario" at bounding box center [353, 173] width 68 height 18
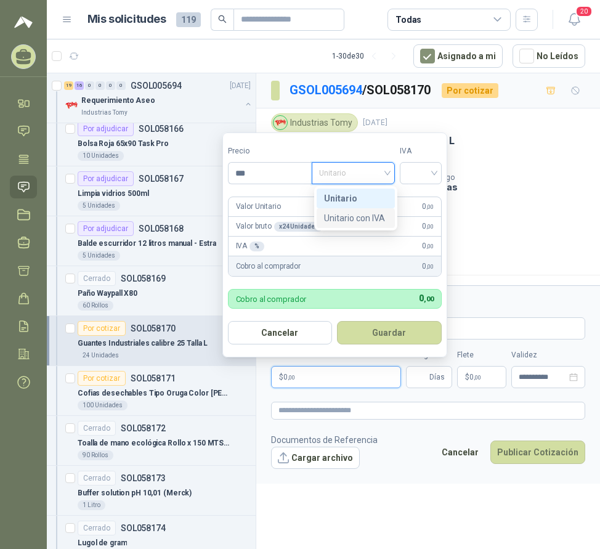
drag, startPoint x: 359, startPoint y: 214, endPoint x: 384, endPoint y: 210, distance: 25.7
click at [359, 214] on div "Unitario con IVA" at bounding box center [355, 218] width 63 height 14
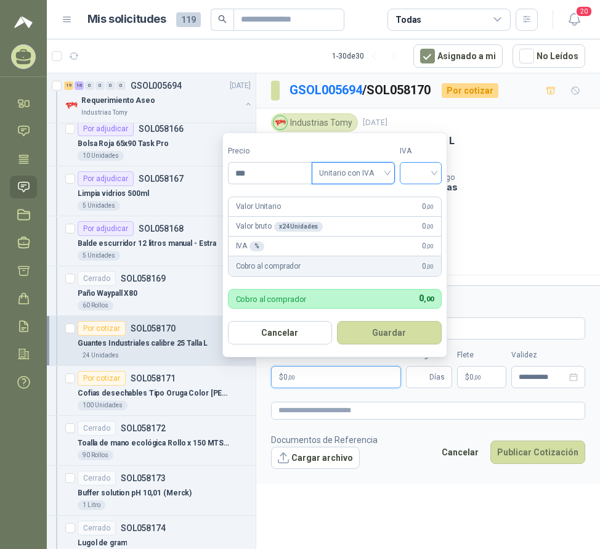
click at [422, 177] on input "search" at bounding box center [420, 172] width 27 height 18
click at [424, 193] on div "19%" at bounding box center [423, 199] width 23 height 14
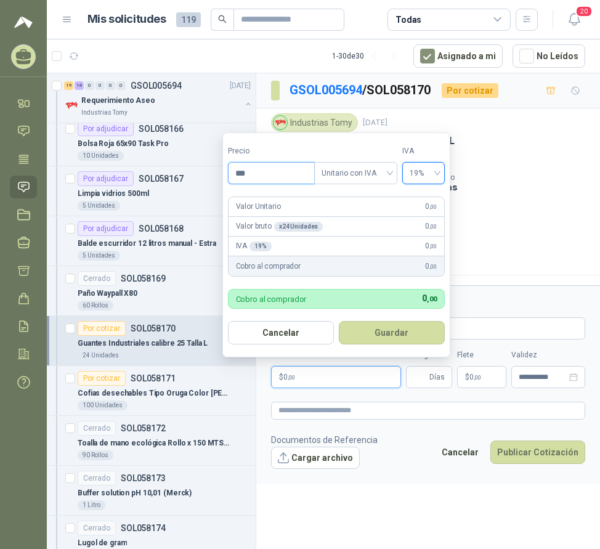
click at [291, 174] on input "***" at bounding box center [272, 173] width 86 height 21
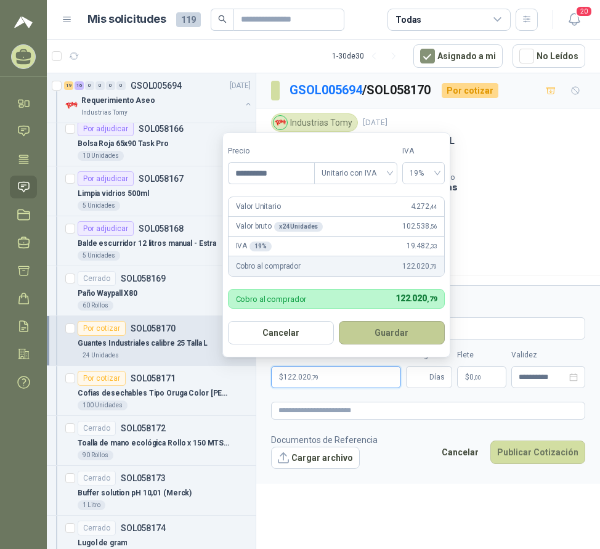
type input "*********"
click at [394, 335] on button "Guardar" at bounding box center [392, 332] width 106 height 23
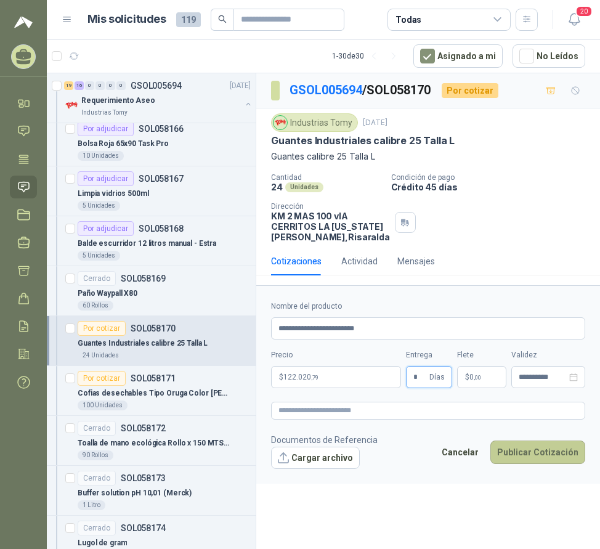
type input "*"
click at [532, 464] on button "Publicar Cotización" at bounding box center [537, 452] width 95 height 23
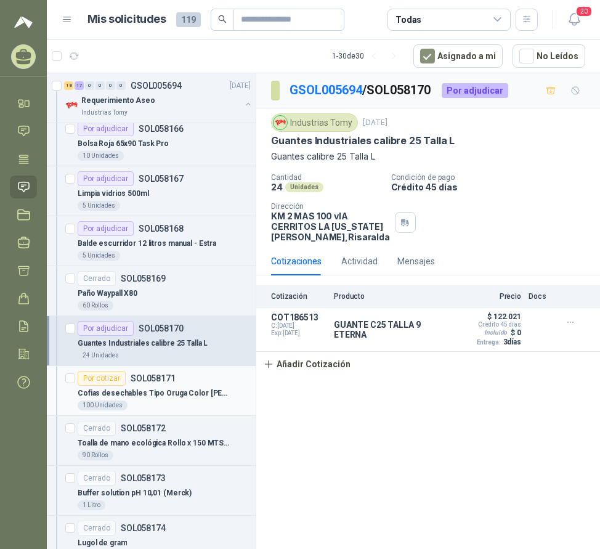
click at [177, 389] on p "Cofias desechables Tipo Oruga Color [PERSON_NAME] -[PERSON_NAME] x 100 Und" at bounding box center [154, 394] width 153 height 12
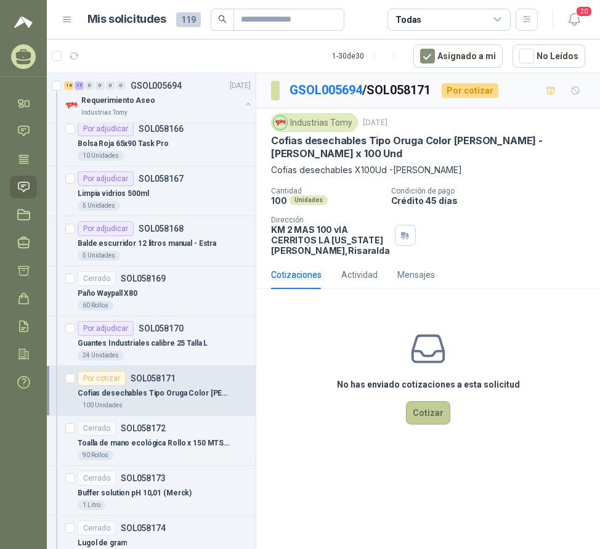
click at [427, 418] on button "Cotizar" at bounding box center [428, 412] width 44 height 23
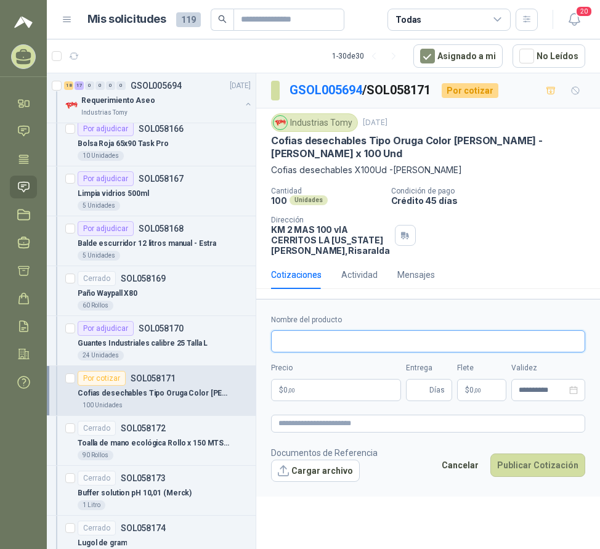
click at [298, 352] on input "Nombre del producto" at bounding box center [428, 341] width 314 height 22
click at [360, 352] on input "**********" at bounding box center [428, 341] width 314 height 22
type input "**********"
click at [321, 401] on p "$ 0 ,00" at bounding box center [336, 390] width 130 height 22
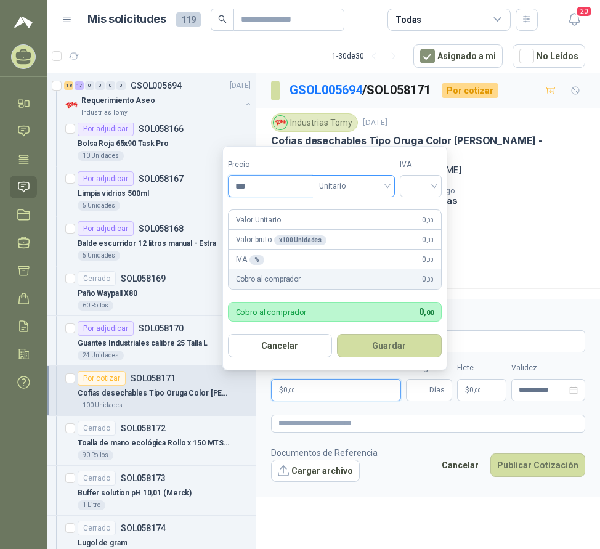
click at [365, 186] on span "Unitario" at bounding box center [353, 186] width 68 height 18
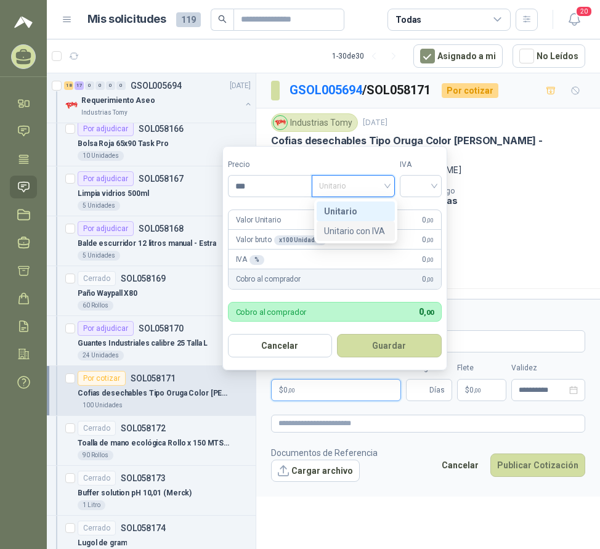
click at [375, 229] on div "Unitario con IVA" at bounding box center [355, 231] width 63 height 14
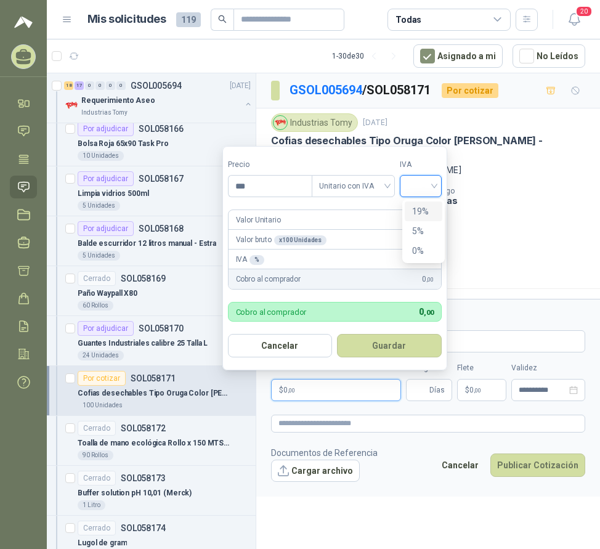
click at [421, 179] on input "search" at bounding box center [420, 185] width 27 height 18
click at [426, 208] on div "19%" at bounding box center [423, 212] width 23 height 14
click at [268, 198] on form "Precio *** Tipo Unitario con IVA IVA 19% 19% Valor Unitario 0 ,00 Valor bruto x…" at bounding box center [336, 258] width 228 height 225
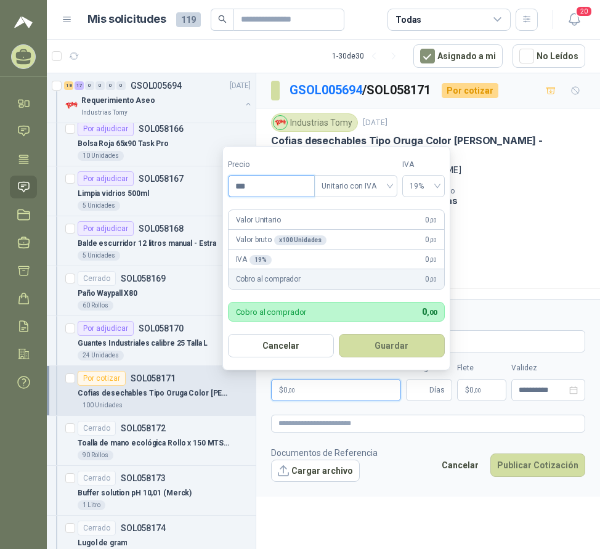
click at [259, 186] on input "***" at bounding box center [272, 186] width 86 height 21
click at [272, 185] on input "**********" at bounding box center [272, 186] width 86 height 21
type input "**********"
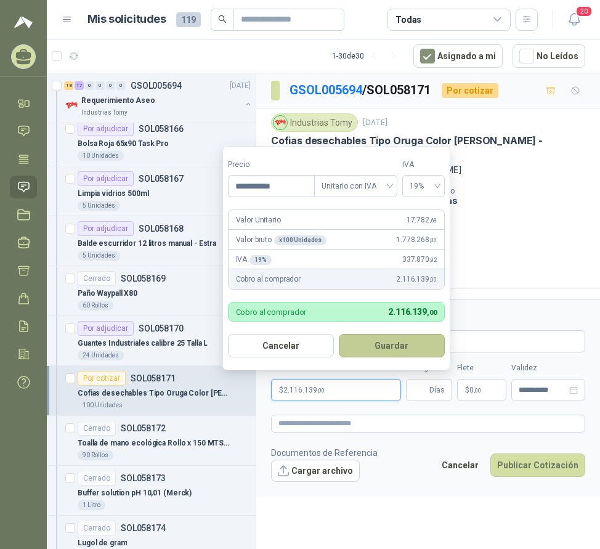
click at [395, 345] on button "Guardar" at bounding box center [392, 345] width 106 height 23
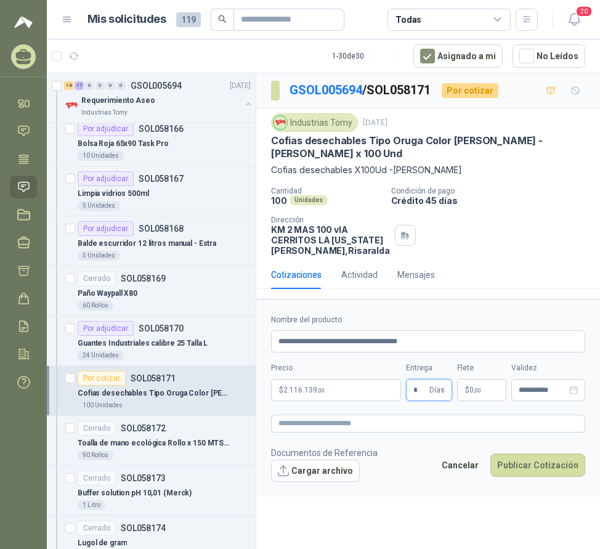
type input "*"
click at [411, 478] on footer "Documentos de Referencia Cargar archivo Cancelar Publicar Cotización" at bounding box center [428, 464] width 314 height 36
click at [216, 333] on div "Por adjudicar SOL058170" at bounding box center [164, 328] width 173 height 15
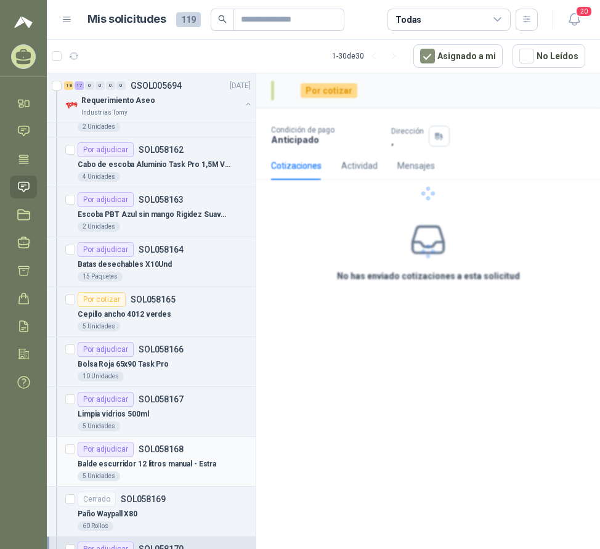
scroll to position [1171, 0]
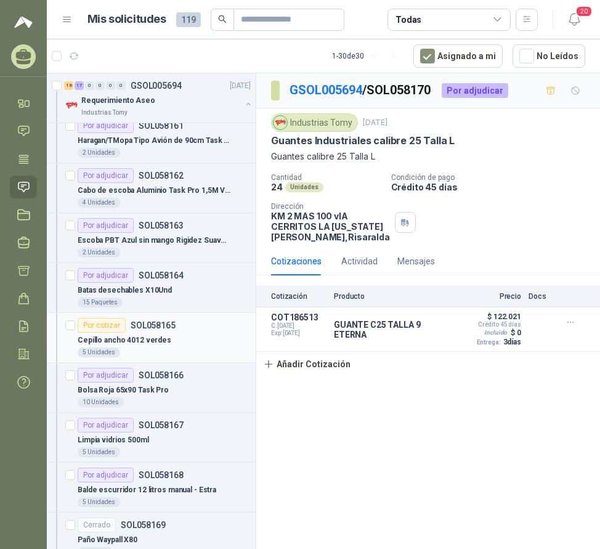
click at [195, 343] on div "Cepillo ancho 4012 verdes" at bounding box center [164, 340] width 173 height 15
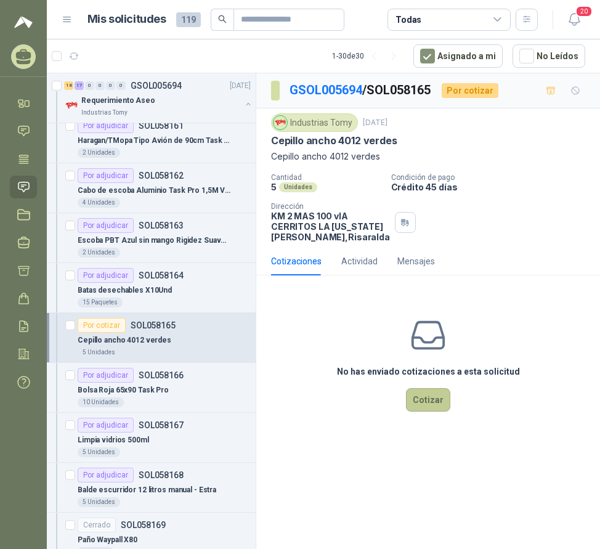
click at [425, 410] on button "Cotizar" at bounding box center [428, 399] width 44 height 23
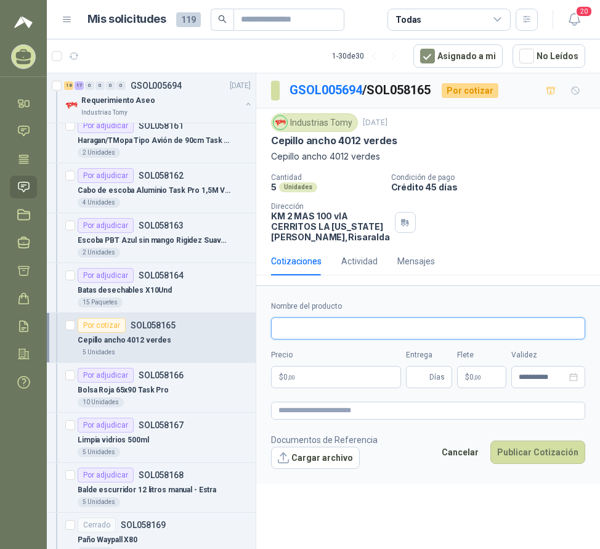
click at [315, 340] on input "Nombre del producto" at bounding box center [428, 328] width 314 height 22
type input "**********"
click at [350, 388] on p "$ 0 ,00" at bounding box center [336, 377] width 130 height 22
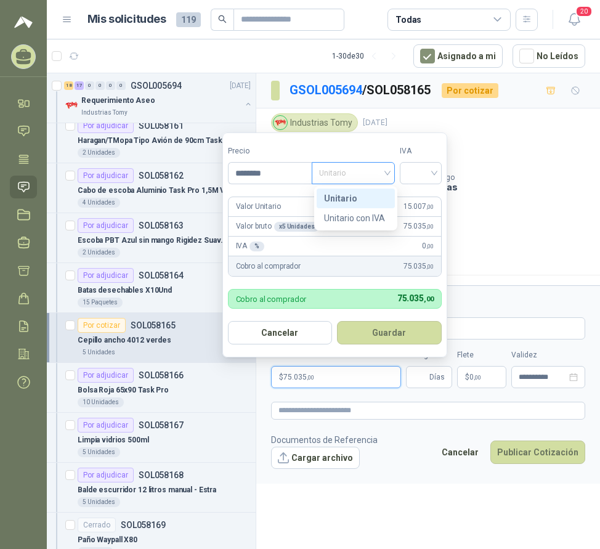
click at [336, 166] on span "Unitario" at bounding box center [353, 173] width 68 height 18
type input "********"
click at [360, 218] on div "Unitario con IVA" at bounding box center [355, 218] width 63 height 14
click at [419, 171] on input "search" at bounding box center [420, 172] width 27 height 18
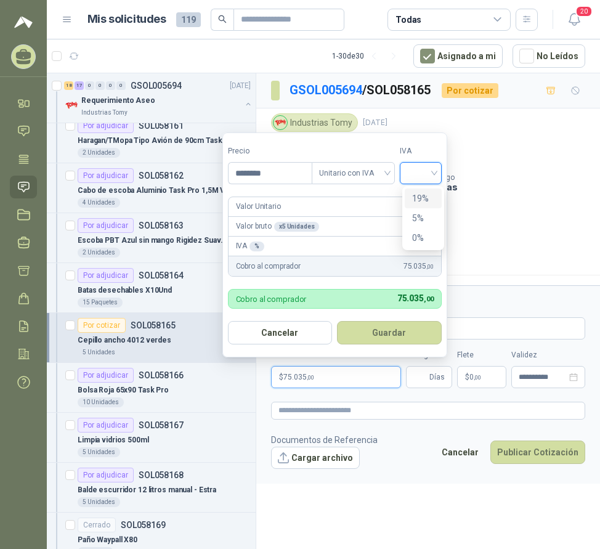
click at [425, 201] on div "19%" at bounding box center [423, 199] width 23 height 14
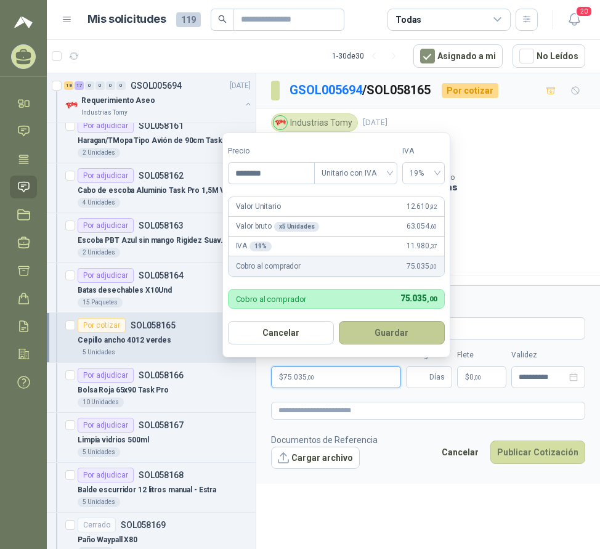
click at [401, 335] on button "Guardar" at bounding box center [392, 332] width 106 height 23
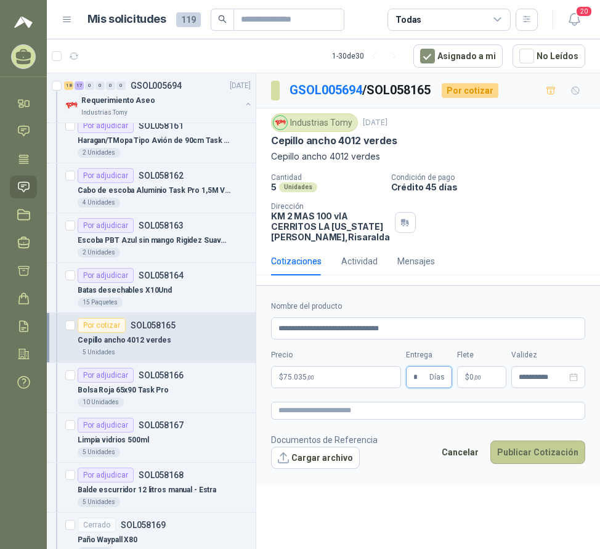
type input "*"
click at [526, 464] on button "Publicar Cotización" at bounding box center [537, 452] width 95 height 23
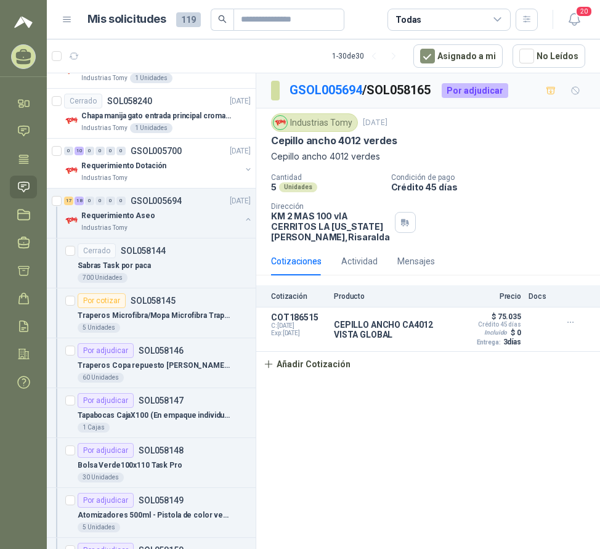
scroll to position [123, 0]
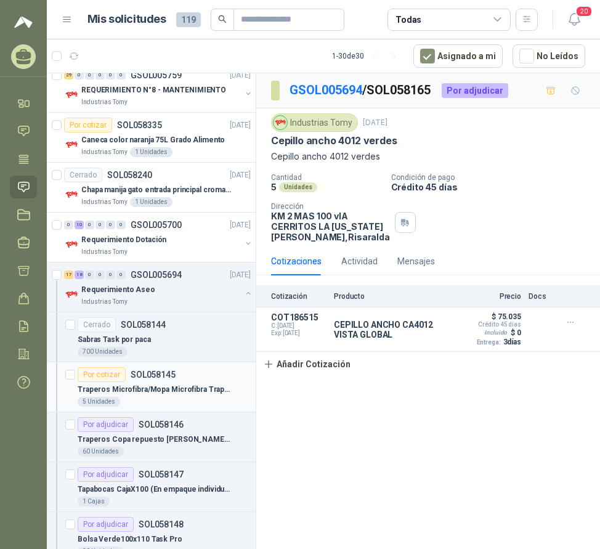
click at [133, 382] on div "Traperos Microfibra/Mopa Microfibra Trapero 350grs Provacol Rosca Roja Fibra [P…" at bounding box center [164, 389] width 173 height 15
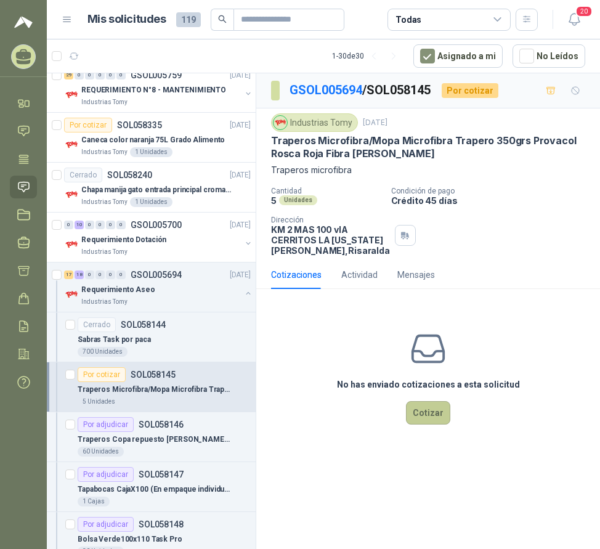
click at [425, 420] on button "Cotizar" at bounding box center [428, 412] width 44 height 23
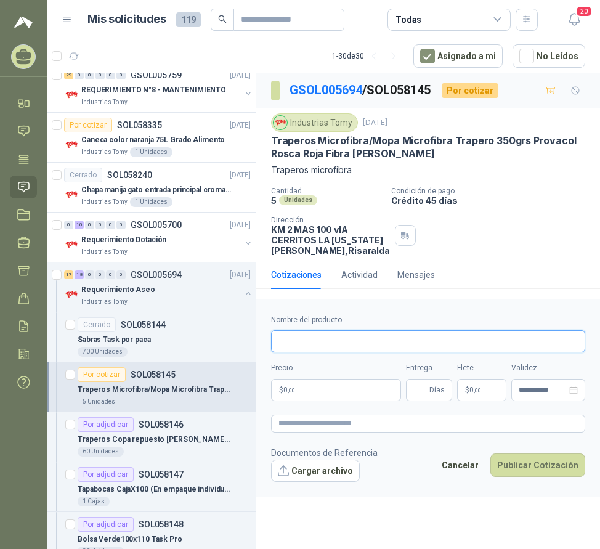
click at [325, 346] on input "Nombre del producto" at bounding box center [428, 341] width 314 height 22
click at [434, 350] on input "**********" at bounding box center [428, 341] width 314 height 22
type input "**********"
click at [313, 396] on p "$ 0 ,00" at bounding box center [336, 390] width 130 height 22
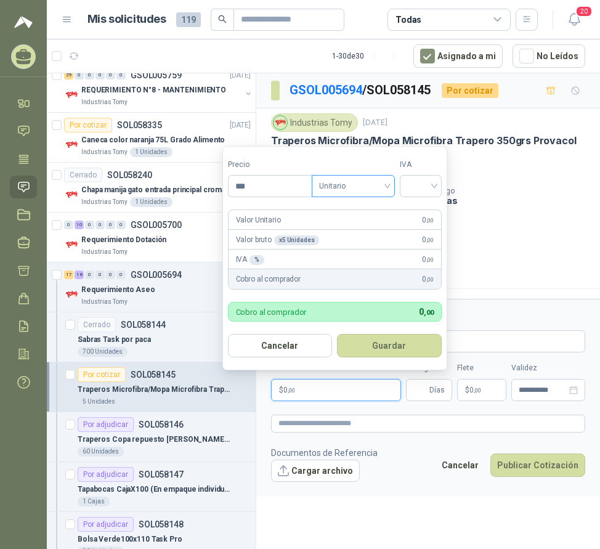
drag, startPoint x: 339, startPoint y: 182, endPoint x: 346, endPoint y: 196, distance: 15.2
click at [340, 182] on span "Unitario" at bounding box center [353, 186] width 68 height 18
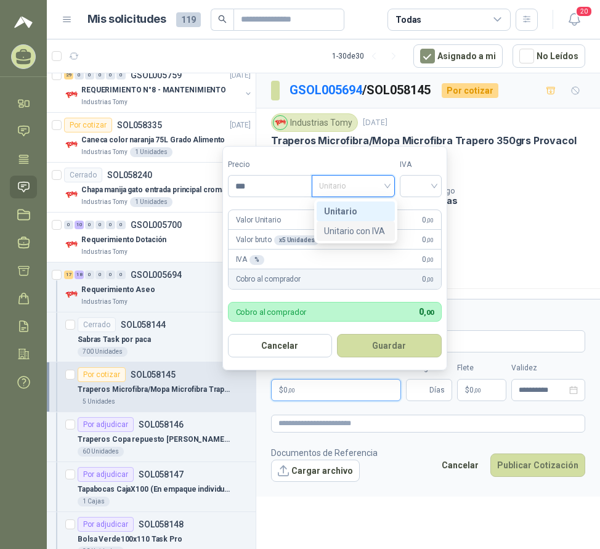
click at [360, 229] on div "Unitario con IVA" at bounding box center [355, 231] width 63 height 14
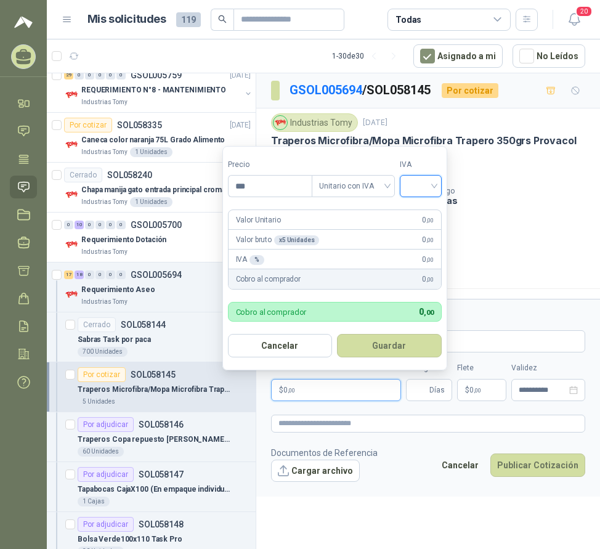
drag, startPoint x: 415, startPoint y: 182, endPoint x: 417, endPoint y: 206, distance: 24.1
click at [416, 182] on input "search" at bounding box center [420, 185] width 27 height 18
drag, startPoint x: 426, startPoint y: 211, endPoint x: 413, endPoint y: 209, distance: 12.5
click at [426, 210] on div "19%" at bounding box center [423, 212] width 23 height 14
click at [293, 186] on input "***" at bounding box center [272, 186] width 86 height 21
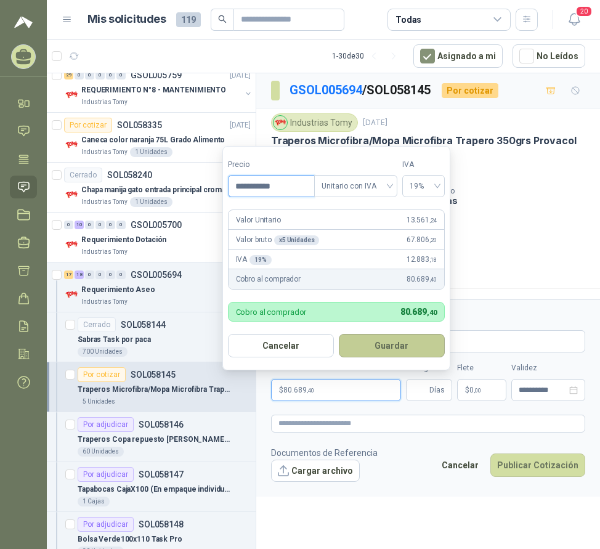
type input "**********"
drag, startPoint x: 379, startPoint y: 345, endPoint x: 379, endPoint y: 362, distance: 17.3
click at [380, 346] on button "Guardar" at bounding box center [392, 345] width 106 height 23
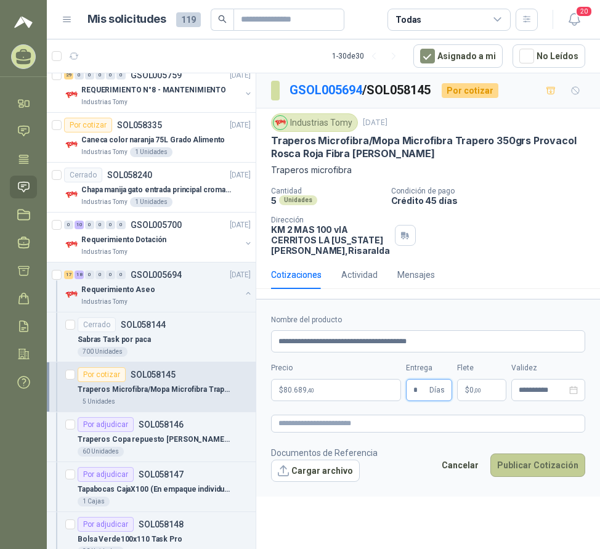
type input "*"
click at [533, 477] on button "Publicar Cotización" at bounding box center [537, 465] width 95 height 23
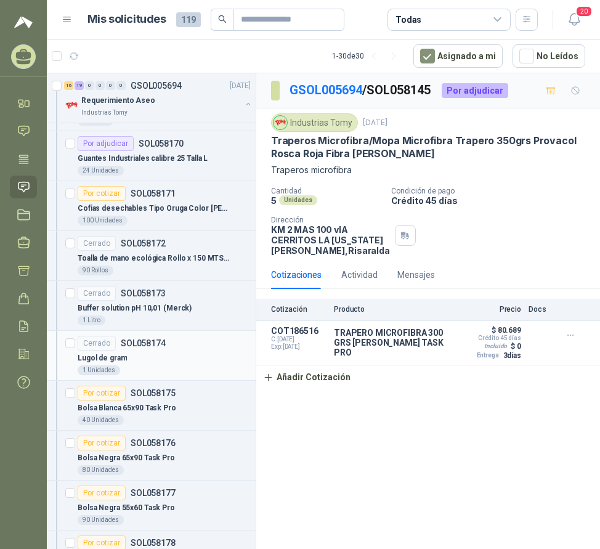
scroll to position [1664, 0]
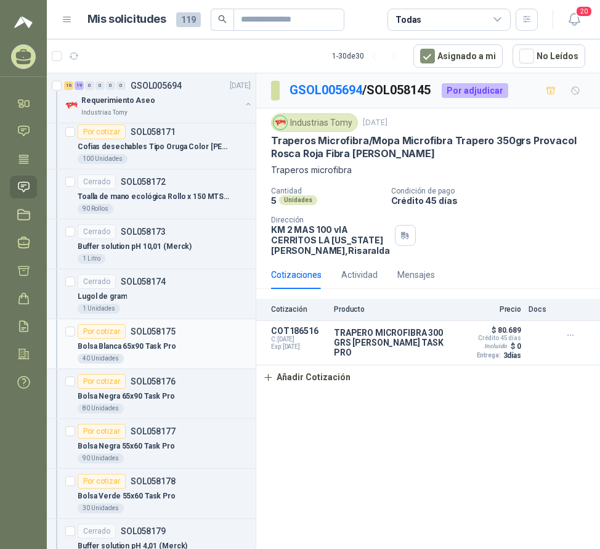
drag, startPoint x: 177, startPoint y: 339, endPoint x: 179, endPoint y: 345, distance: 6.3
click at [177, 339] on div "Bolsa Blanca 65x90 Task Pro" at bounding box center [164, 346] width 173 height 15
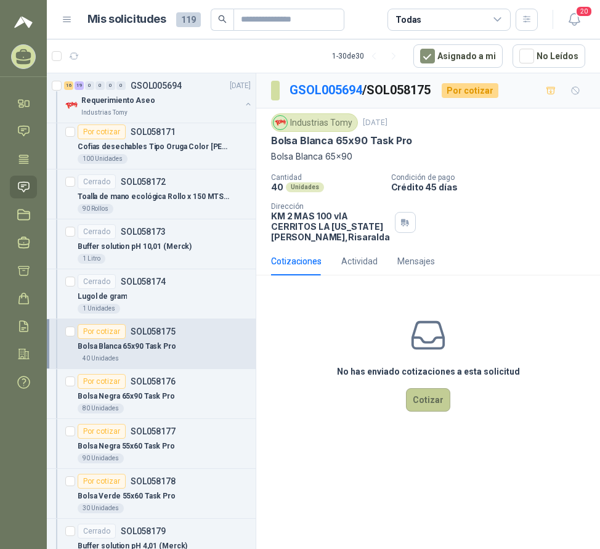
click at [431, 409] on button "Cotizar" at bounding box center [428, 399] width 44 height 23
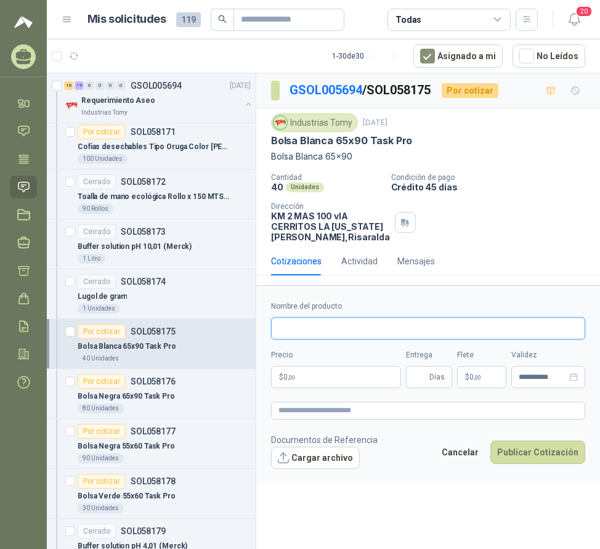
click at [324, 338] on input "Nombre del producto" at bounding box center [428, 328] width 314 height 22
click at [373, 338] on input "**********" at bounding box center [428, 328] width 314 height 22
type input "**********"
click at [325, 384] on p "$ 0 ,00" at bounding box center [336, 377] width 130 height 22
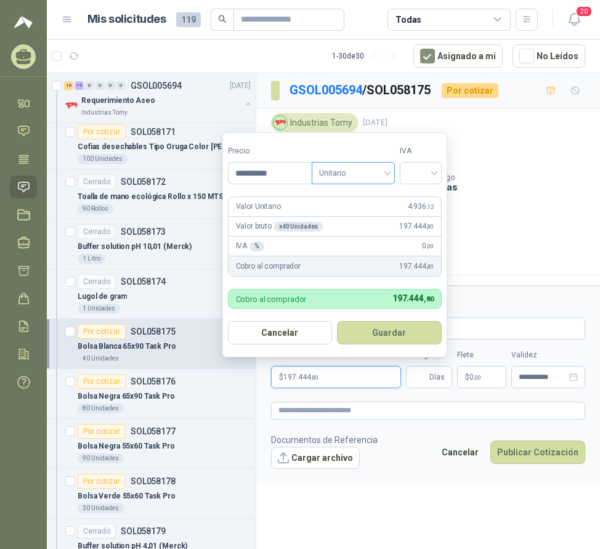
click at [362, 168] on span "Unitario" at bounding box center [353, 173] width 68 height 18
type input "**********"
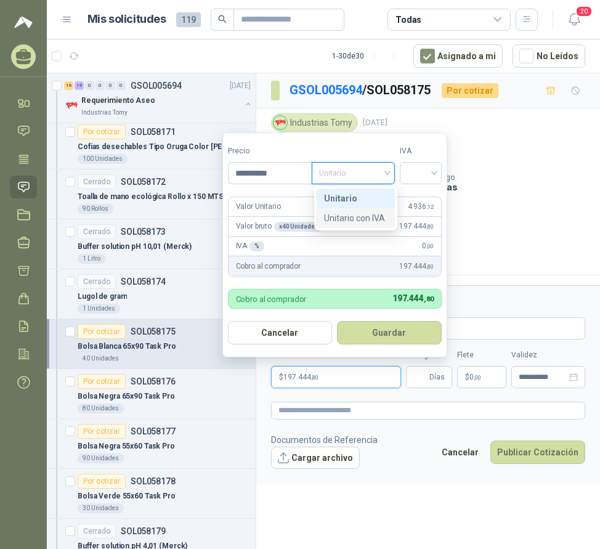
click at [367, 219] on div "Unitario con IVA" at bounding box center [355, 218] width 63 height 14
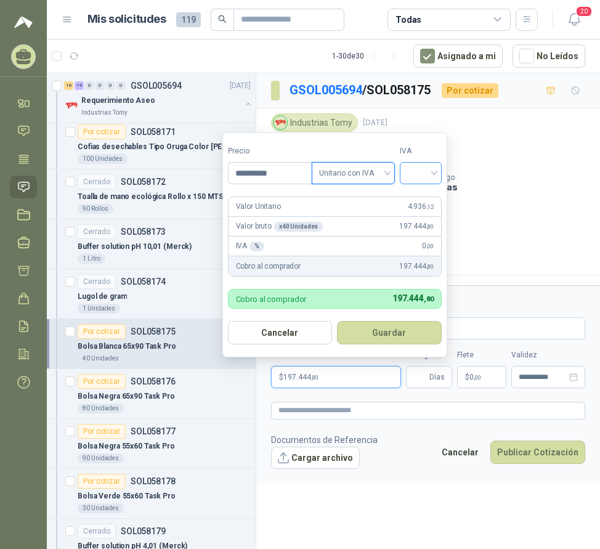
drag, startPoint x: 420, startPoint y: 168, endPoint x: 425, endPoint y: 178, distance: 10.8
click at [423, 169] on input "search" at bounding box center [420, 172] width 27 height 18
click at [427, 194] on div "19%" at bounding box center [423, 199] width 23 height 14
drag, startPoint x: 399, startPoint y: 333, endPoint x: 436, endPoint y: 375, distance: 55.9
click at [399, 333] on button "Guardar" at bounding box center [392, 332] width 106 height 23
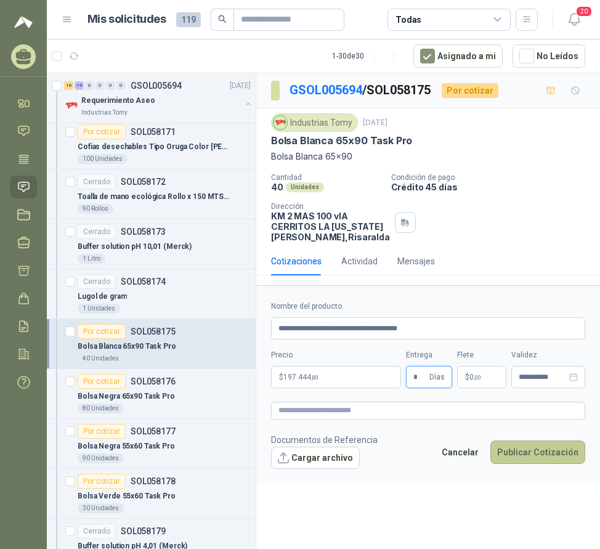
type input "*"
click at [556, 463] on button "Publicar Cotización" at bounding box center [537, 452] width 95 height 23
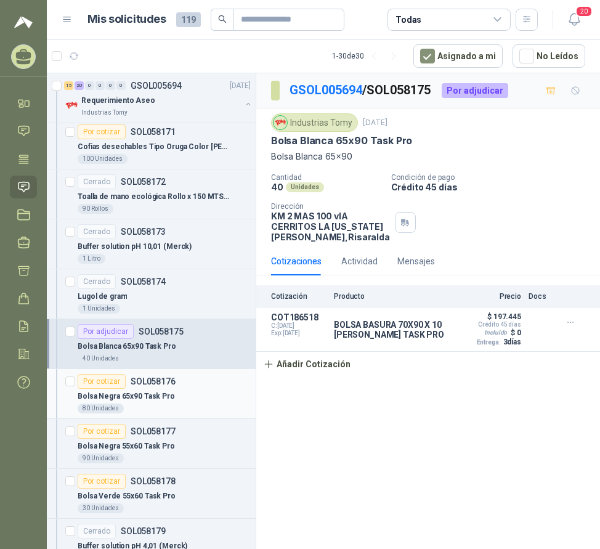
click at [134, 391] on p "Bolsa Negra 65x90 Task Pro" at bounding box center [126, 397] width 97 height 12
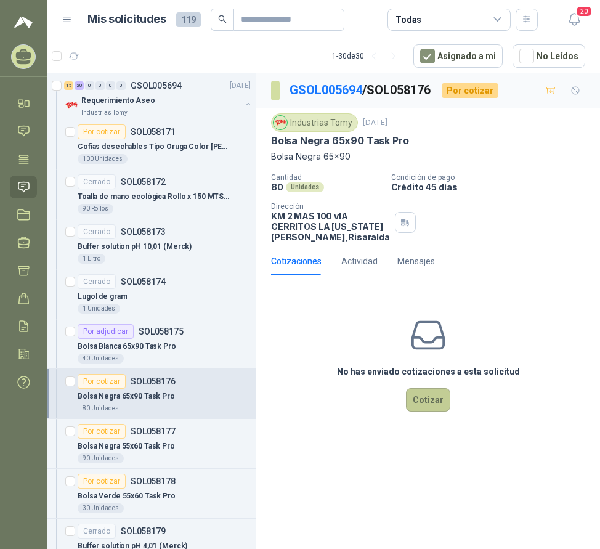
click at [428, 412] on button "Cotizar" at bounding box center [428, 399] width 44 height 23
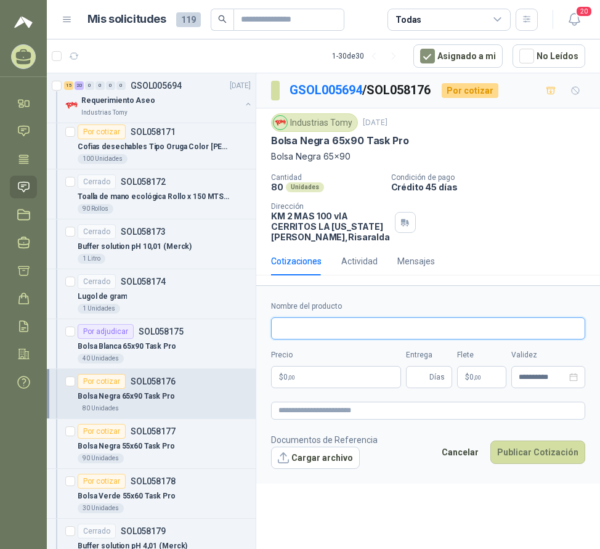
click at [324, 340] on input "Nombre del producto" at bounding box center [428, 328] width 314 height 22
type input "**********"
click at [418, 388] on input "Entrega" at bounding box center [420, 377] width 14 height 21
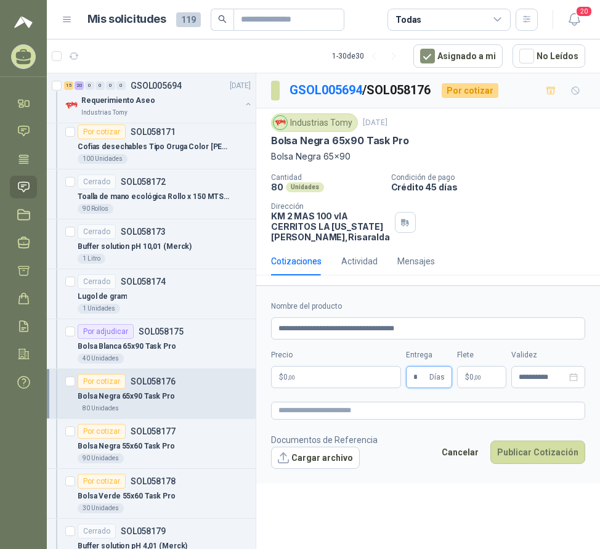
type input "*"
drag, startPoint x: 309, startPoint y: 390, endPoint x: 301, endPoint y: 385, distance: 9.4
click at [306, 388] on p "$ 0 ,00" at bounding box center [336, 377] width 130 height 22
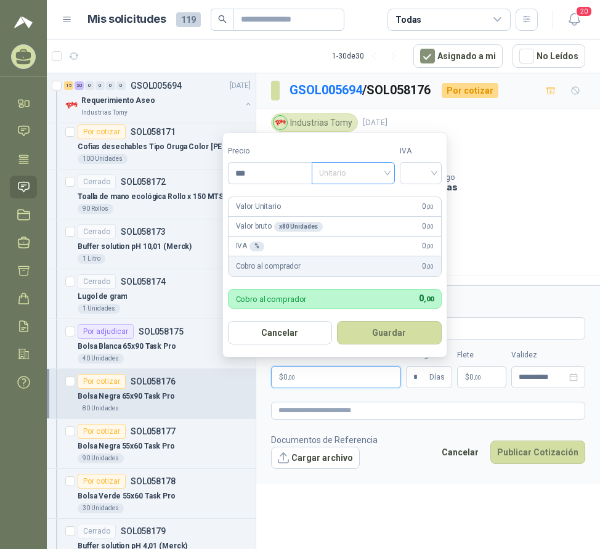
click at [338, 179] on span "Unitario" at bounding box center [353, 173] width 68 height 18
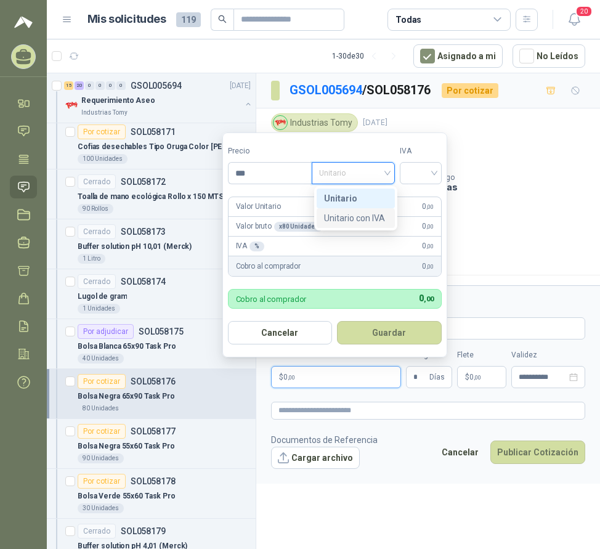
click at [352, 218] on div "Unitario con IVA" at bounding box center [355, 218] width 63 height 14
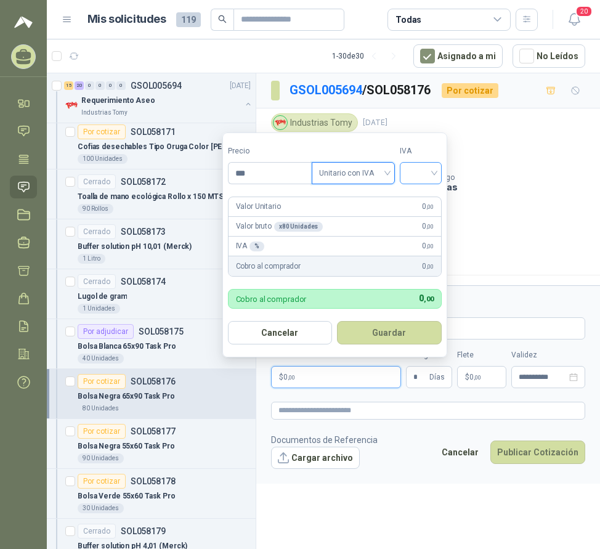
click at [415, 168] on input "search" at bounding box center [420, 172] width 27 height 18
click at [423, 197] on div "19%" at bounding box center [423, 199] width 23 height 14
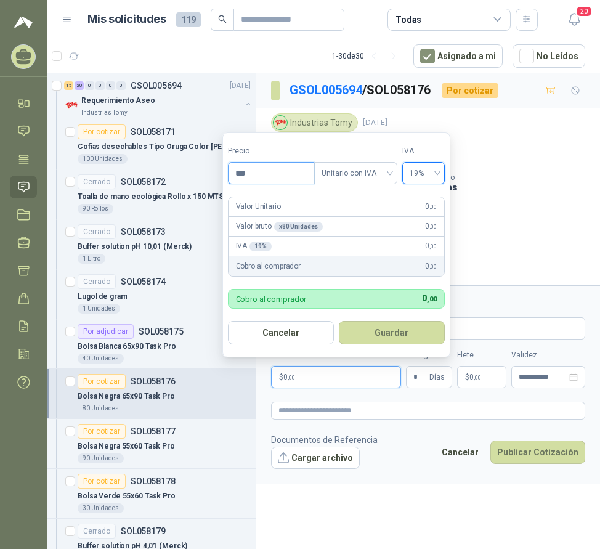
click at [263, 171] on input "***" at bounding box center [272, 173] width 86 height 21
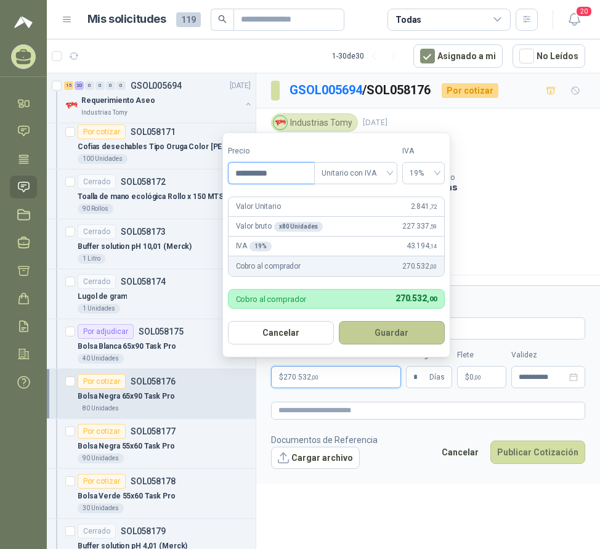
type input "**********"
drag, startPoint x: 376, startPoint y: 330, endPoint x: 385, endPoint y: 340, distance: 13.6
click at [377, 330] on button "Guardar" at bounding box center [392, 332] width 106 height 23
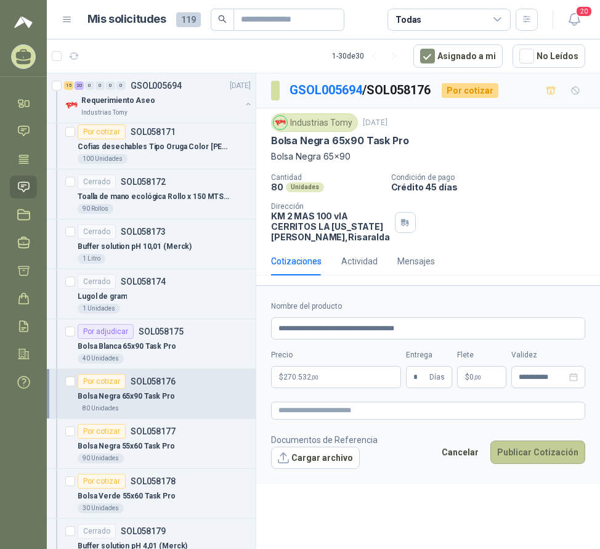
click at [528, 464] on button "Publicar Cotización" at bounding box center [537, 452] width 95 height 23
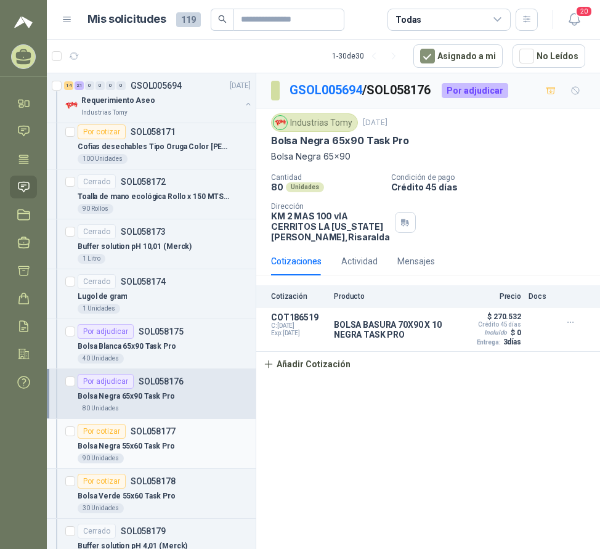
drag, startPoint x: 143, startPoint y: 436, endPoint x: 196, endPoint y: 437, distance: 53.0
click at [143, 436] on p "SOL058177" at bounding box center [153, 431] width 45 height 9
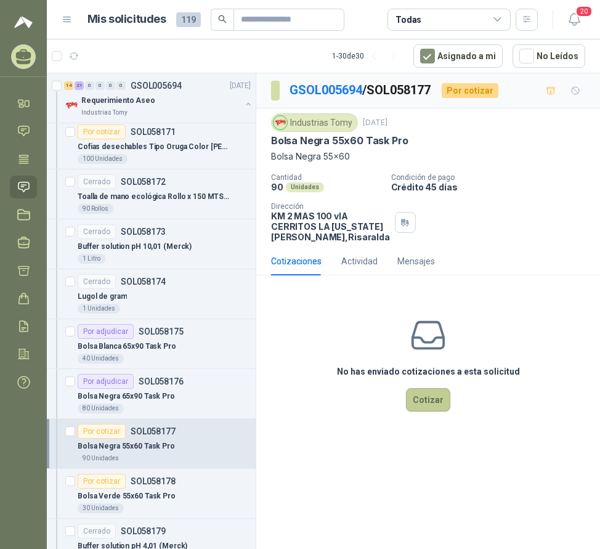
click at [432, 403] on button "Cotizar" at bounding box center [428, 399] width 44 height 23
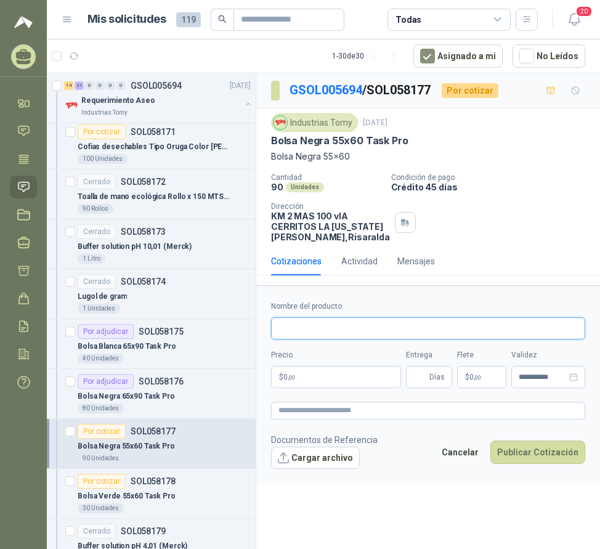
click at [323, 335] on input "Nombre del producto" at bounding box center [428, 328] width 314 height 22
type input "**********"
click at [348, 380] on p "$ 0 ,00" at bounding box center [336, 377] width 130 height 22
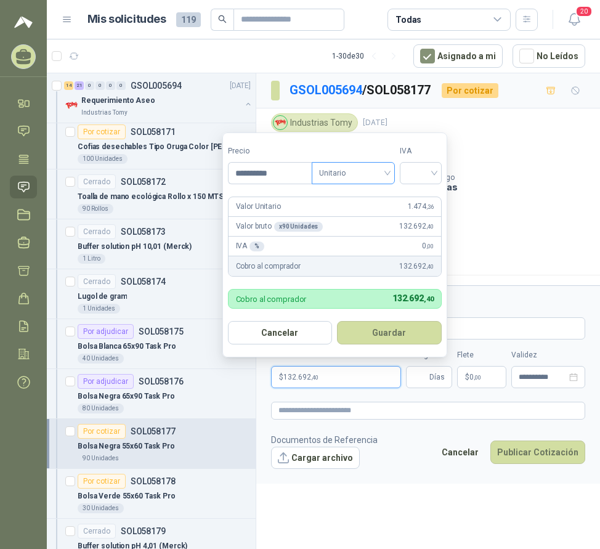
click at [359, 176] on span "Unitario" at bounding box center [353, 173] width 68 height 18
type input "**********"
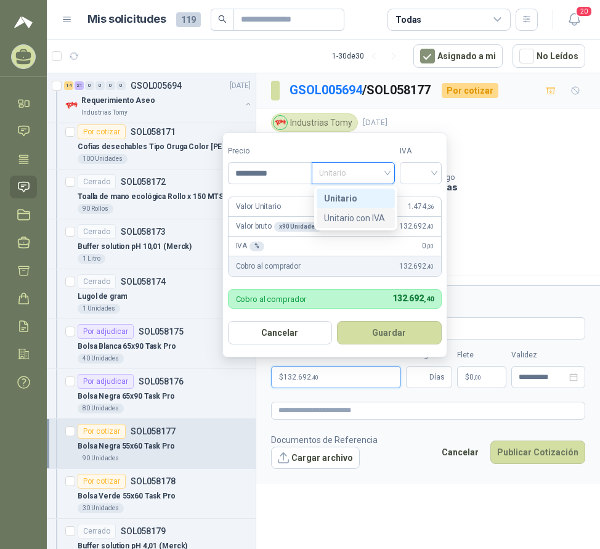
click at [366, 219] on div "Unitario con IVA" at bounding box center [355, 218] width 63 height 14
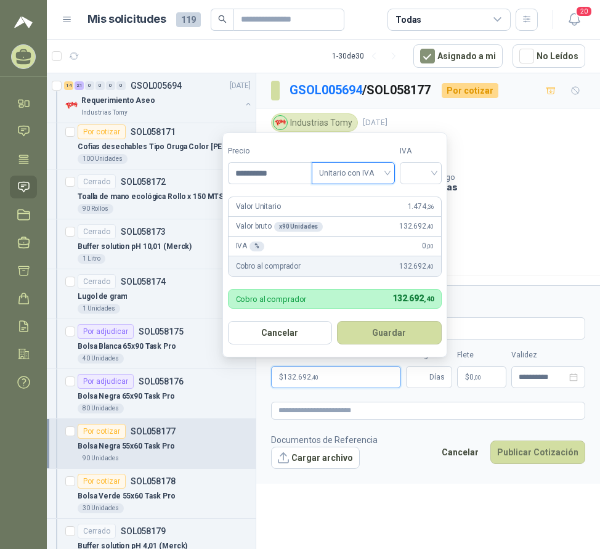
drag, startPoint x: 410, startPoint y: 177, endPoint x: 417, endPoint y: 185, distance: 10.5
click at [412, 176] on input "search" at bounding box center [420, 172] width 27 height 18
click at [427, 197] on div "19%" at bounding box center [423, 199] width 23 height 14
click at [403, 332] on button "Guardar" at bounding box center [392, 332] width 106 height 23
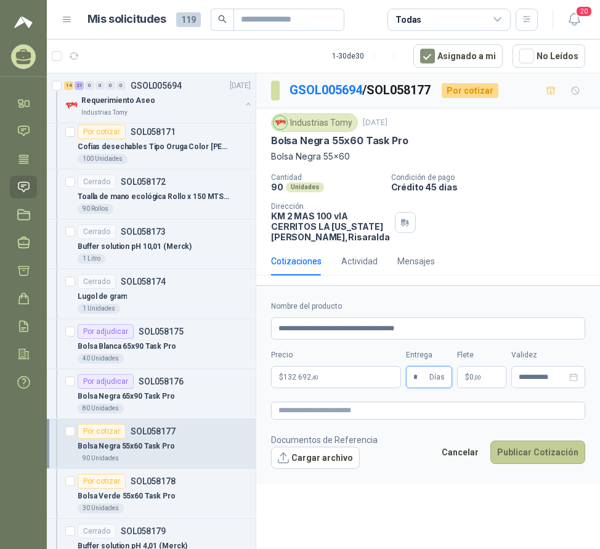
type input "*"
click at [525, 458] on button "Publicar Cotización" at bounding box center [537, 452] width 95 height 23
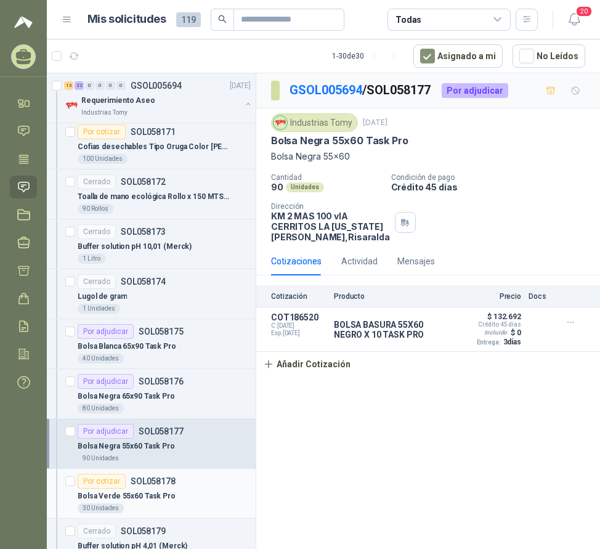
click at [176, 492] on div "Bolsa Verde 55x60 Task Pro" at bounding box center [164, 496] width 173 height 15
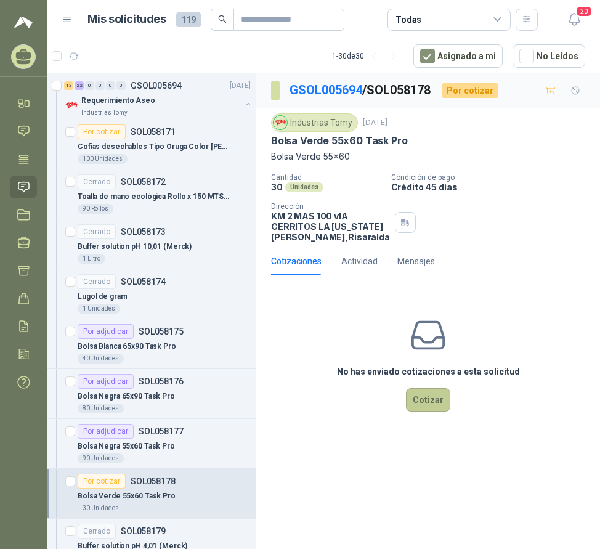
click at [414, 412] on button "Cotizar" at bounding box center [428, 399] width 44 height 23
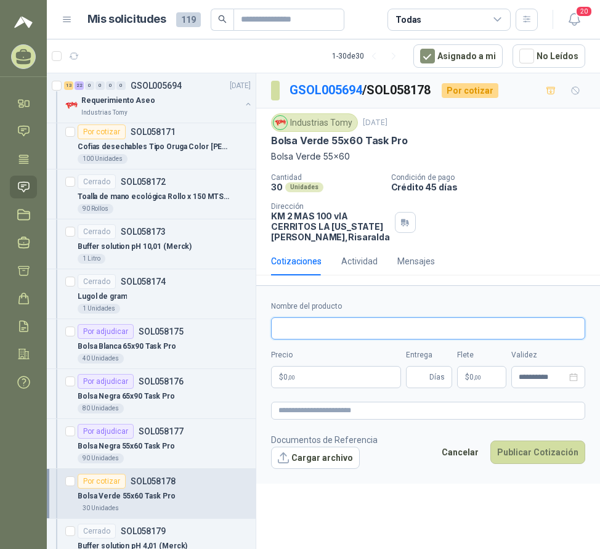
click at [307, 340] on input "Nombre del producto" at bounding box center [428, 328] width 314 height 22
drag, startPoint x: 425, startPoint y: 339, endPoint x: 411, endPoint y: 339, distance: 14.2
click at [411, 339] on input "**********" at bounding box center [428, 328] width 314 height 22
click at [428, 337] on input "**********" at bounding box center [428, 328] width 314 height 22
click at [416, 339] on input "**********" at bounding box center [428, 328] width 314 height 22
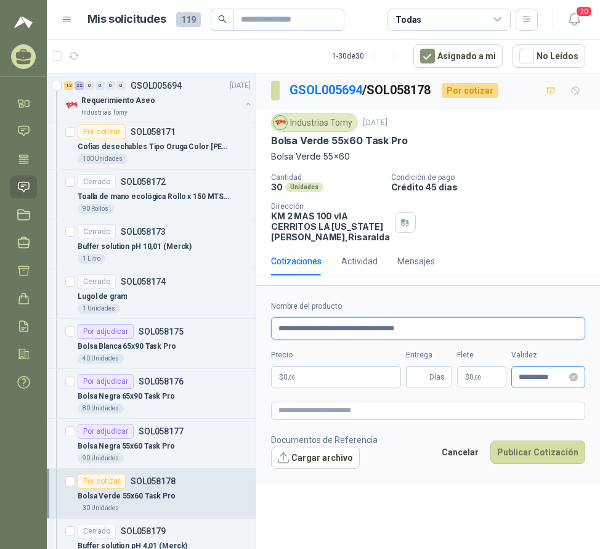
type input "**********"
click at [417, 384] on input "Entrega" at bounding box center [420, 377] width 14 height 21
type input "*"
click at [283, 379] on p "$ 0 ,00" at bounding box center [336, 377] width 130 height 22
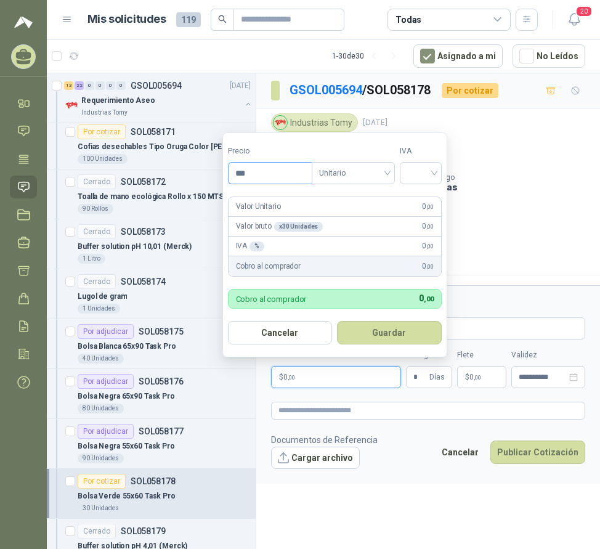
click at [287, 173] on input "***" at bounding box center [270, 173] width 83 height 21
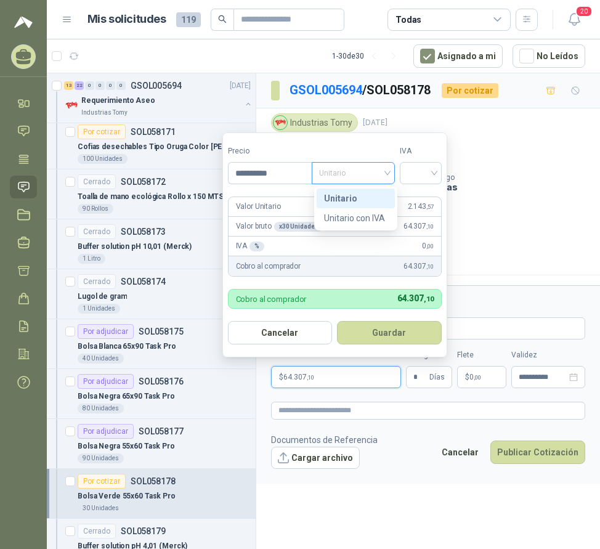
click at [346, 176] on span "Unitario" at bounding box center [353, 173] width 68 height 18
type input "**********"
click at [364, 215] on div "Unitario con IVA" at bounding box center [355, 218] width 63 height 14
click at [434, 171] on input "search" at bounding box center [420, 172] width 27 height 18
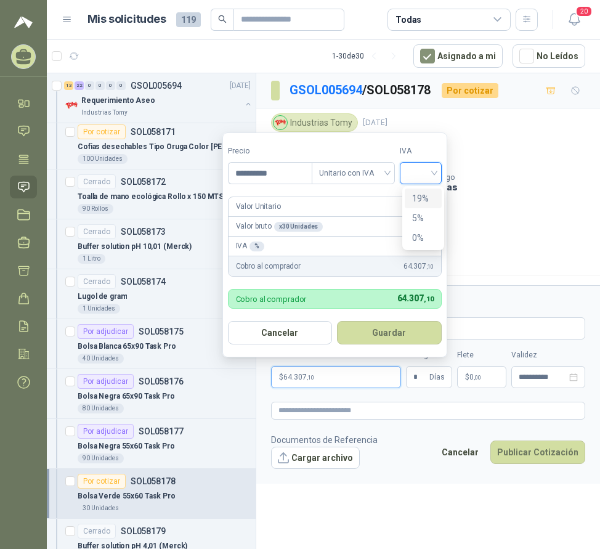
click at [421, 197] on div "19%" at bounding box center [423, 199] width 23 height 14
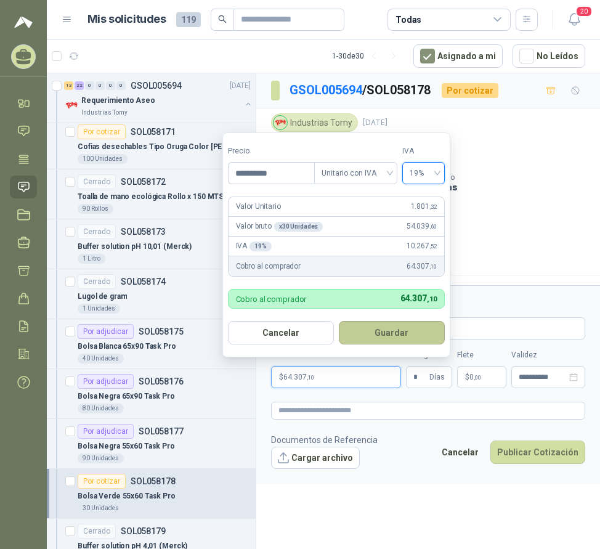
click at [394, 329] on button "Guardar" at bounding box center [392, 332] width 106 height 23
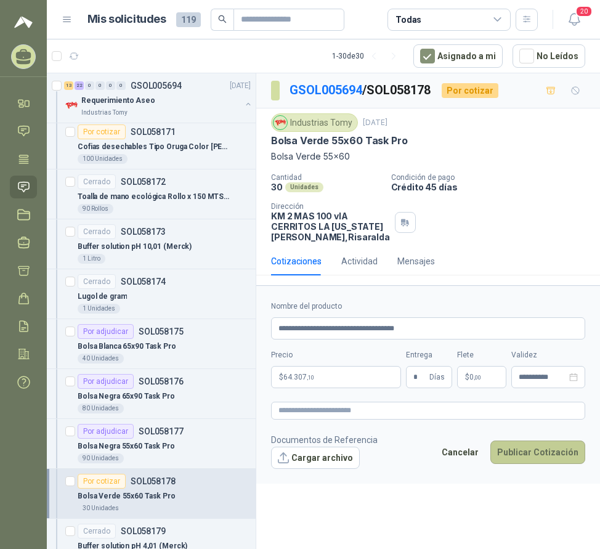
click at [531, 464] on button "Publicar Cotización" at bounding box center [537, 452] width 95 height 23
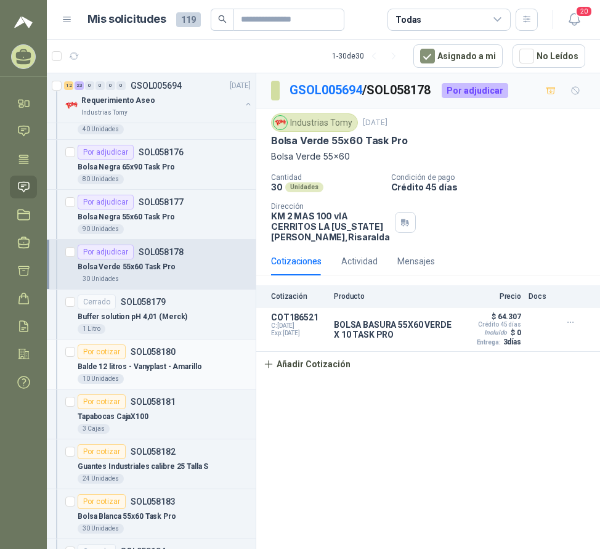
scroll to position [1910, 0]
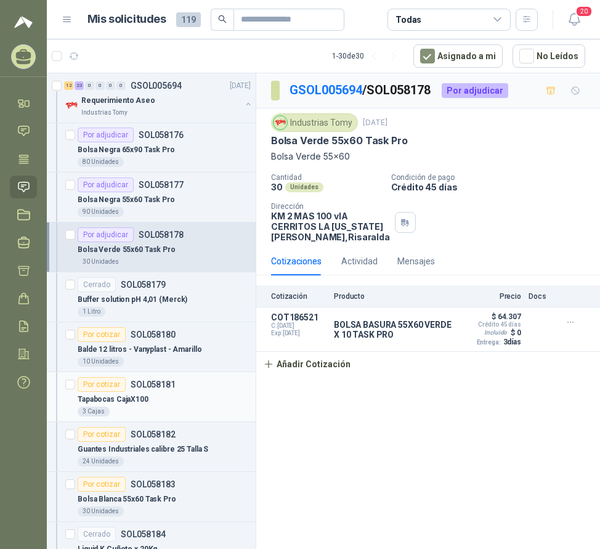
click at [137, 396] on p "Tapabocas CajaX100" at bounding box center [113, 400] width 71 height 12
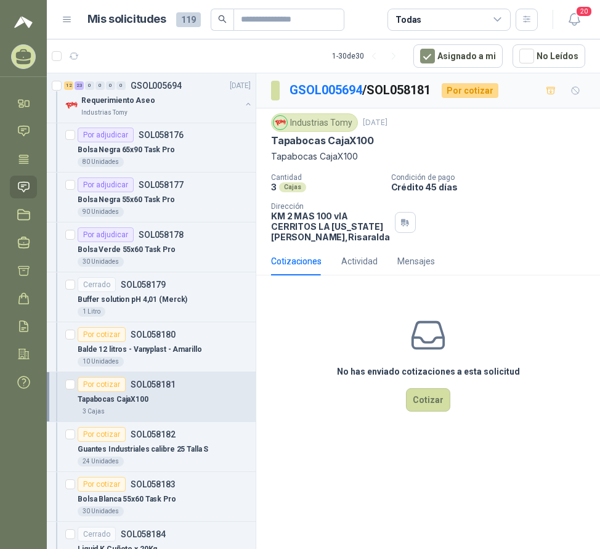
drag, startPoint x: 474, startPoint y: 127, endPoint x: 474, endPoint y: 176, distance: 48.7
click at [474, 176] on div "Industrias Tomy [DATE] Tapabocas CajaX100 Tapabocas CajaX100 Cantidad 3 Cajas…" at bounding box center [428, 177] width 314 height 129
click at [432, 412] on button "Cotizar" at bounding box center [428, 399] width 44 height 23
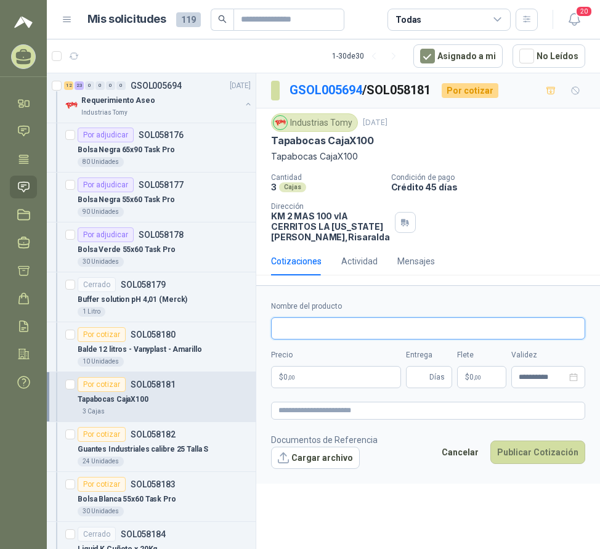
click at [317, 340] on input "Nombre del producto" at bounding box center [428, 328] width 314 height 22
type input "**********"
click at [325, 388] on p "$ 0 ,00" at bounding box center [336, 377] width 130 height 22
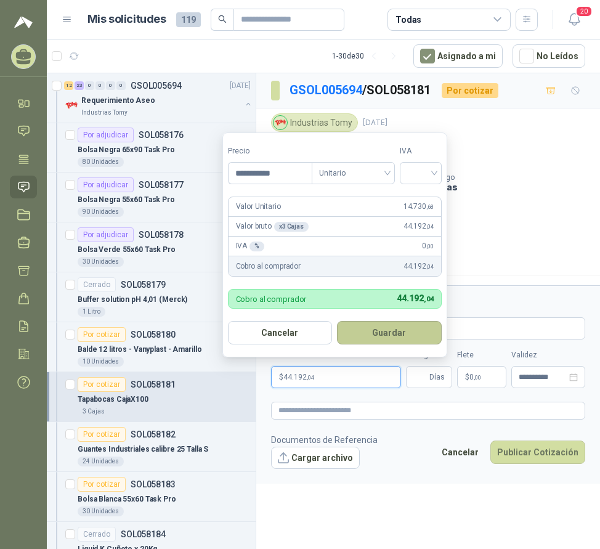
type input "**********"
click at [368, 332] on button "Guardar" at bounding box center [389, 332] width 105 height 23
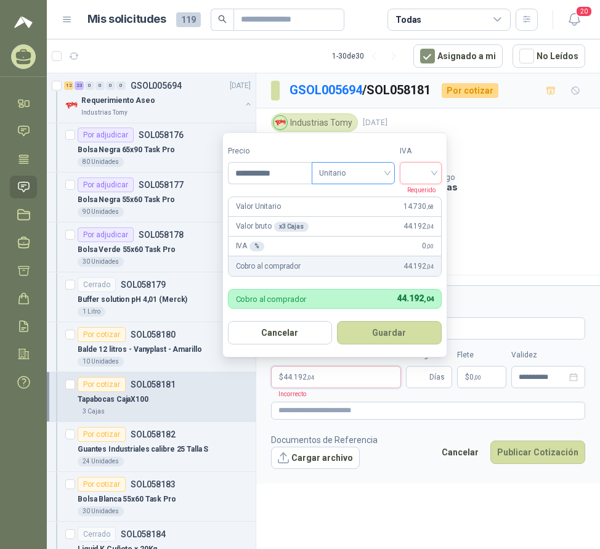
click at [373, 168] on span "Unitario" at bounding box center [353, 173] width 68 height 18
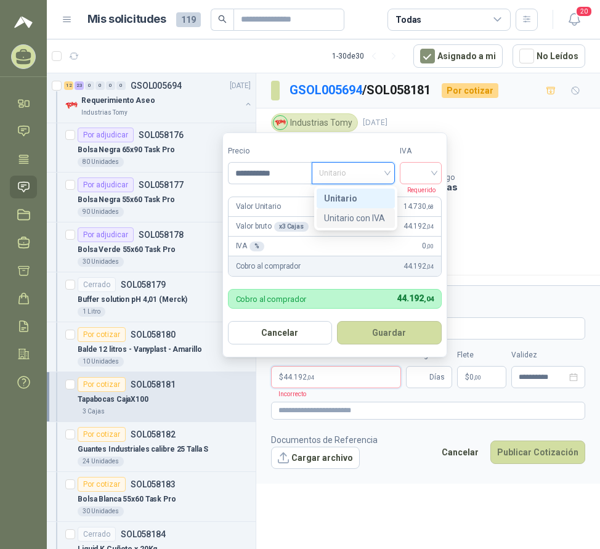
click at [363, 217] on div "Unitario con IVA" at bounding box center [355, 218] width 63 height 14
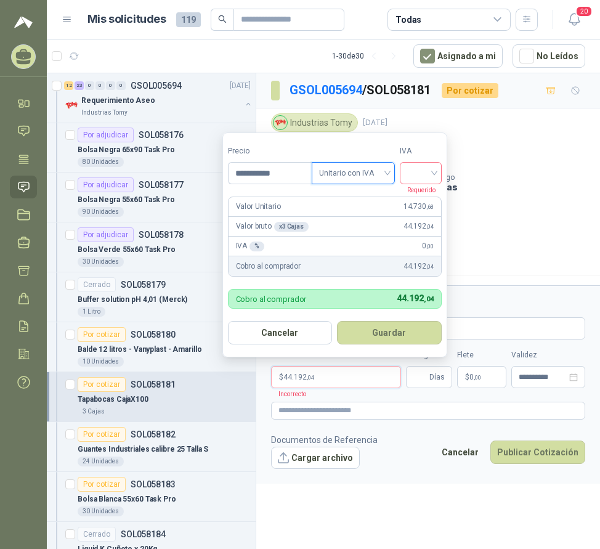
click at [424, 172] on input "search" at bounding box center [420, 172] width 27 height 18
click at [424, 197] on div "19%" at bounding box center [423, 199] width 23 height 14
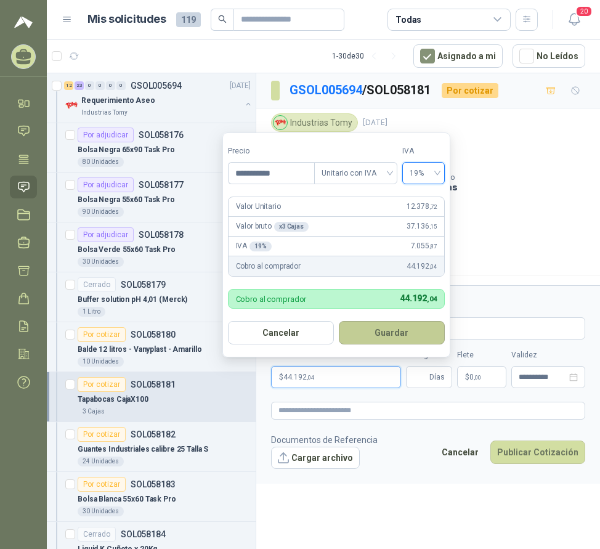
click at [399, 325] on button "Guardar" at bounding box center [392, 332] width 106 height 23
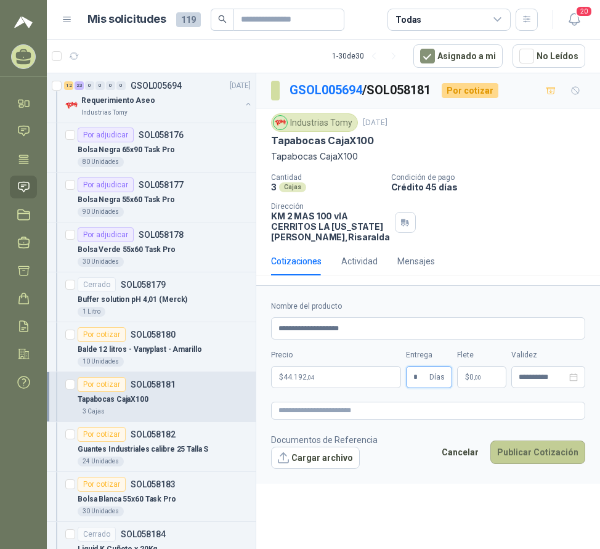
type input "*"
click at [522, 457] on button "Publicar Cotización" at bounding box center [537, 452] width 95 height 23
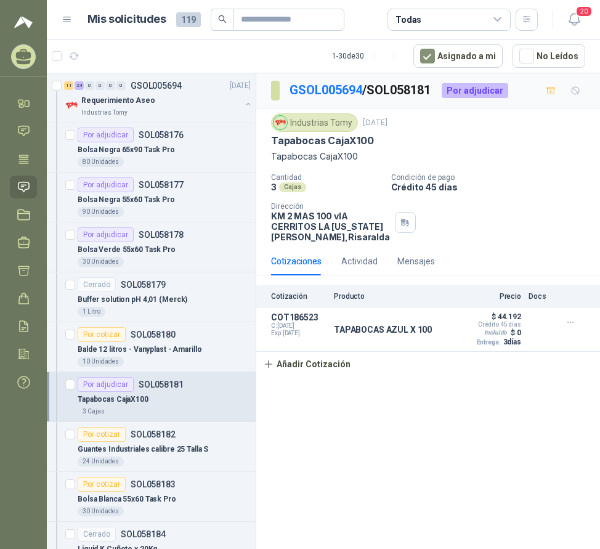
scroll to position [2095, 0]
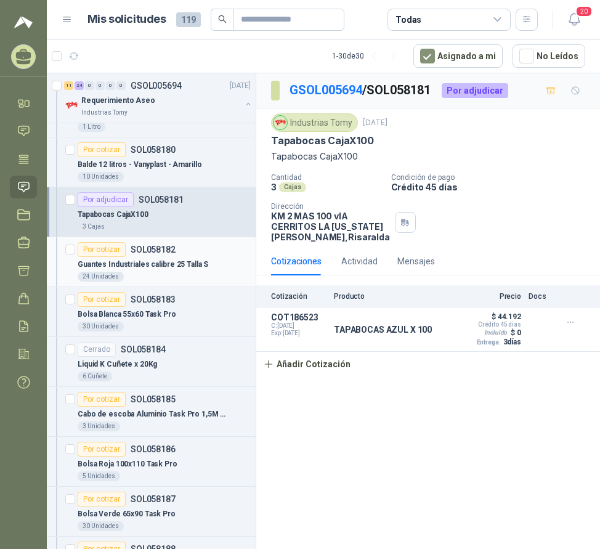
click at [170, 269] on p "Guantes Industriales calibre 25 Talla S" at bounding box center [143, 265] width 131 height 12
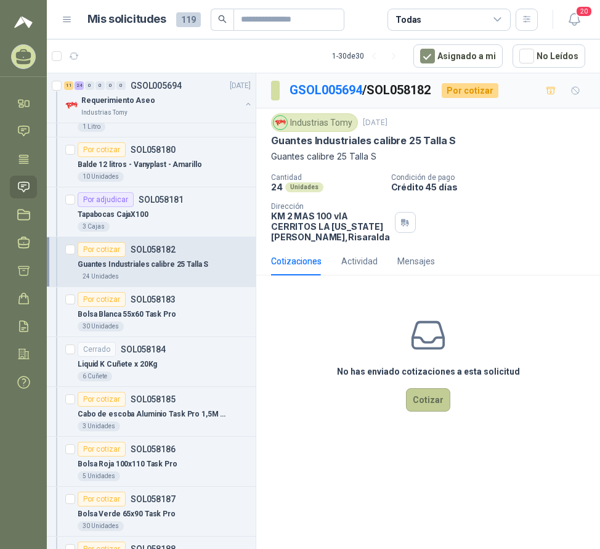
click at [426, 412] on button "Cotizar" at bounding box center [428, 399] width 44 height 23
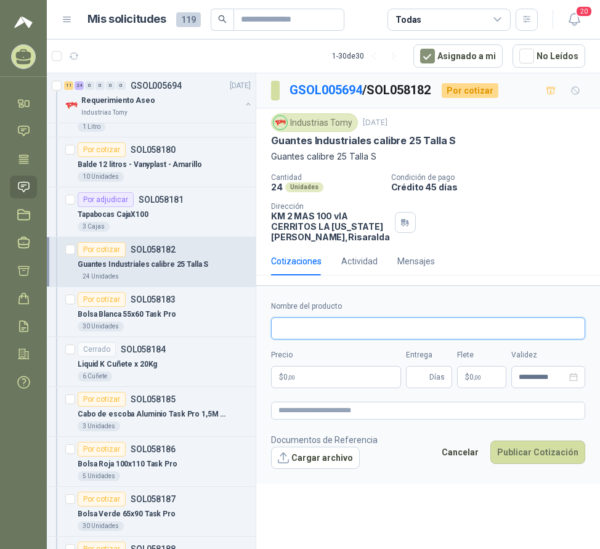
click at [288, 334] on input "Nombre del producto" at bounding box center [428, 328] width 314 height 22
type input "**********"
click at [303, 388] on p "$ 0 ,00" at bounding box center [336, 377] width 130 height 22
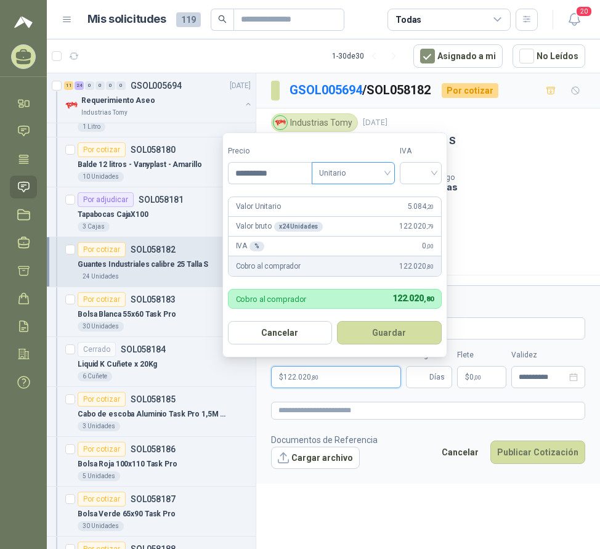
drag, startPoint x: 372, startPoint y: 171, endPoint x: 372, endPoint y: 184, distance: 12.3
click at [372, 173] on span "Unitario" at bounding box center [353, 173] width 68 height 18
type input "*********"
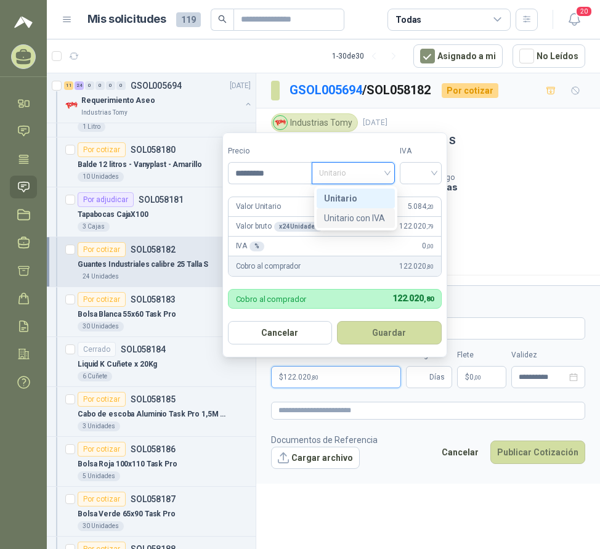
click at [373, 217] on div "Unitario con IVA" at bounding box center [355, 218] width 63 height 14
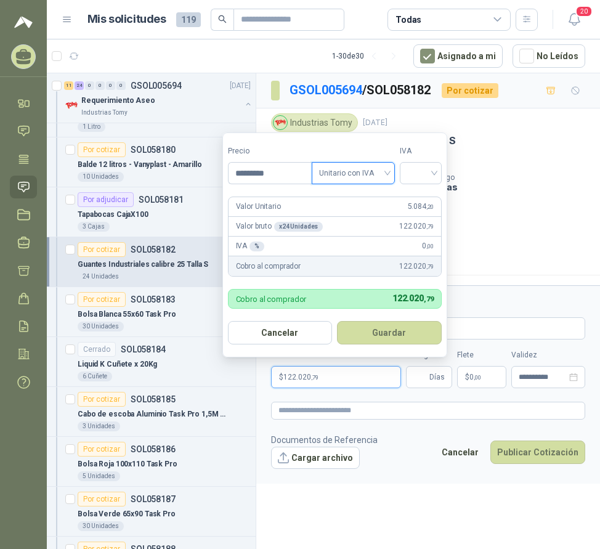
drag, startPoint x: 418, startPoint y: 171, endPoint x: 425, endPoint y: 185, distance: 14.9
click at [419, 171] on input "search" at bounding box center [420, 172] width 27 height 18
click at [424, 198] on div "19%" at bounding box center [423, 199] width 23 height 14
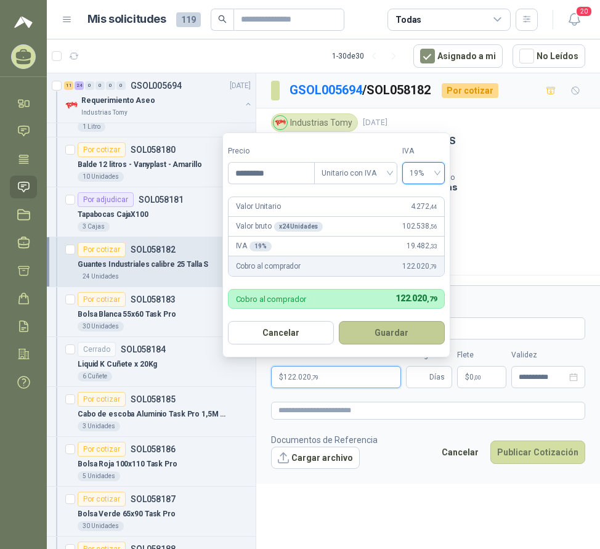
click at [386, 328] on button "Guardar" at bounding box center [392, 332] width 106 height 23
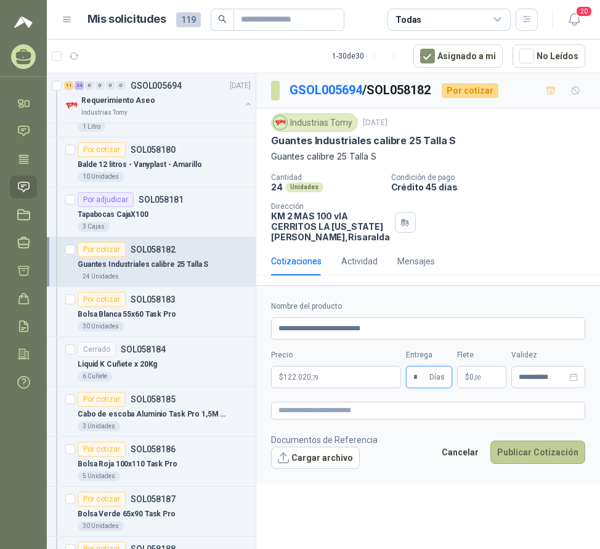
type input "*"
click at [526, 457] on button "Publicar Cotización" at bounding box center [537, 452] width 95 height 23
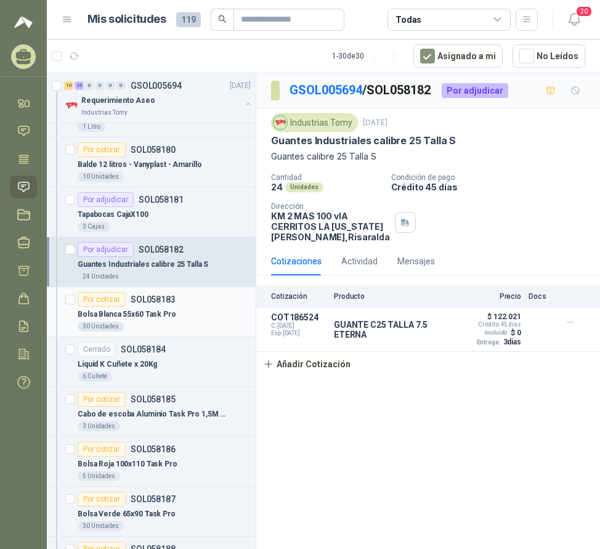
click at [173, 301] on p "SOL058183" at bounding box center [153, 299] width 45 height 9
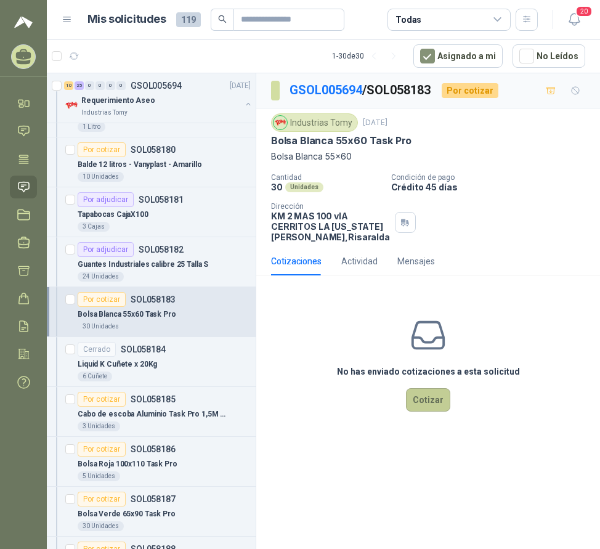
click at [431, 401] on button "Cotizar" at bounding box center [428, 399] width 44 height 23
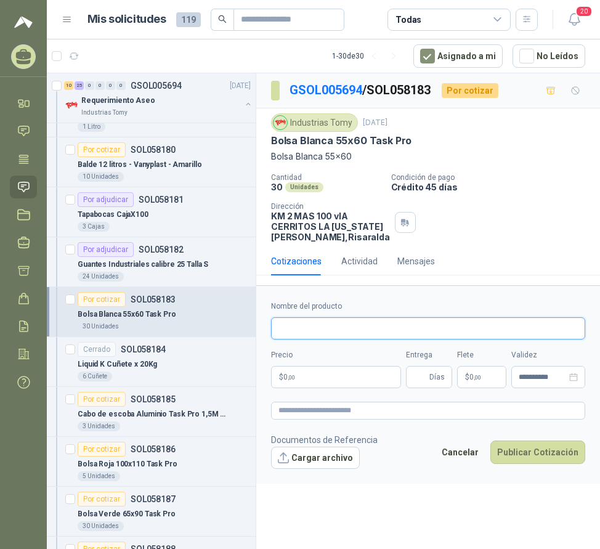
click at [350, 340] on input "Nombre del producto" at bounding box center [428, 328] width 314 height 22
type input "**********"
click at [333, 388] on p "$ 0 ,00" at bounding box center [336, 377] width 130 height 22
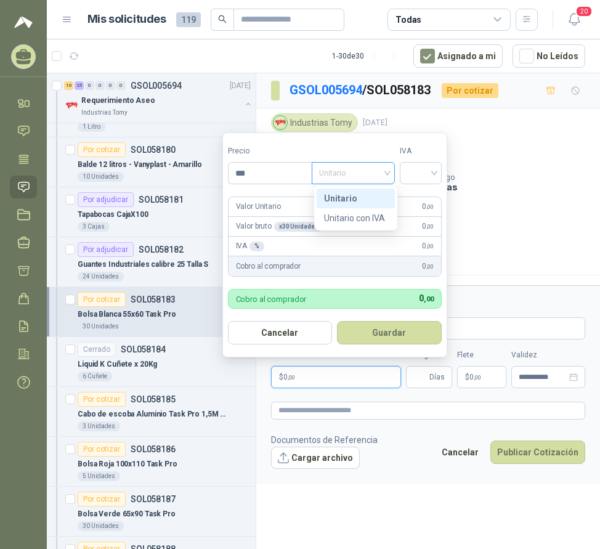
click at [343, 180] on span "Unitario" at bounding box center [353, 173] width 68 height 18
click at [356, 219] on div "Unitario con IVA" at bounding box center [355, 218] width 63 height 14
click at [433, 175] on input "search" at bounding box center [420, 172] width 27 height 18
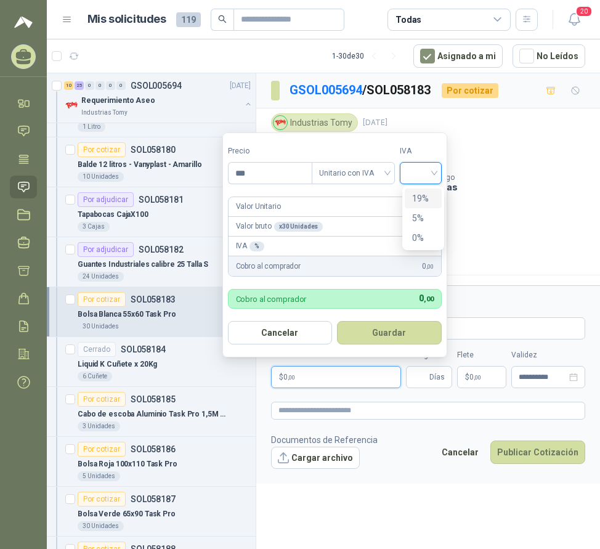
click at [433, 198] on div "19%" at bounding box center [423, 199] width 23 height 14
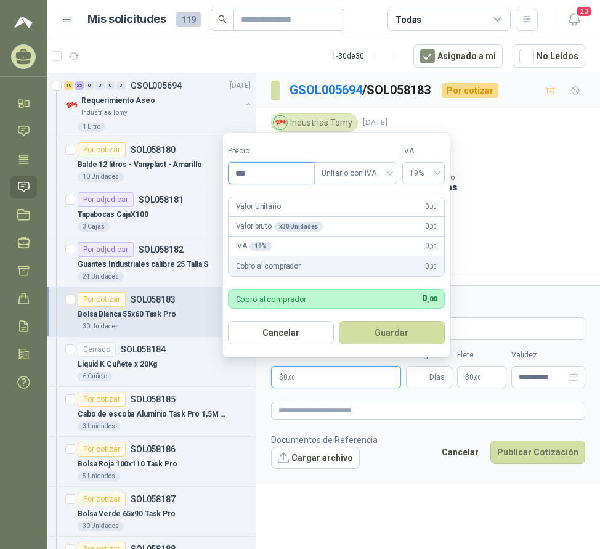
click at [267, 172] on input "***" at bounding box center [272, 173] width 86 height 21
type input "**********"
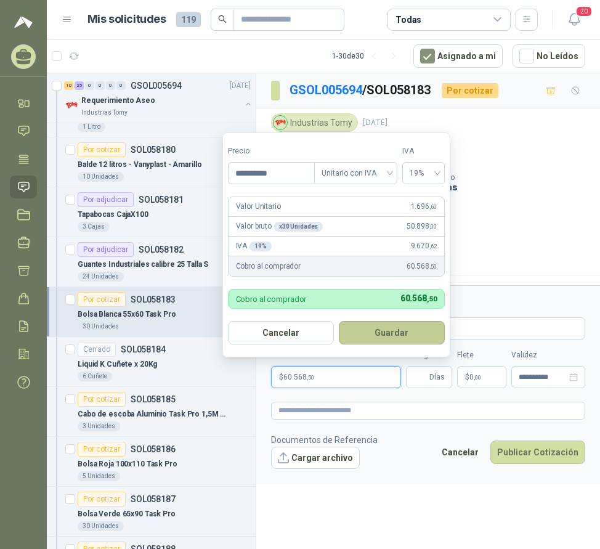
click at [409, 330] on button "Guardar" at bounding box center [392, 332] width 106 height 23
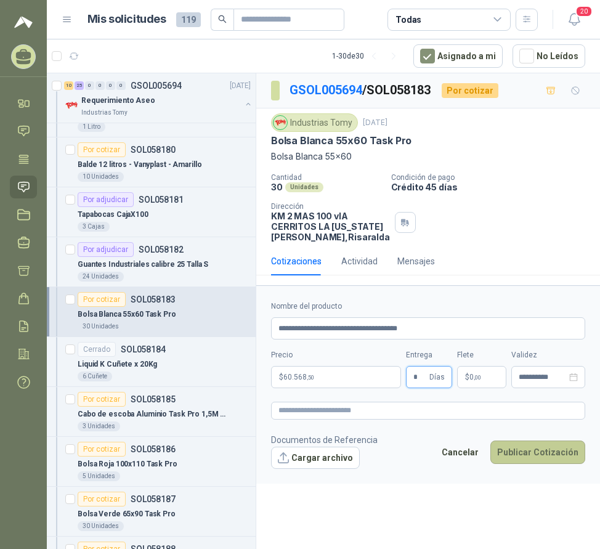
type input "*"
click at [521, 461] on button "Publicar Cotización" at bounding box center [537, 452] width 95 height 23
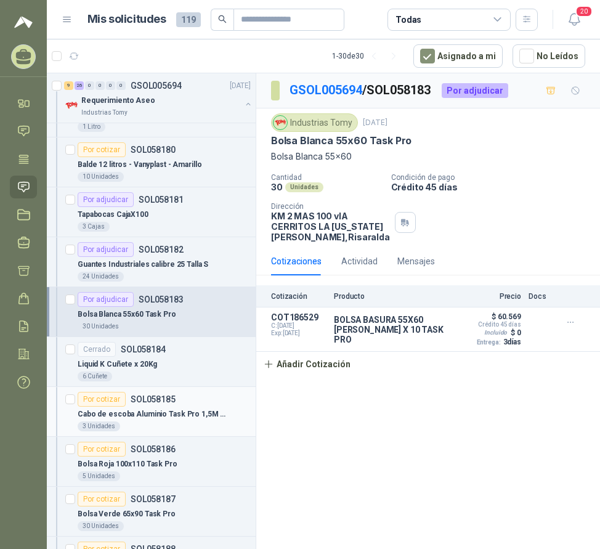
click at [171, 410] on p "Cabo de escoba Aluminio Task Pro 1,5M Amarillo" at bounding box center [154, 415] width 153 height 12
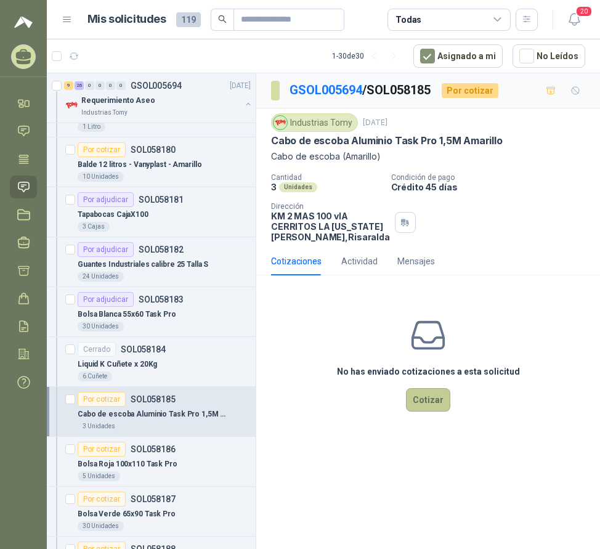
click at [427, 412] on button "Cotizar" at bounding box center [428, 399] width 44 height 23
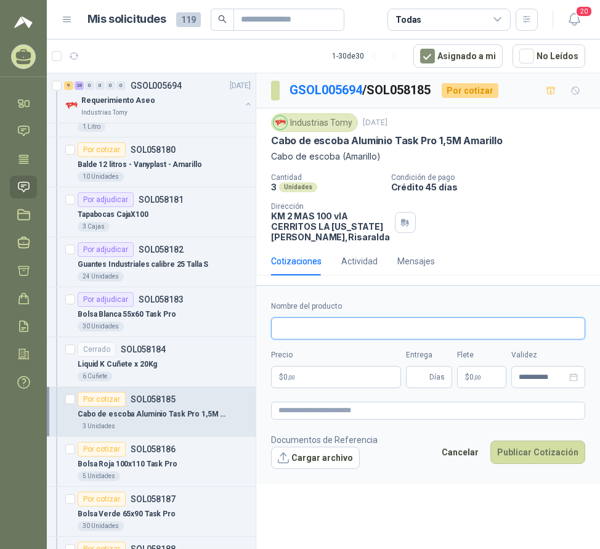
click at [319, 340] on input "Nombre del producto" at bounding box center [428, 328] width 314 height 22
click at [438, 333] on input "**********" at bounding box center [428, 328] width 314 height 22
drag, startPoint x: 400, startPoint y: 338, endPoint x: 500, endPoint y: 349, distance: 101.0
click at [482, 340] on input "**********" at bounding box center [428, 328] width 314 height 22
type input "**********"
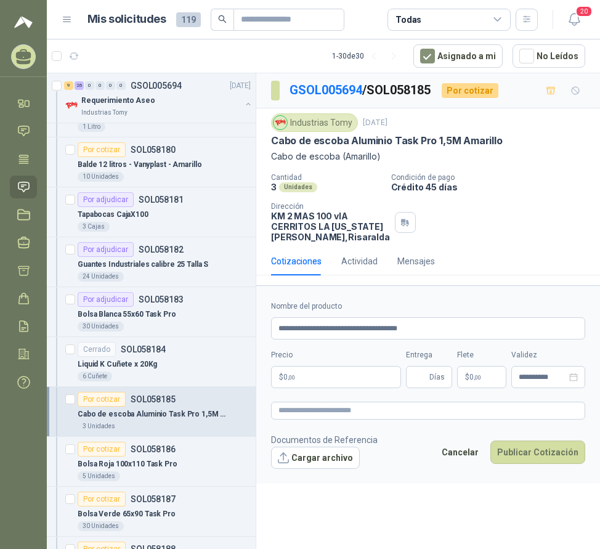
click at [303, 388] on p "$ 0 ,00" at bounding box center [336, 377] width 130 height 22
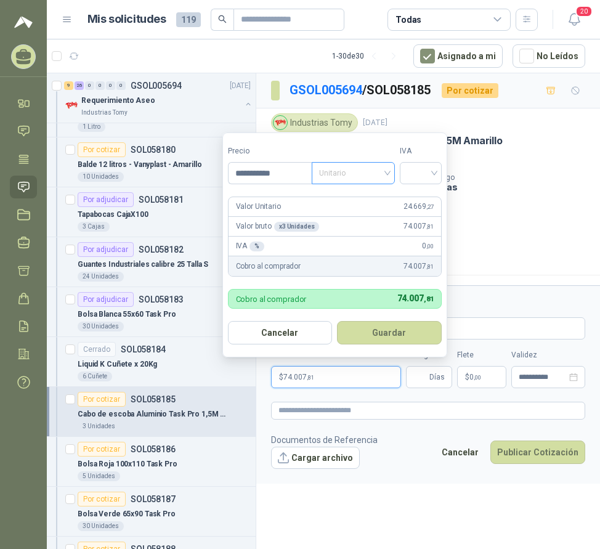
click at [339, 182] on span "Unitario" at bounding box center [353, 173] width 68 height 18
type input "**********"
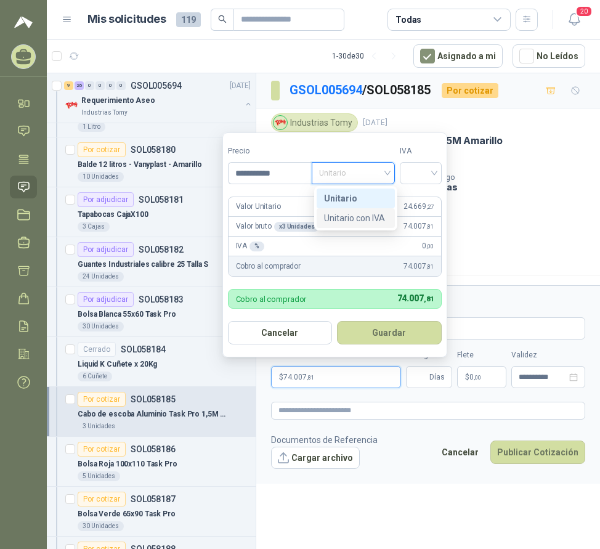
click at [349, 224] on div "Unitario con IVA" at bounding box center [355, 218] width 63 height 14
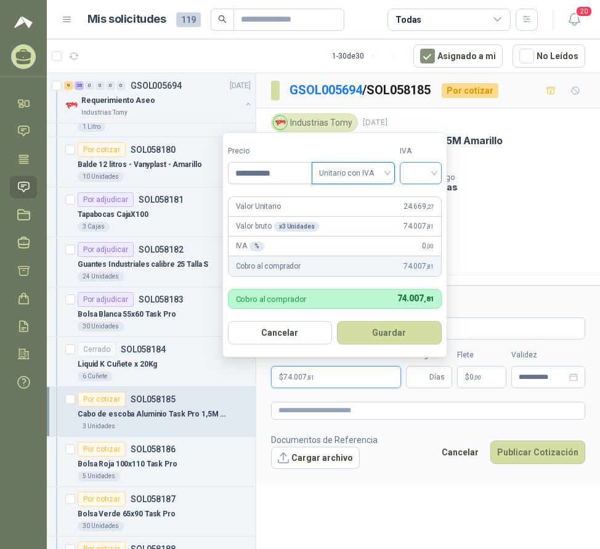
click at [434, 176] on input "search" at bounding box center [420, 172] width 27 height 18
click at [428, 200] on div "19%" at bounding box center [423, 199] width 23 height 14
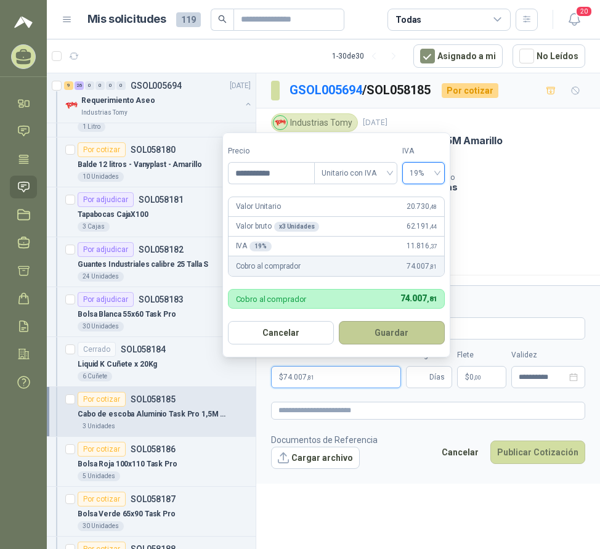
click at [404, 332] on button "Guardar" at bounding box center [392, 332] width 106 height 23
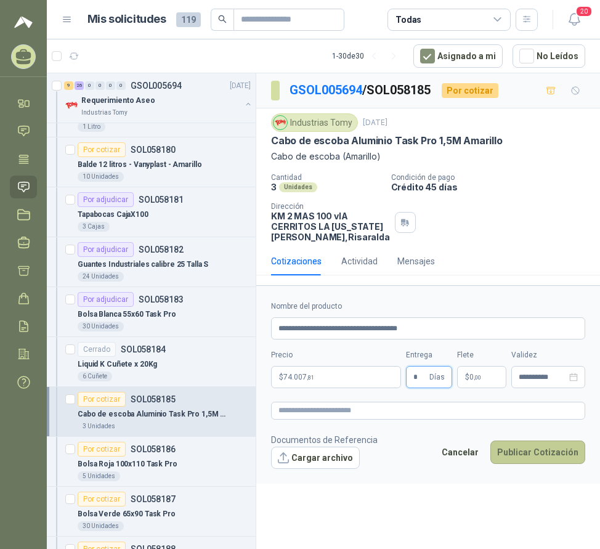
type input "*"
click at [540, 460] on button "Publicar Cotización" at bounding box center [537, 452] width 95 height 23
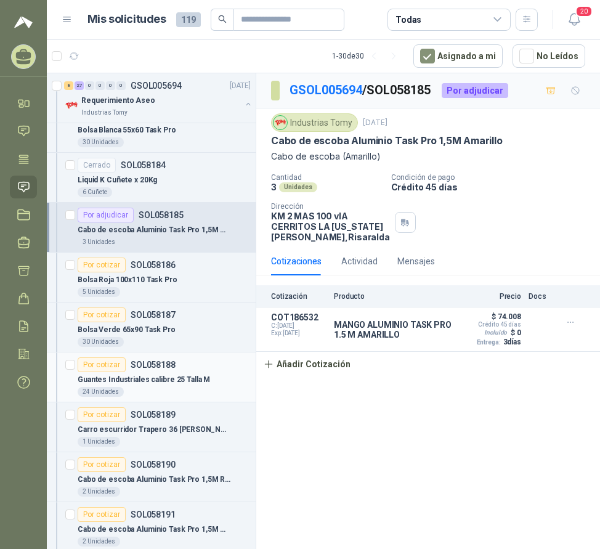
scroll to position [2280, 0]
click at [149, 274] on p "Bolsa Roja 100x110 Task Pro" at bounding box center [128, 280] width 100 height 12
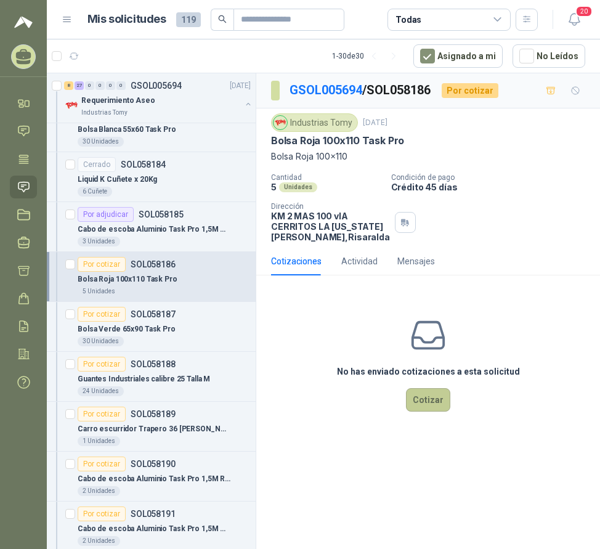
click at [437, 408] on button "Cotizar" at bounding box center [428, 399] width 44 height 23
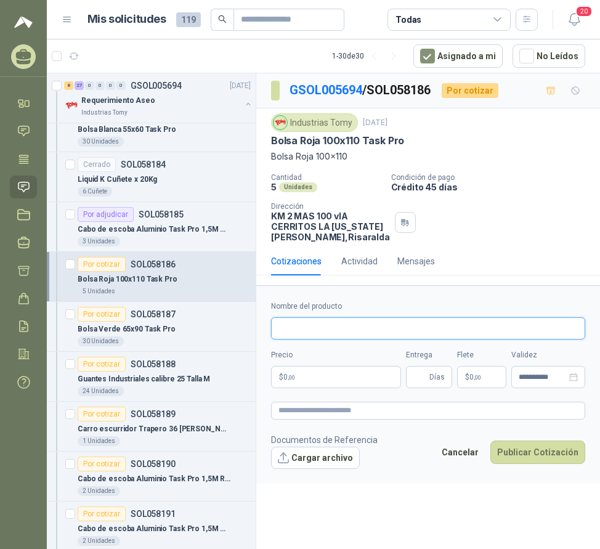
click at [298, 337] on input "Nombre del producto" at bounding box center [428, 328] width 314 height 22
drag, startPoint x: 383, startPoint y: 340, endPoint x: 362, endPoint y: 338, distance: 20.5
click at [362, 338] on input "**********" at bounding box center [428, 328] width 314 height 22
type input "**********"
click at [311, 388] on p "$ 0 ,00" at bounding box center [336, 377] width 130 height 22
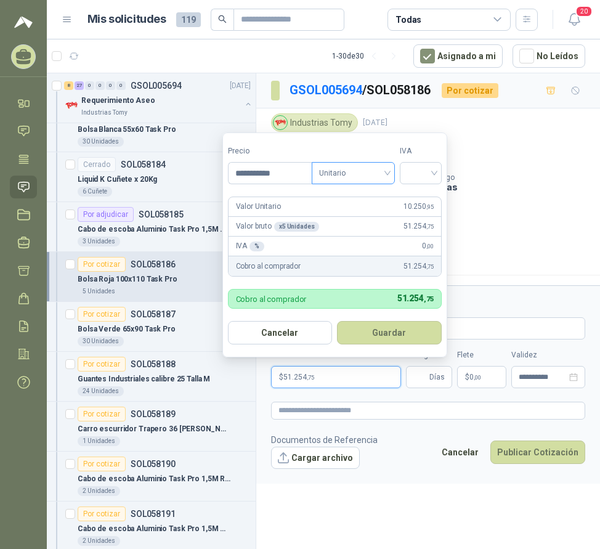
click at [361, 173] on span "Unitario" at bounding box center [353, 173] width 68 height 18
type input "**********"
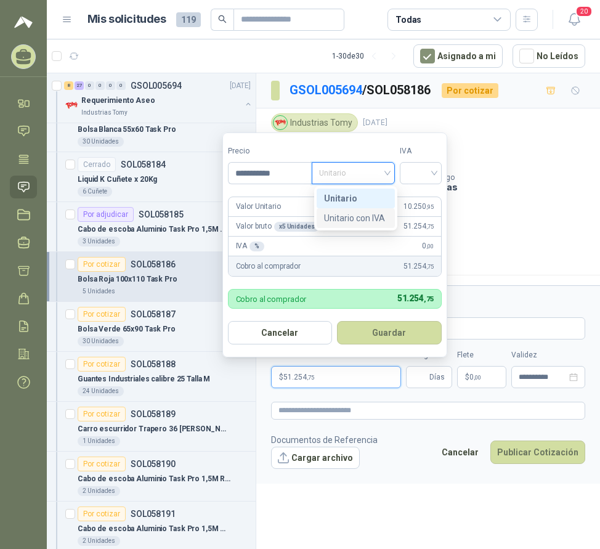
click at [356, 218] on div "Unitario con IVA" at bounding box center [355, 218] width 63 height 14
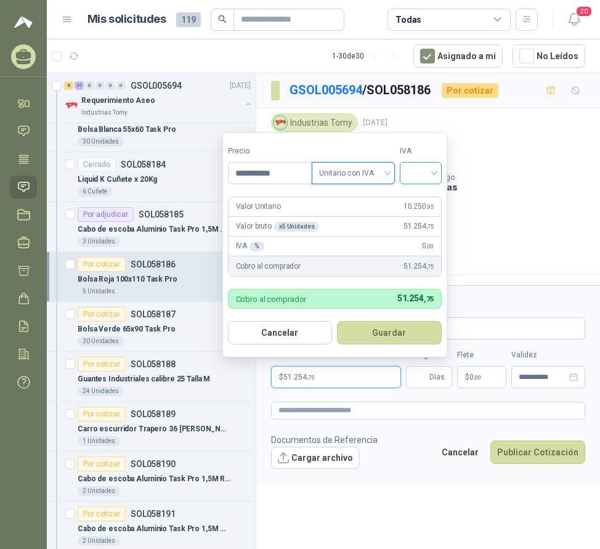
click at [409, 175] on div at bounding box center [421, 173] width 42 height 22
click at [415, 200] on div "19%" at bounding box center [423, 199] width 23 height 14
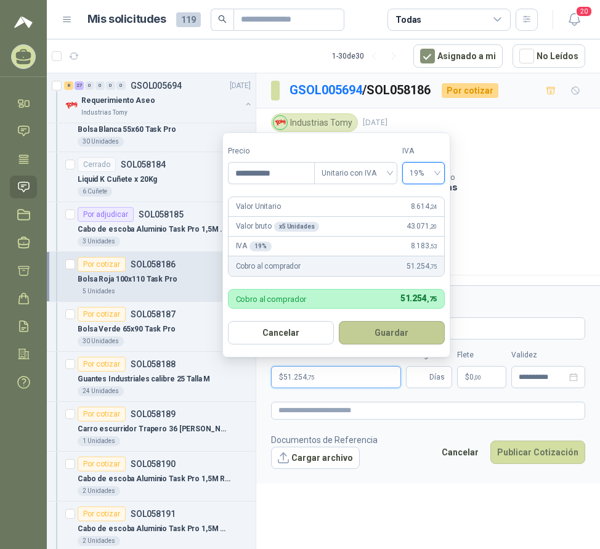
click at [391, 338] on button "Guardar" at bounding box center [392, 332] width 106 height 23
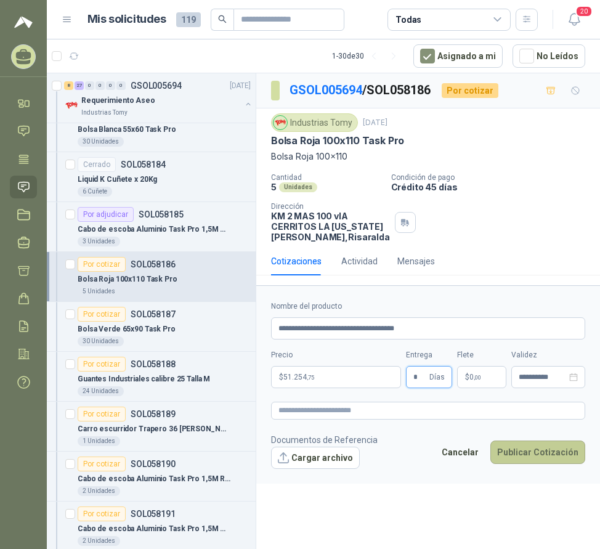
type input "*"
click at [548, 464] on button "Publicar Cotización" at bounding box center [537, 452] width 95 height 23
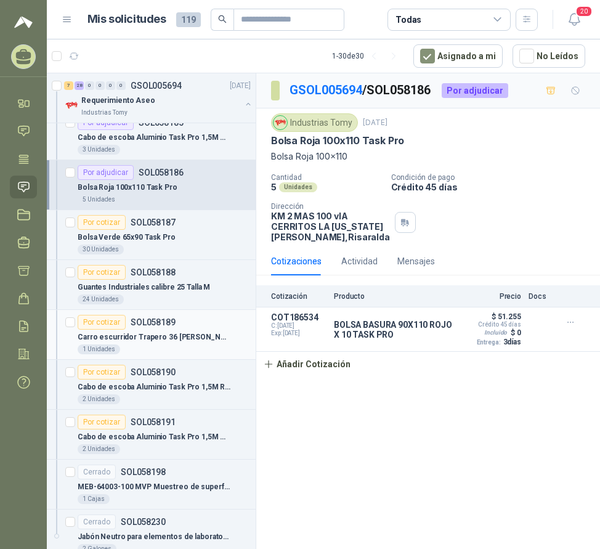
scroll to position [2341, 0]
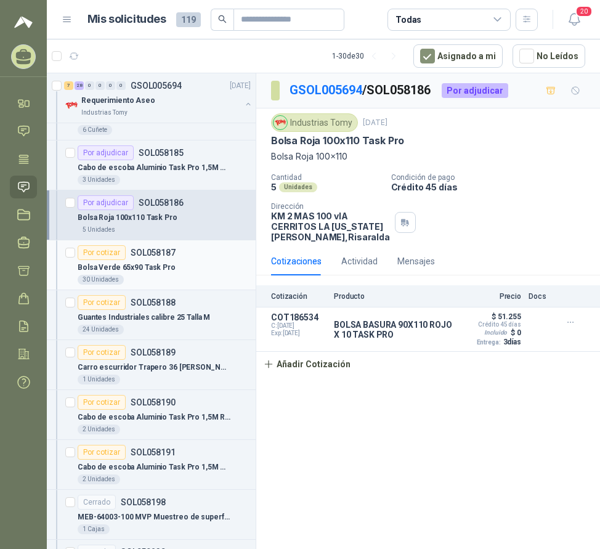
click at [141, 246] on div "Por cotizar SOL058187" at bounding box center [127, 252] width 98 height 15
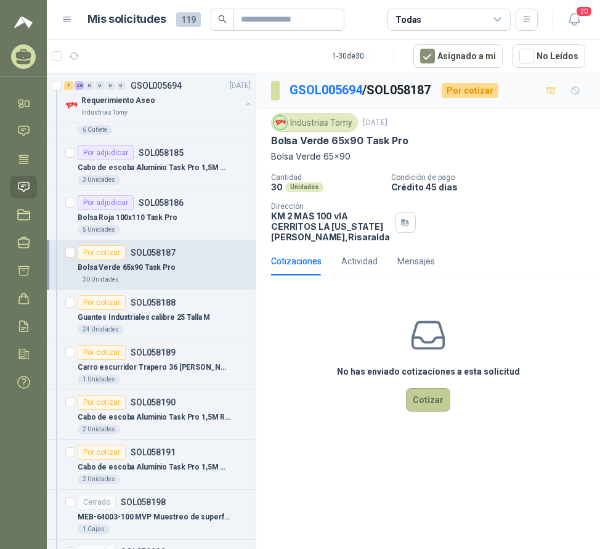
click at [423, 412] on button "Cotizar" at bounding box center [428, 399] width 44 height 23
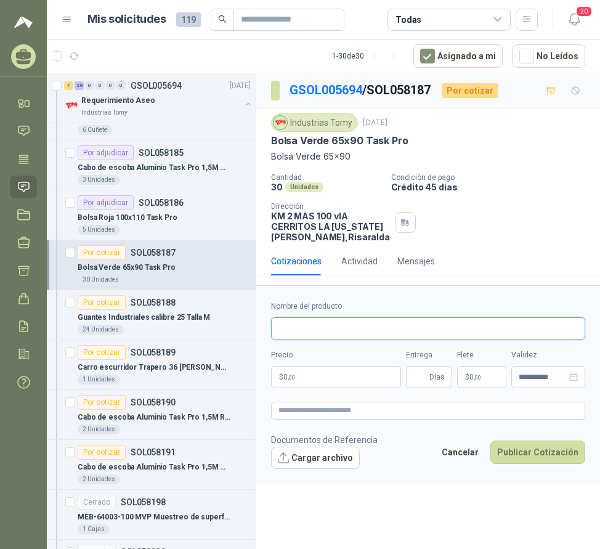
click at [314, 340] on input "Nombre del producto" at bounding box center [428, 328] width 314 height 22
click at [379, 340] on input "**********" at bounding box center [428, 328] width 314 height 22
click at [375, 336] on input "**********" at bounding box center [428, 328] width 314 height 22
type input "**********"
click at [307, 387] on p "$ 0 ,00" at bounding box center [336, 377] width 130 height 22
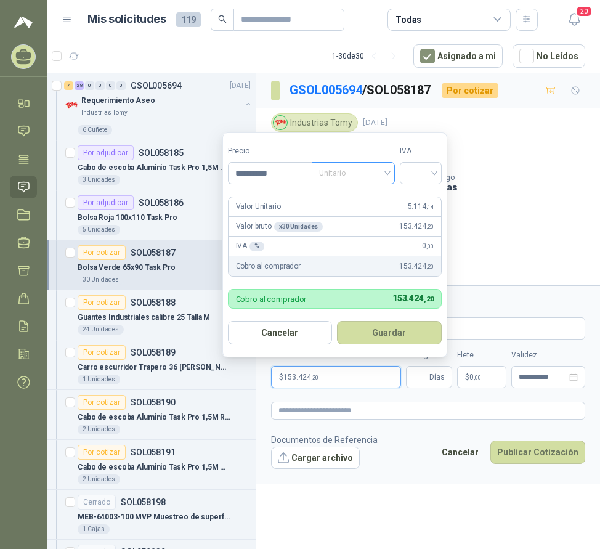
click at [343, 168] on span "Unitario" at bounding box center [353, 173] width 68 height 18
type input "**********"
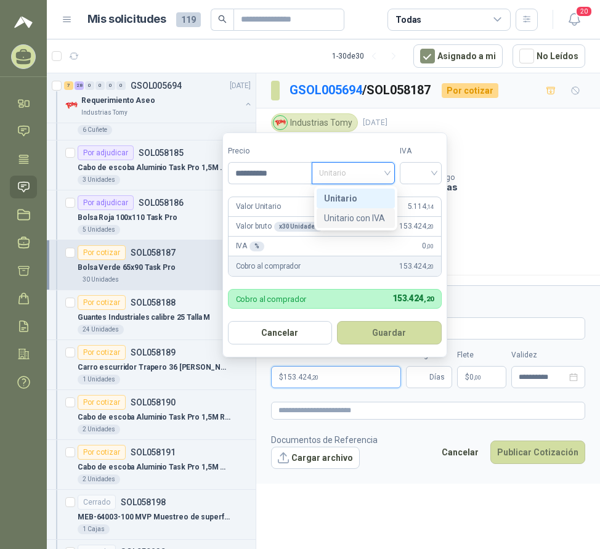
click at [359, 217] on div "Unitario con IVA" at bounding box center [355, 218] width 63 height 14
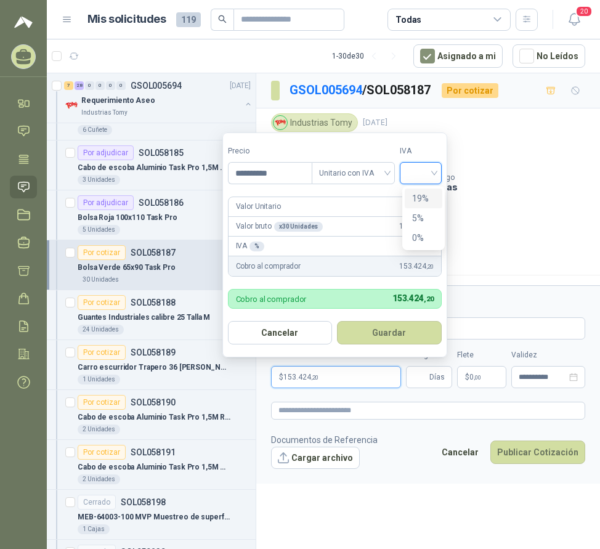
click at [421, 175] on input "search" at bounding box center [420, 172] width 27 height 18
click at [428, 200] on div "19%" at bounding box center [423, 199] width 23 height 14
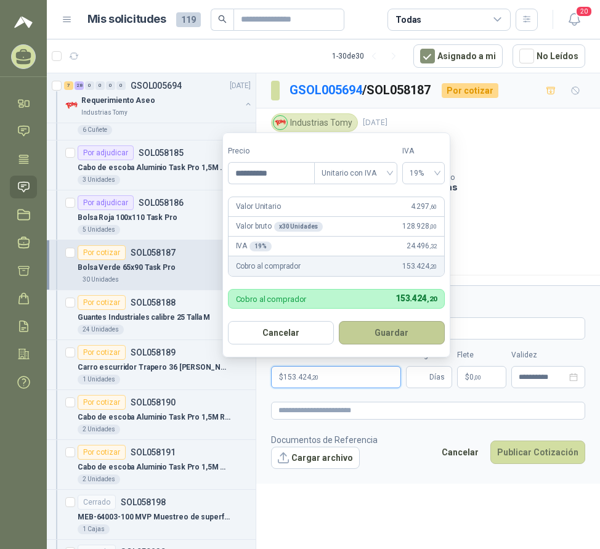
click at [406, 339] on button "Guardar" at bounding box center [392, 332] width 106 height 23
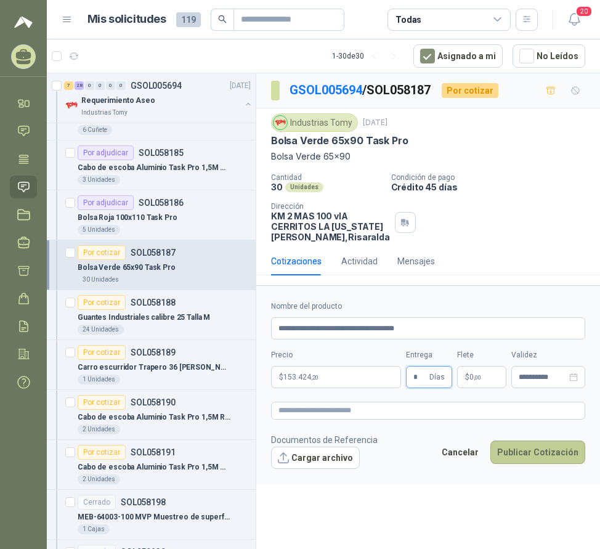
type input "*"
click at [547, 457] on button "Publicar Cotización" at bounding box center [537, 452] width 95 height 23
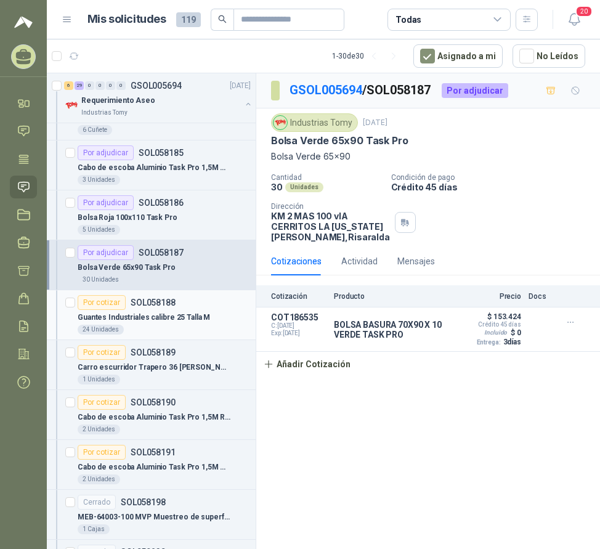
click at [135, 314] on p "Guantes Industriales calibre 25 Talla M" at bounding box center [144, 318] width 132 height 12
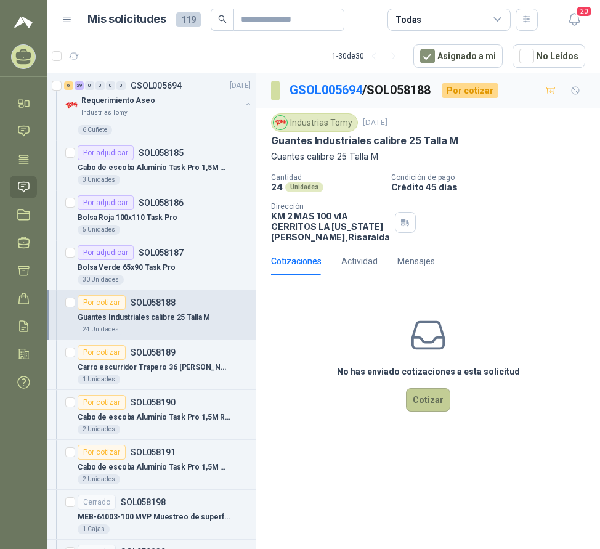
click at [442, 410] on button "Cotizar" at bounding box center [428, 399] width 44 height 23
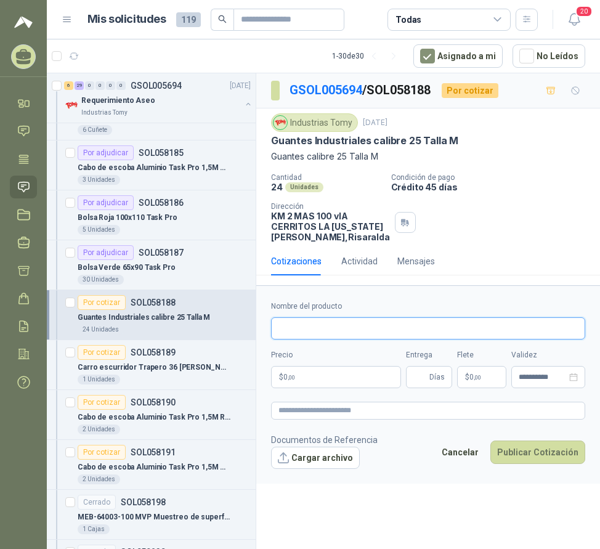
click at [351, 340] on input "Nombre del producto" at bounding box center [428, 328] width 314 height 22
drag, startPoint x: 356, startPoint y: 338, endPoint x: 346, endPoint y: 335, distance: 10.3
click at [347, 335] on input "**********" at bounding box center [428, 328] width 314 height 22
type input "**********"
click at [312, 385] on p "$ 0 ,00" at bounding box center [336, 377] width 130 height 22
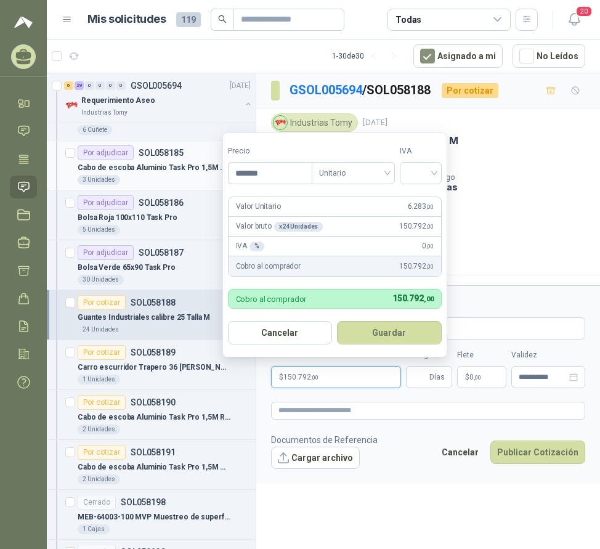
drag, startPoint x: 267, startPoint y: 173, endPoint x: 179, endPoint y: 171, distance: 88.1
click at [190, 179] on body "DISTRITODO Y MAS DISTRITODO Y MAS MG SAS Inicio Chat Tareas Solicitudes Licitac…" at bounding box center [300, 274] width 600 height 549
click at [364, 176] on span "Unitario" at bounding box center [353, 173] width 68 height 18
type input "*********"
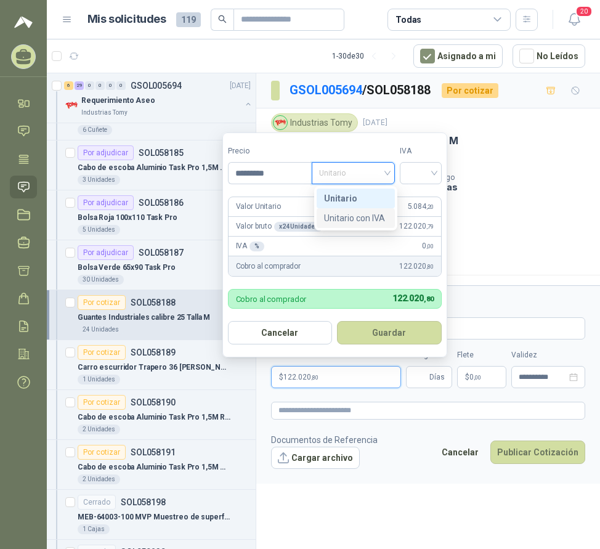
click at [367, 216] on div "Unitario con IVA" at bounding box center [355, 218] width 63 height 14
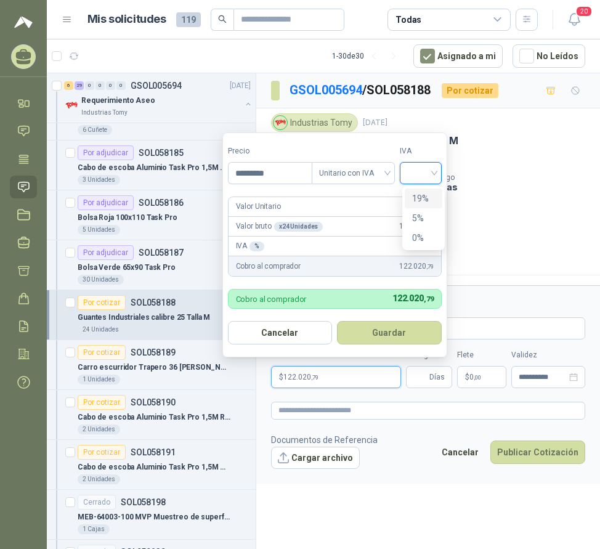
click at [434, 174] on input "search" at bounding box center [420, 172] width 27 height 18
click at [431, 200] on div "19%" at bounding box center [423, 199] width 23 height 14
drag, startPoint x: 393, startPoint y: 330, endPoint x: 429, endPoint y: 351, distance: 42.2
click at [393, 330] on button "Guardar" at bounding box center [392, 332] width 106 height 23
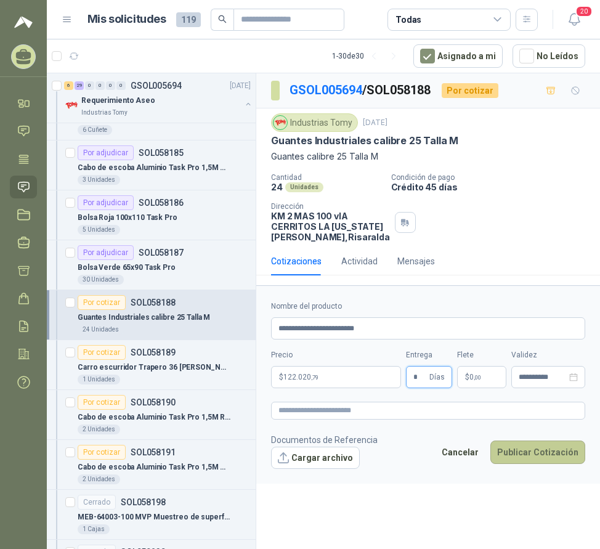
type input "*"
click at [532, 463] on button "Publicar Cotización" at bounding box center [537, 452] width 95 height 23
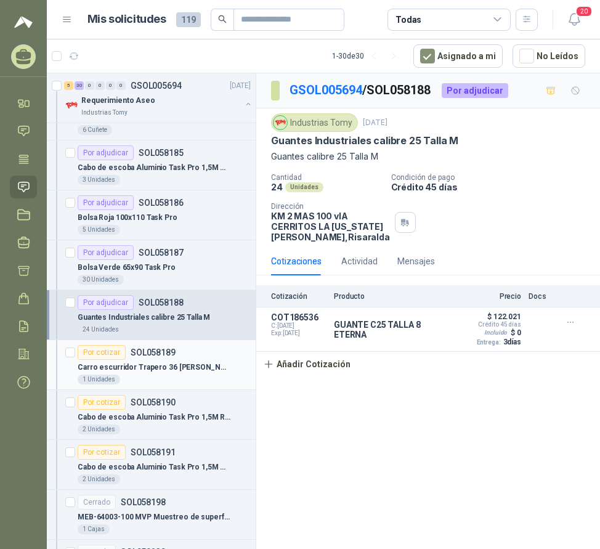
click at [117, 372] on p "Carro escurridor Trapero 36 [PERSON_NAME]" at bounding box center [154, 368] width 153 height 12
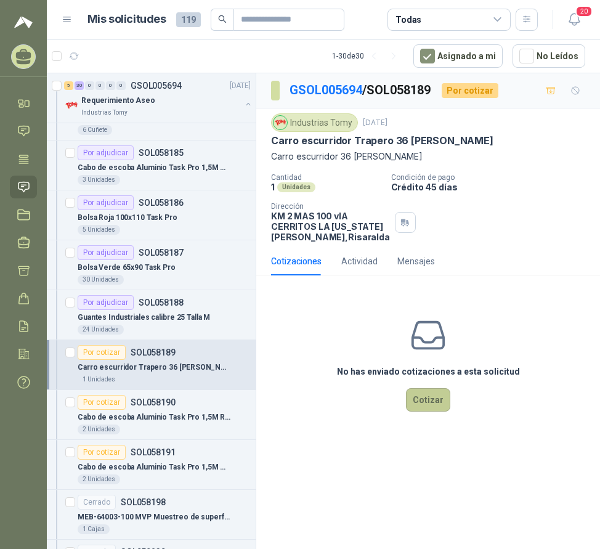
click at [434, 412] on button "Cotizar" at bounding box center [428, 399] width 44 height 23
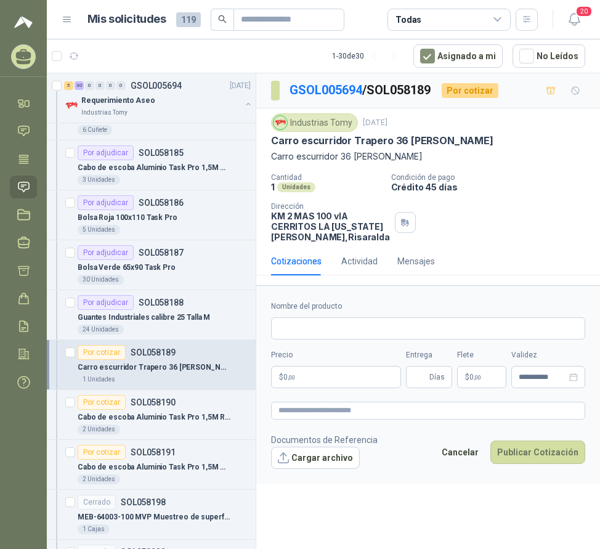
click at [320, 327] on div "Nombre del producto" at bounding box center [428, 320] width 314 height 39
click at [324, 333] on input "Nombre del producto" at bounding box center [428, 328] width 314 height 22
type input "**********"
click at [335, 383] on p "$ 0 ,00" at bounding box center [336, 377] width 130 height 22
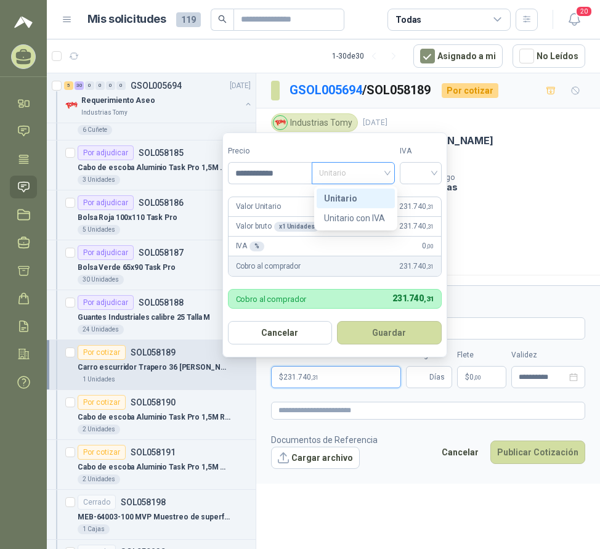
click at [368, 174] on span "Unitario" at bounding box center [353, 173] width 68 height 18
type input "**********"
click at [367, 217] on div "Unitario con IVA" at bounding box center [355, 218] width 63 height 14
click at [423, 175] on input "search" at bounding box center [420, 172] width 27 height 18
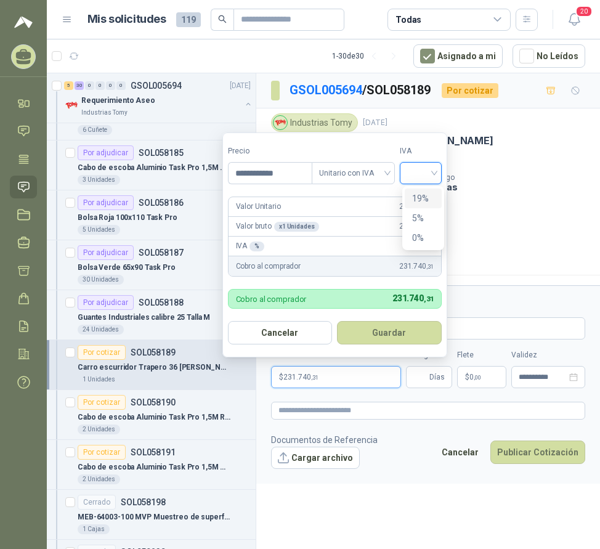
click at [420, 199] on div "19%" at bounding box center [423, 199] width 23 height 14
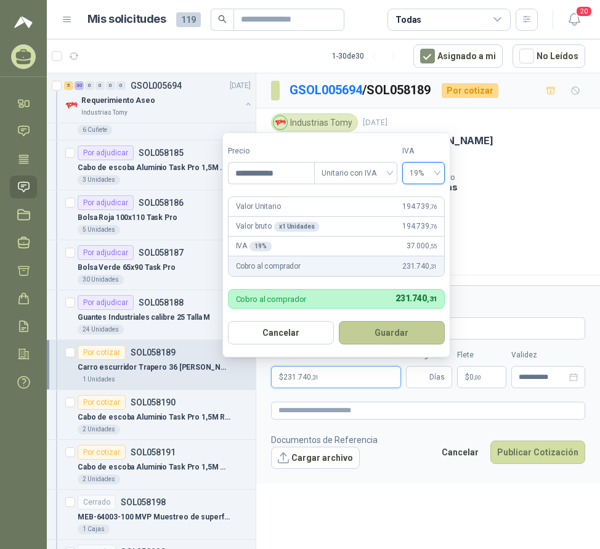
click at [388, 332] on button "Guardar" at bounding box center [392, 332] width 106 height 23
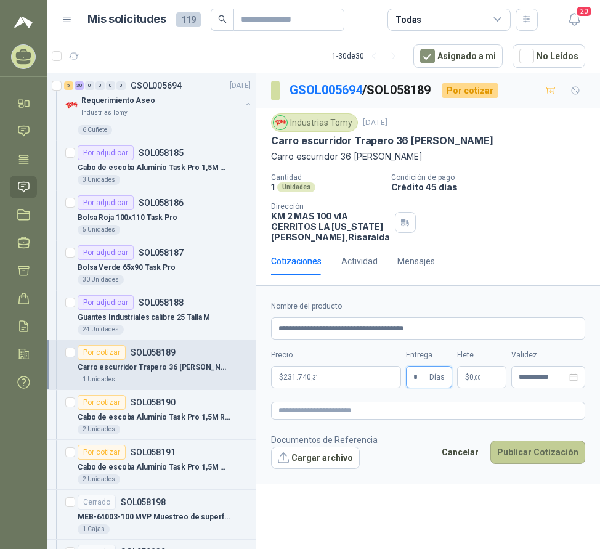
type input "*"
click at [523, 460] on button "Publicar Cotización" at bounding box center [537, 452] width 95 height 23
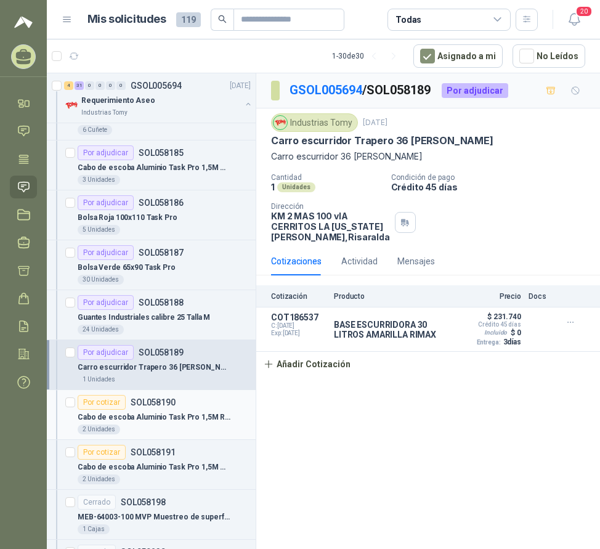
click at [140, 415] on p "Cabo de escoba Aluminio Task Pro 1,5M Rojo" at bounding box center [154, 418] width 153 height 12
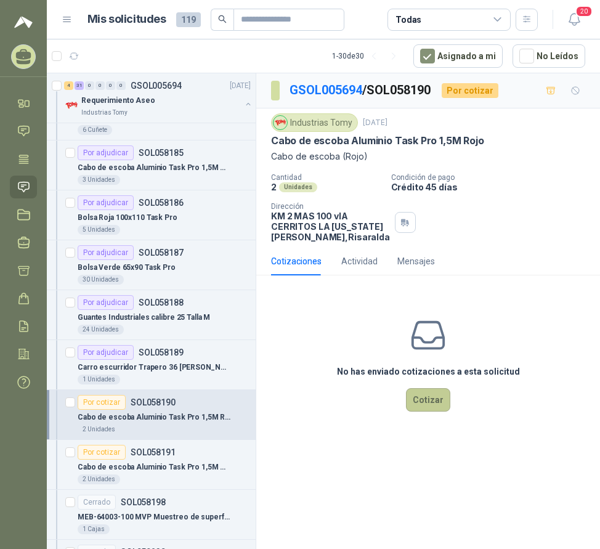
click at [418, 412] on button "Cotizar" at bounding box center [428, 399] width 44 height 23
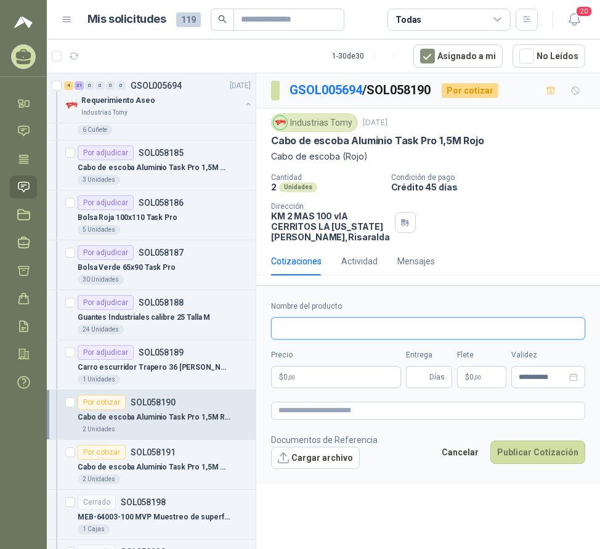
click at [332, 340] on input "Nombre del producto" at bounding box center [428, 328] width 314 height 22
type input "**********"
drag, startPoint x: 317, startPoint y: 384, endPoint x: 328, endPoint y: 382, distance: 12.0
click at [317, 384] on p "$ 0 ,00" at bounding box center [336, 377] width 130 height 22
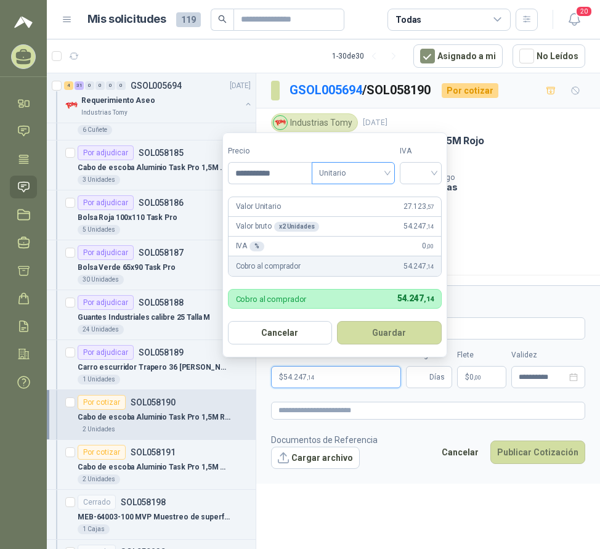
type input "**********"
click at [341, 163] on input "search" at bounding box center [353, 172] width 68 height 18
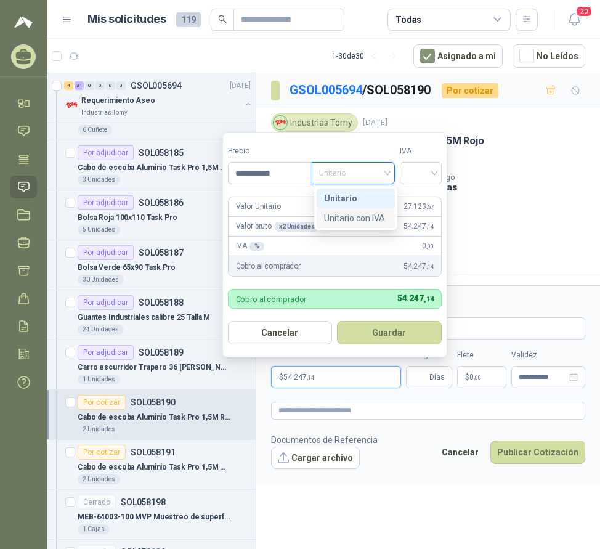
click at [356, 219] on div "Unitario con IVA" at bounding box center [355, 218] width 63 height 14
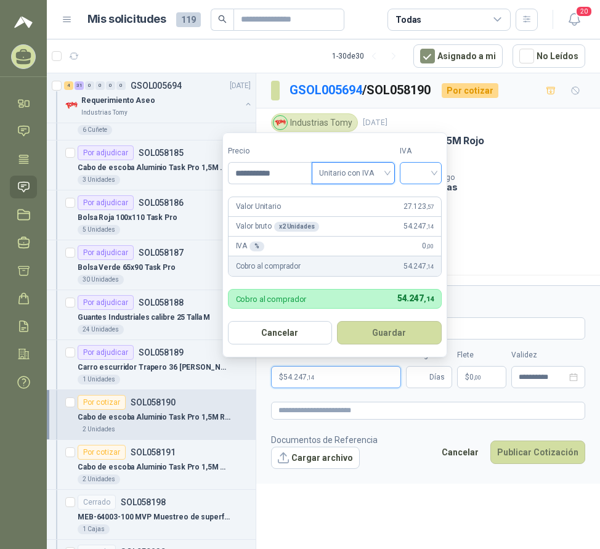
click at [425, 176] on input "search" at bounding box center [420, 172] width 27 height 18
click at [423, 197] on div "19%" at bounding box center [423, 199] width 23 height 14
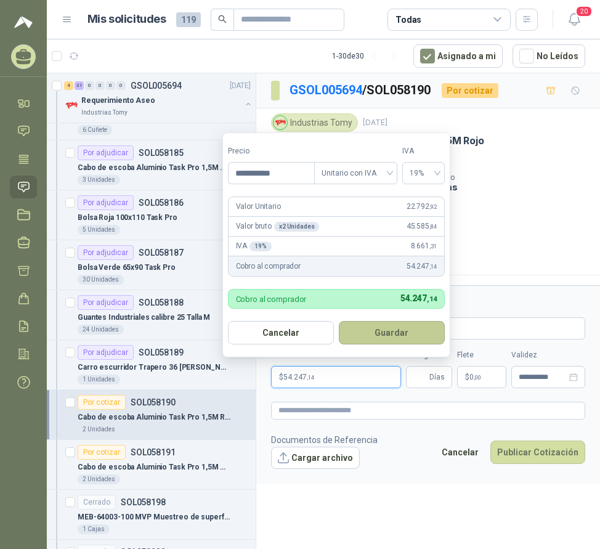
click at [391, 339] on button "Guardar" at bounding box center [392, 332] width 106 height 23
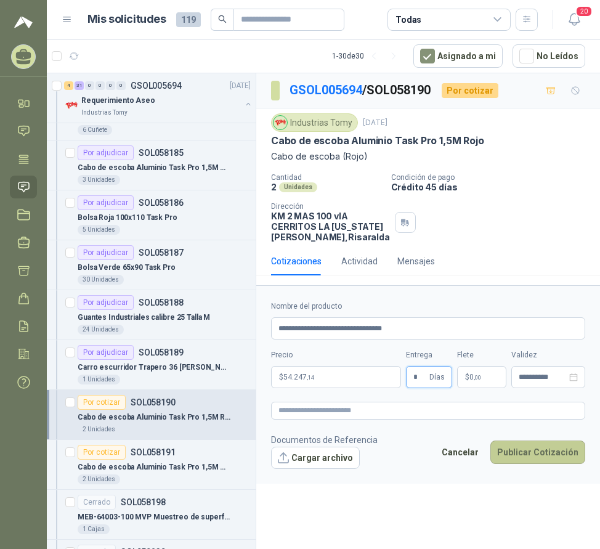
type input "*"
click at [542, 461] on button "Publicar Cotización" at bounding box center [537, 452] width 95 height 23
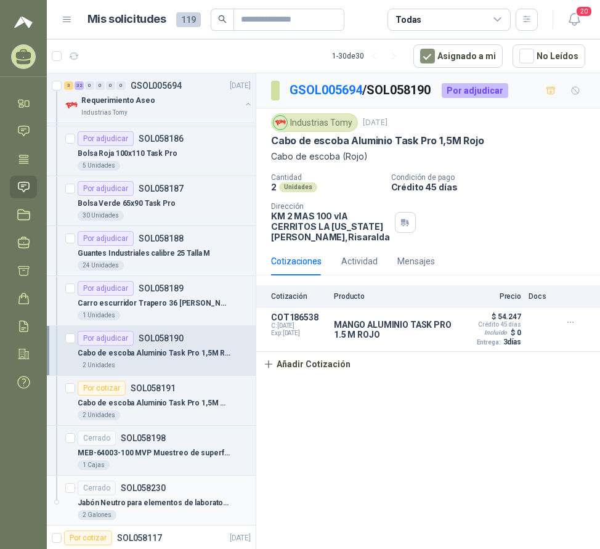
scroll to position [2465, 0]
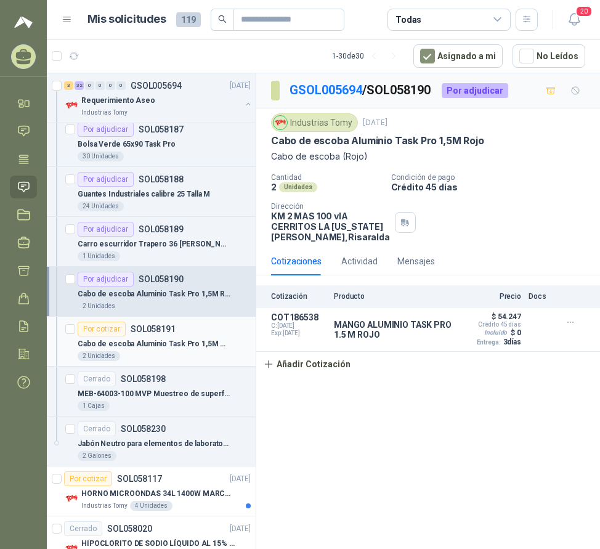
click at [163, 338] on p "Cabo de escoba Aluminio Task Pro 1,5M Azul" at bounding box center [154, 344] width 153 height 12
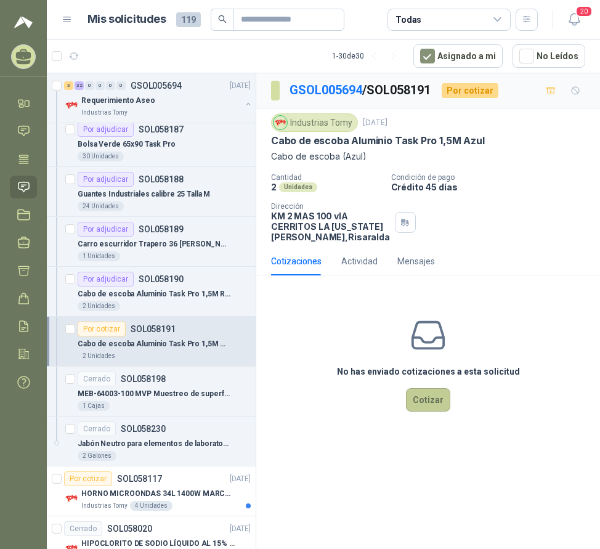
click at [431, 412] on button "Cotizar" at bounding box center [428, 399] width 44 height 23
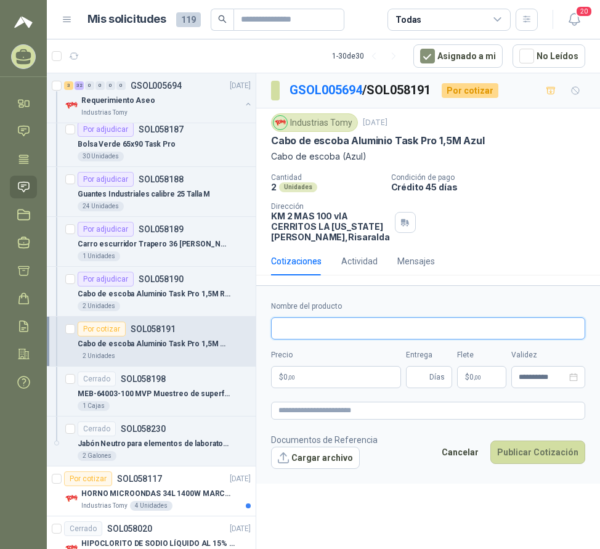
click at [293, 340] on input "Nombre del producto" at bounding box center [428, 328] width 314 height 22
type input "**********"
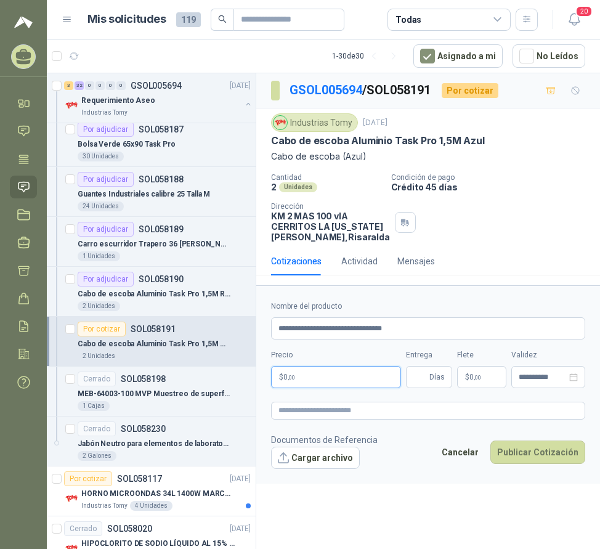
click at [308, 384] on p "$ 0 ,00" at bounding box center [336, 377] width 130 height 22
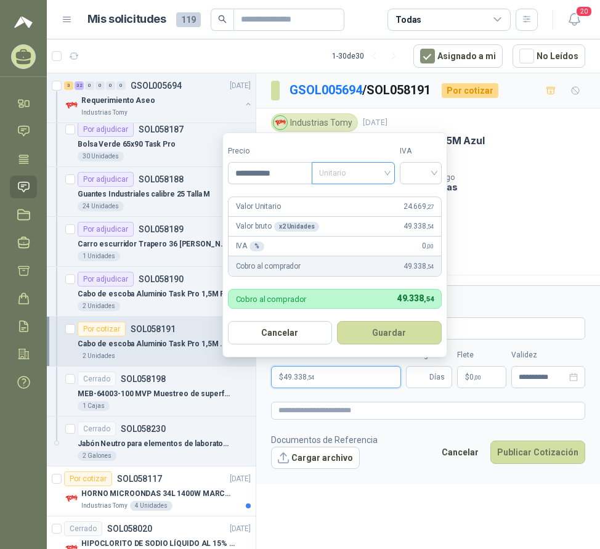
click at [347, 173] on span "Unitario" at bounding box center [353, 173] width 68 height 18
type input "**********"
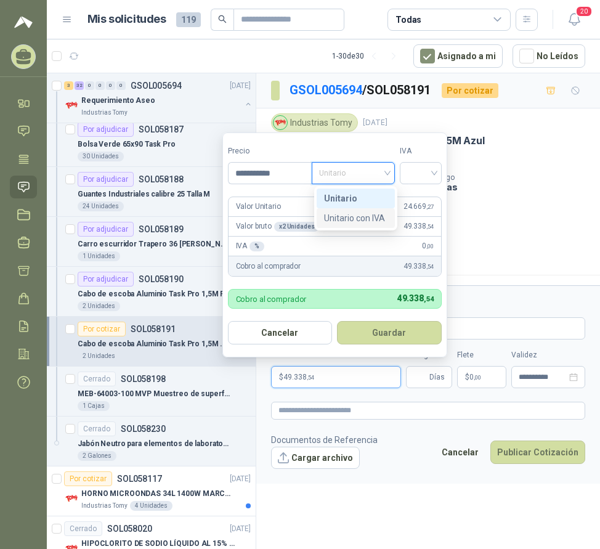
click at [354, 221] on div "Unitario con IVA" at bounding box center [355, 218] width 63 height 14
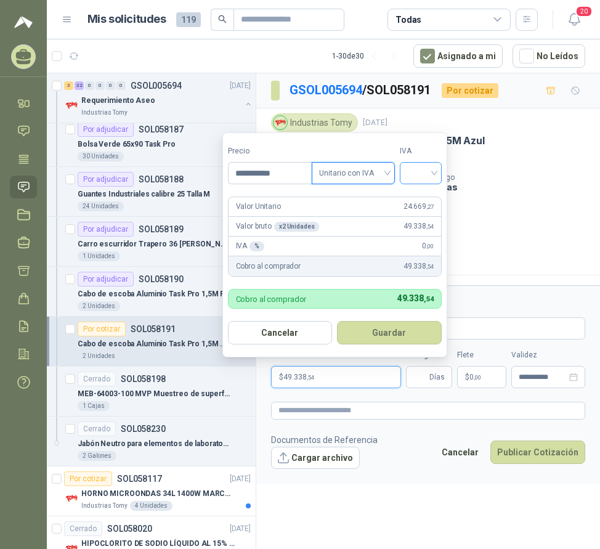
click at [419, 166] on input "search" at bounding box center [420, 172] width 27 height 18
click at [426, 190] on div "19%" at bounding box center [424, 199] width 38 height 20
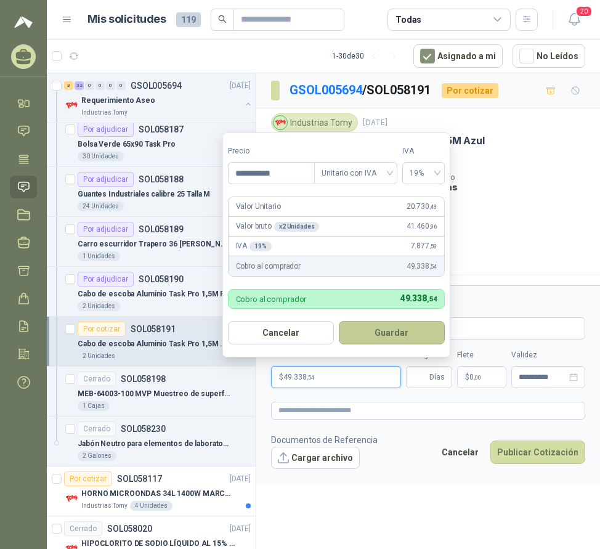
click at [396, 332] on button "Guardar" at bounding box center [392, 332] width 106 height 23
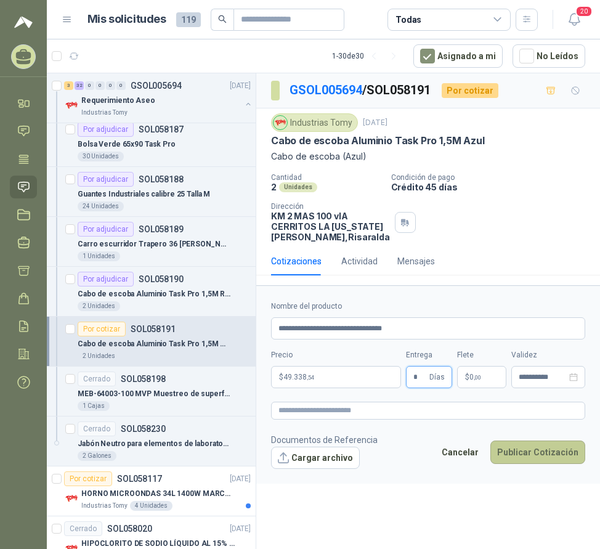
type input "*"
click at [521, 464] on button "Publicar Cotización" at bounding box center [537, 452] width 95 height 23
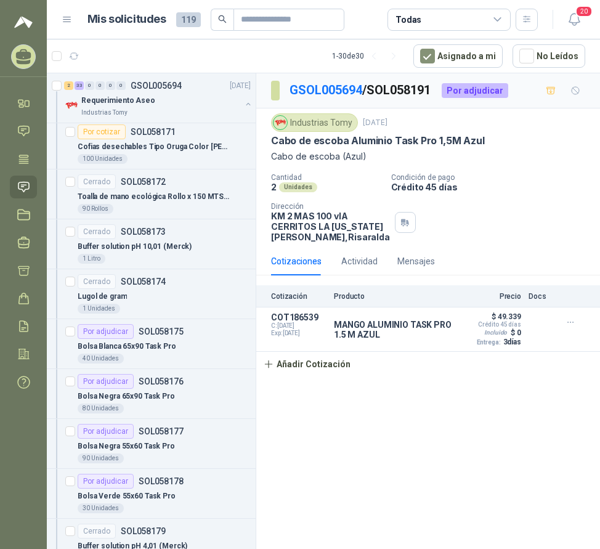
scroll to position [1479, 0]
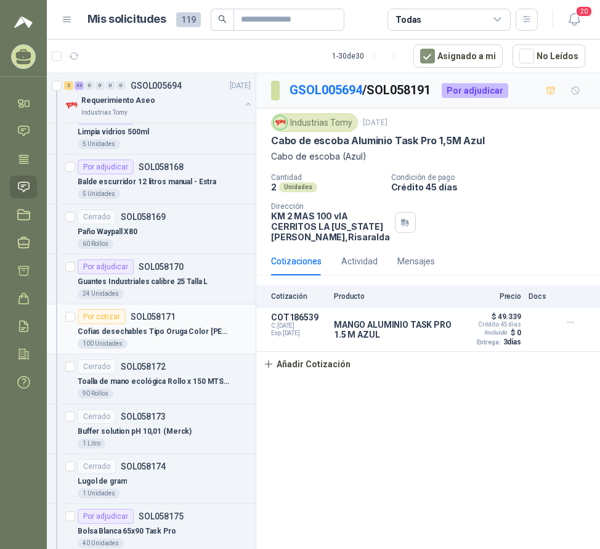
click at [124, 321] on div "Por cotizar" at bounding box center [102, 316] width 48 height 15
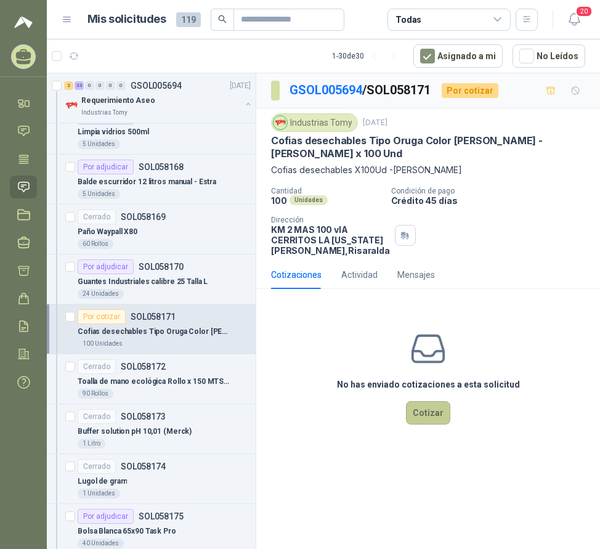
click at [423, 424] on button "Cotizar" at bounding box center [428, 412] width 44 height 23
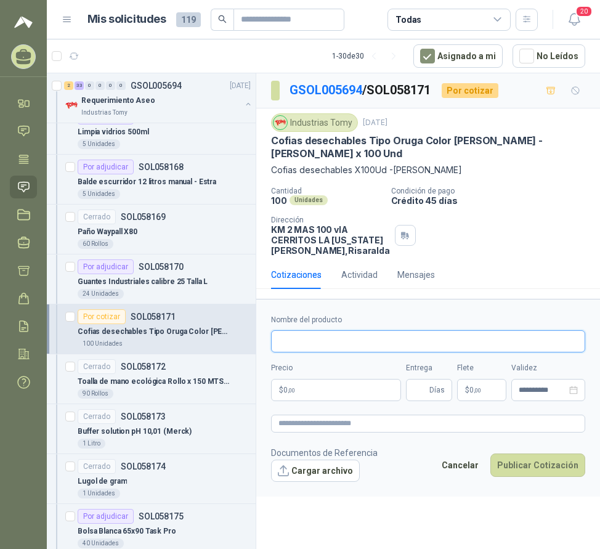
click at [314, 352] on input "Nombre del producto" at bounding box center [428, 341] width 314 height 22
type input "**********"
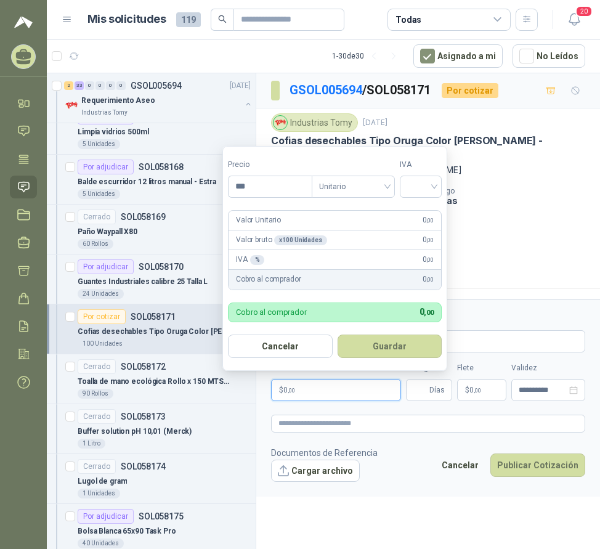
click at [317, 401] on p "$ 0 ,00" at bounding box center [336, 390] width 130 height 22
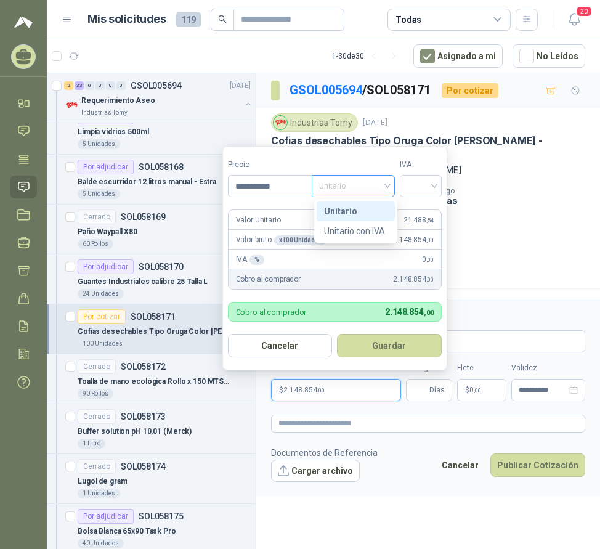
click at [367, 177] on span "Unitario" at bounding box center [353, 186] width 68 height 18
type input "**********"
click at [358, 233] on div "Unitario con IVA" at bounding box center [355, 231] width 63 height 14
click at [424, 189] on input "search" at bounding box center [420, 185] width 27 height 18
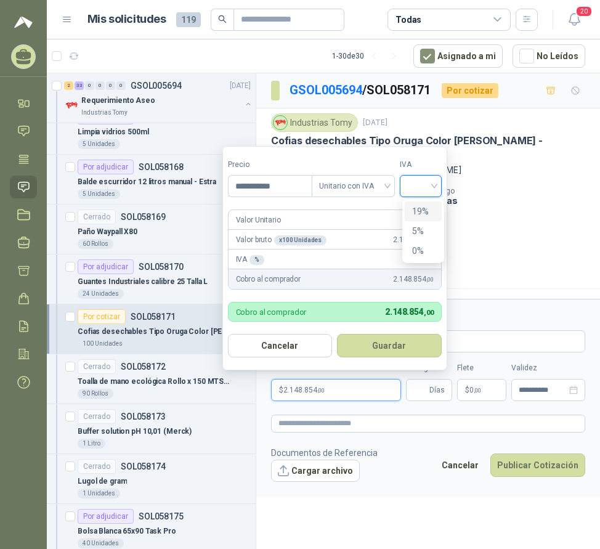
click at [423, 211] on div "19%" at bounding box center [423, 212] width 23 height 14
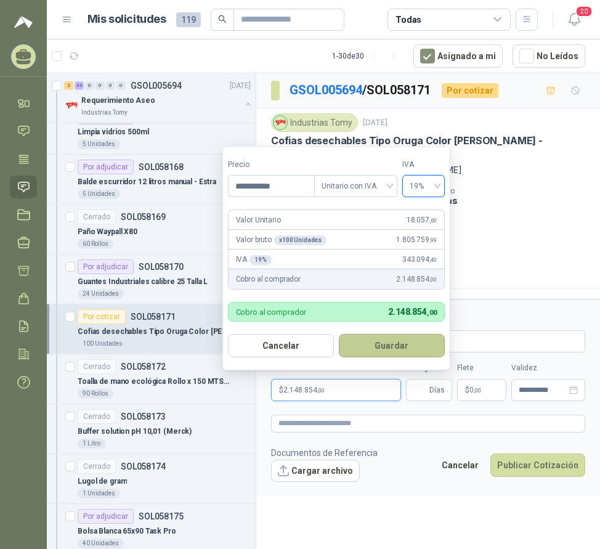
click at [405, 343] on button "Guardar" at bounding box center [392, 345] width 106 height 23
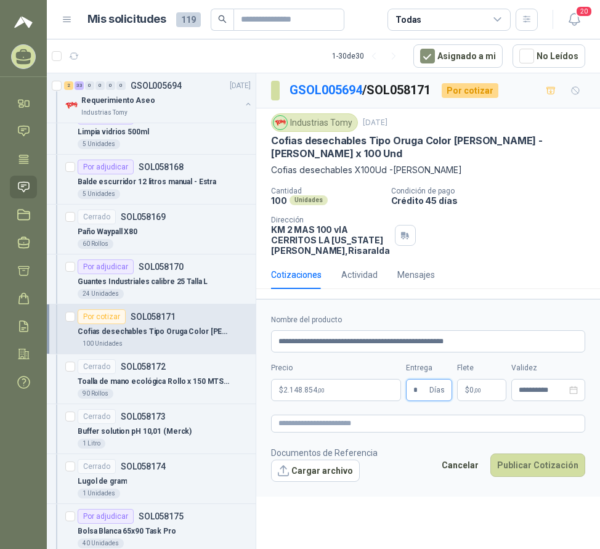
type input "*"
click at [531, 477] on button "Publicar Cotización" at bounding box center [537, 465] width 95 height 23
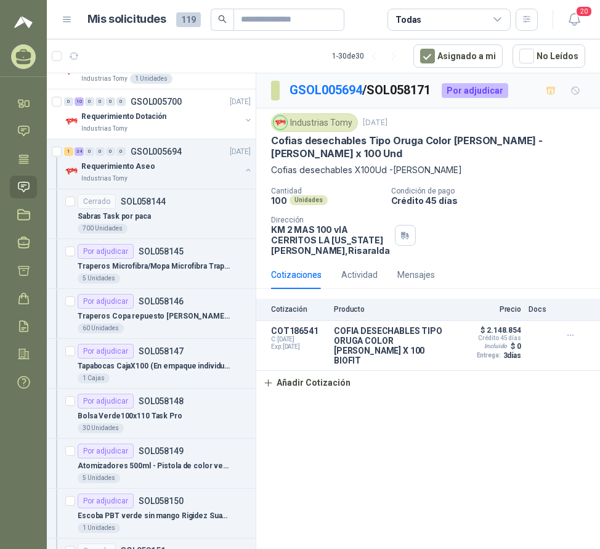
scroll to position [123, 0]
